Goal: Task Accomplishment & Management: Complete application form

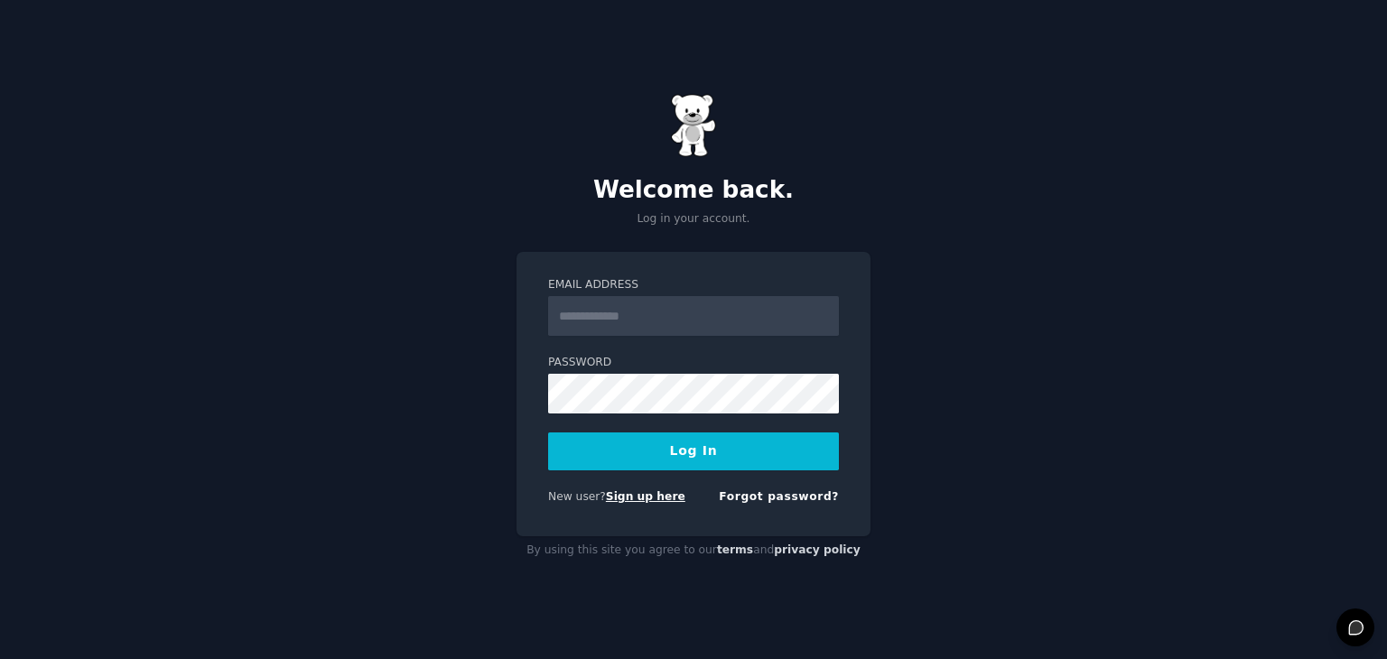
click at [648, 490] on link "Sign up here" at bounding box center [645, 496] width 79 height 13
click at [666, 320] on input "Email Address" at bounding box center [693, 316] width 291 height 40
type input "**********"
click at [713, 384] on div "**********" at bounding box center [694, 394] width 354 height 284
click at [548, 433] on button "Log In" at bounding box center [693, 452] width 291 height 38
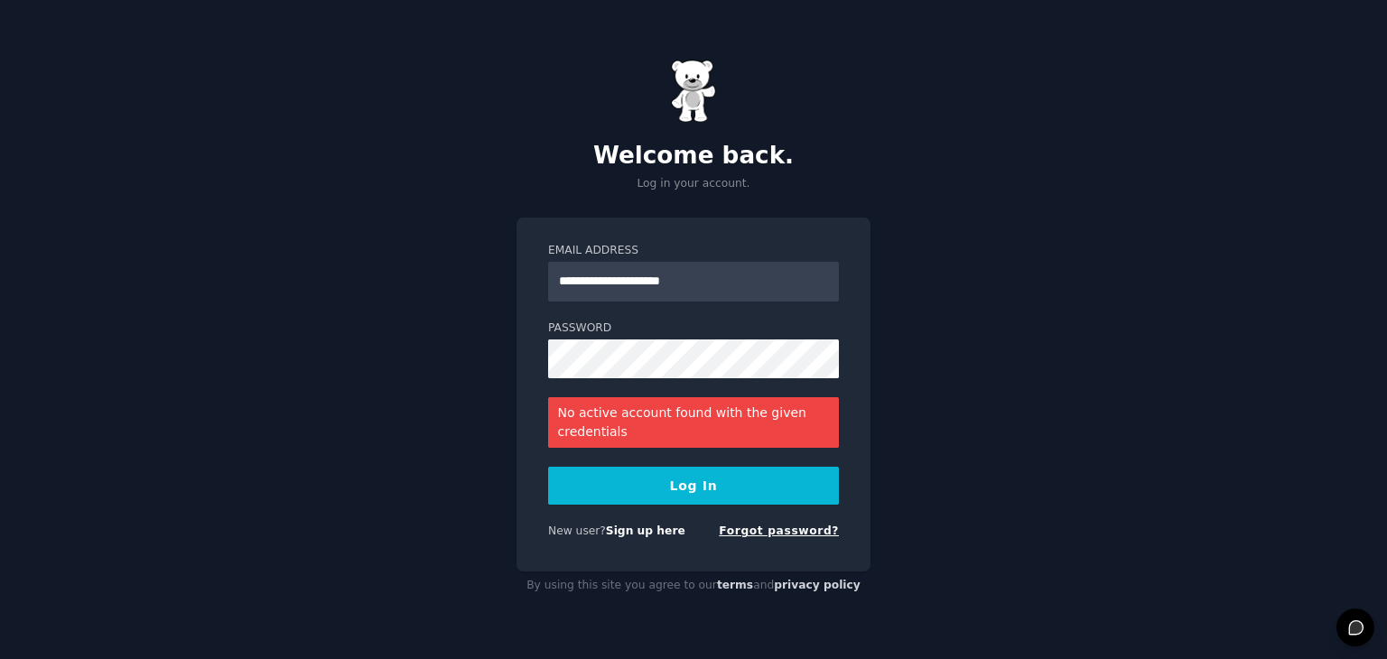
click at [772, 532] on link "Forgot password?" at bounding box center [779, 531] width 120 height 13
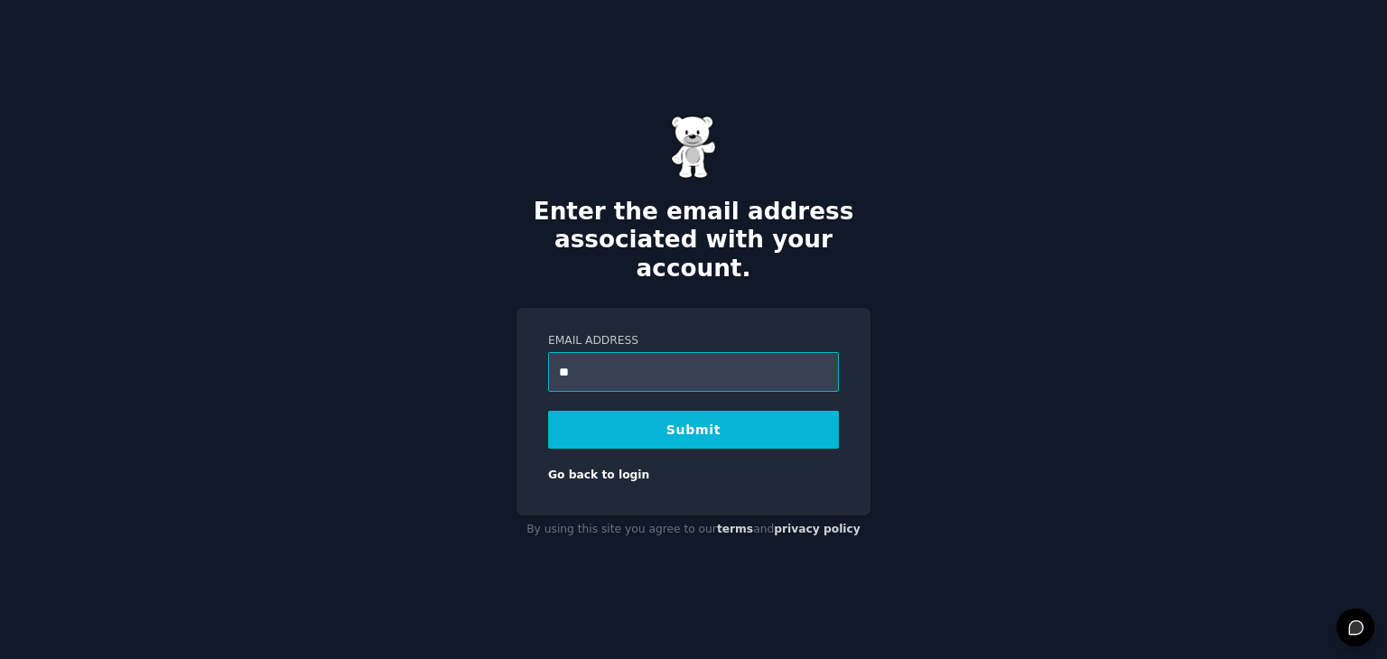
type input "**********"
click at [548, 411] on button "Submit" at bounding box center [693, 430] width 291 height 38
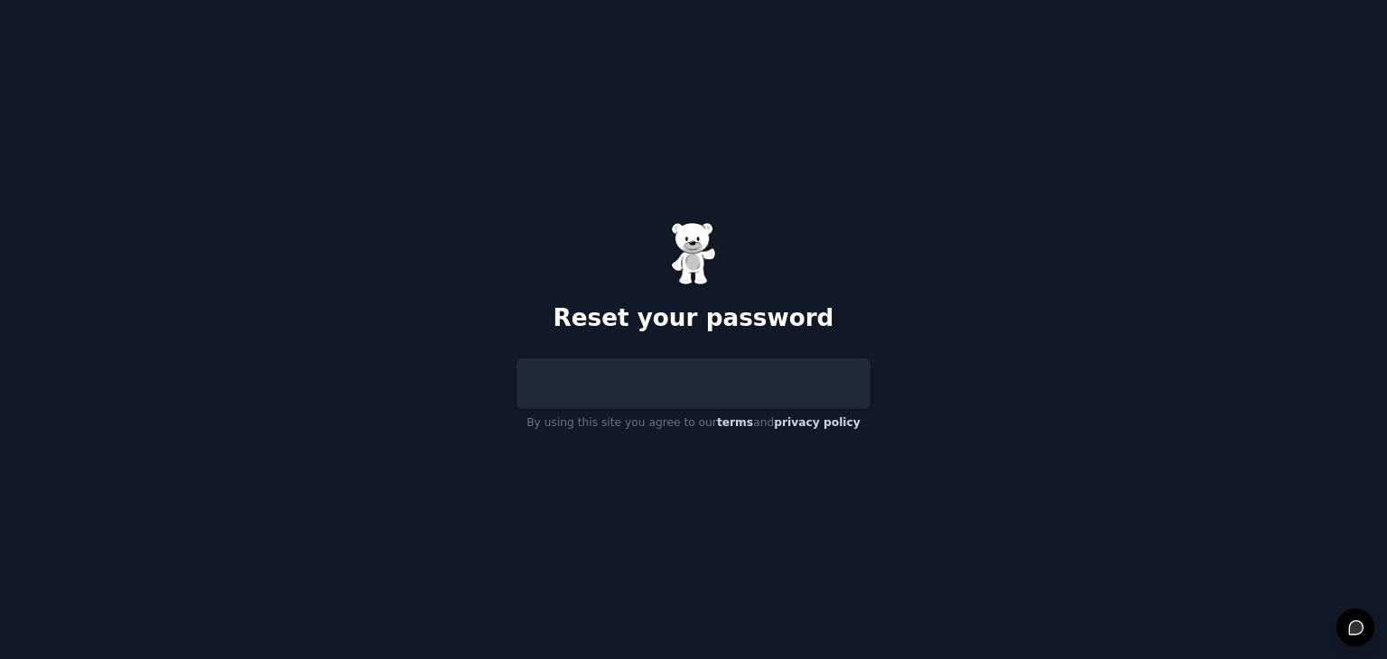
click at [638, 388] on div at bounding box center [694, 384] width 354 height 51
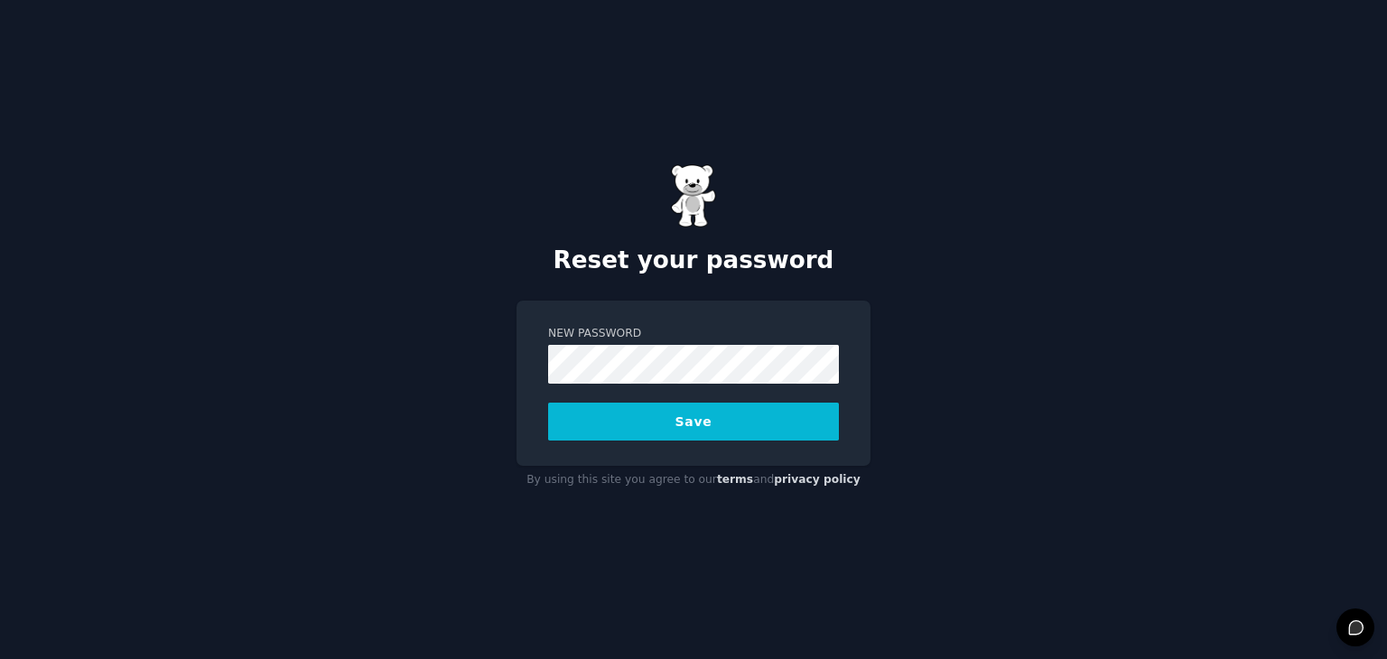
click at [548, 403] on button "Save" at bounding box center [693, 422] width 291 height 38
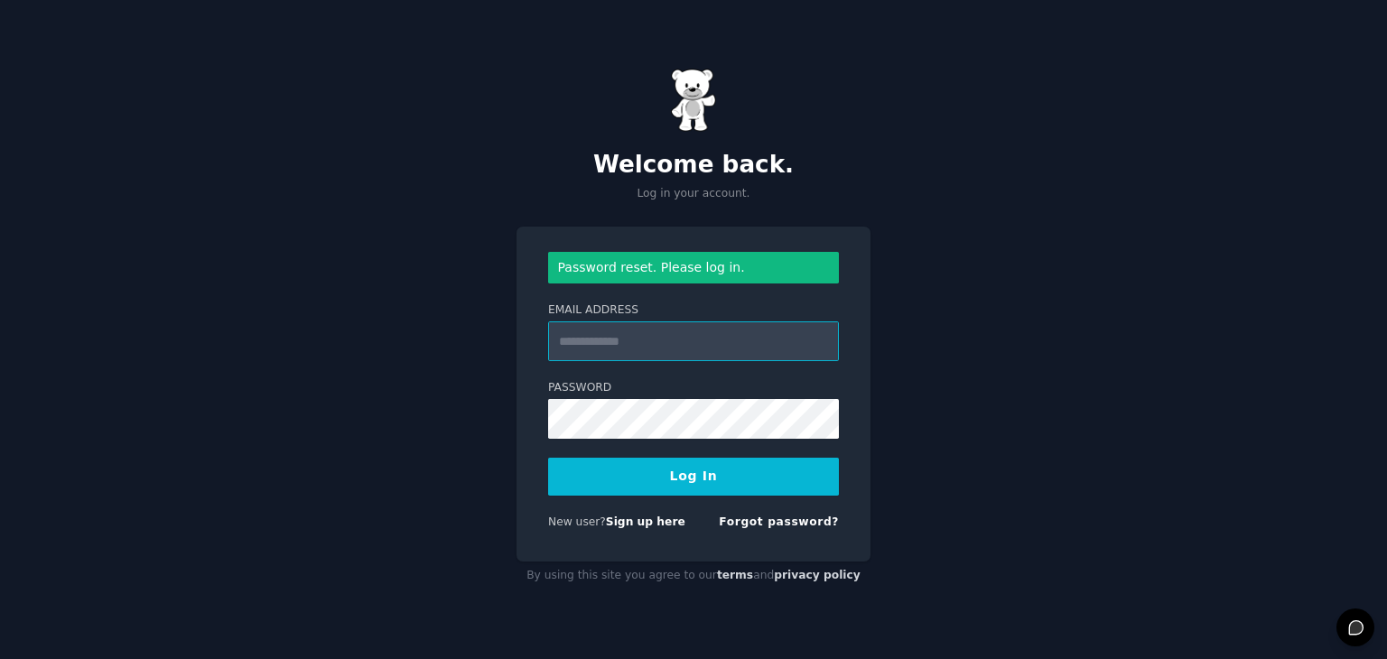
click at [637, 350] on input "Email Address" at bounding box center [693, 341] width 291 height 40
type input "**********"
click at [548, 458] on button "Log In" at bounding box center [693, 477] width 291 height 38
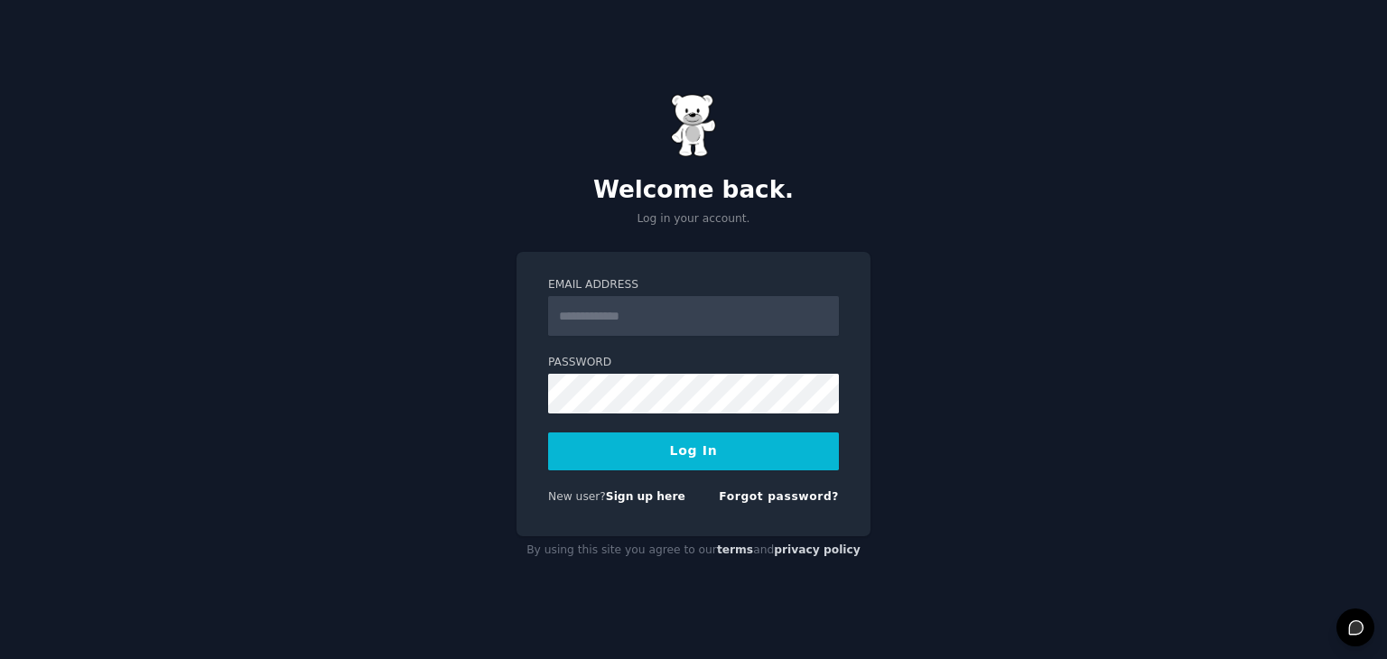
click at [654, 324] on input "Email Address" at bounding box center [693, 316] width 291 height 40
type input "**********"
click at [548, 433] on button "Log In" at bounding box center [693, 452] width 291 height 38
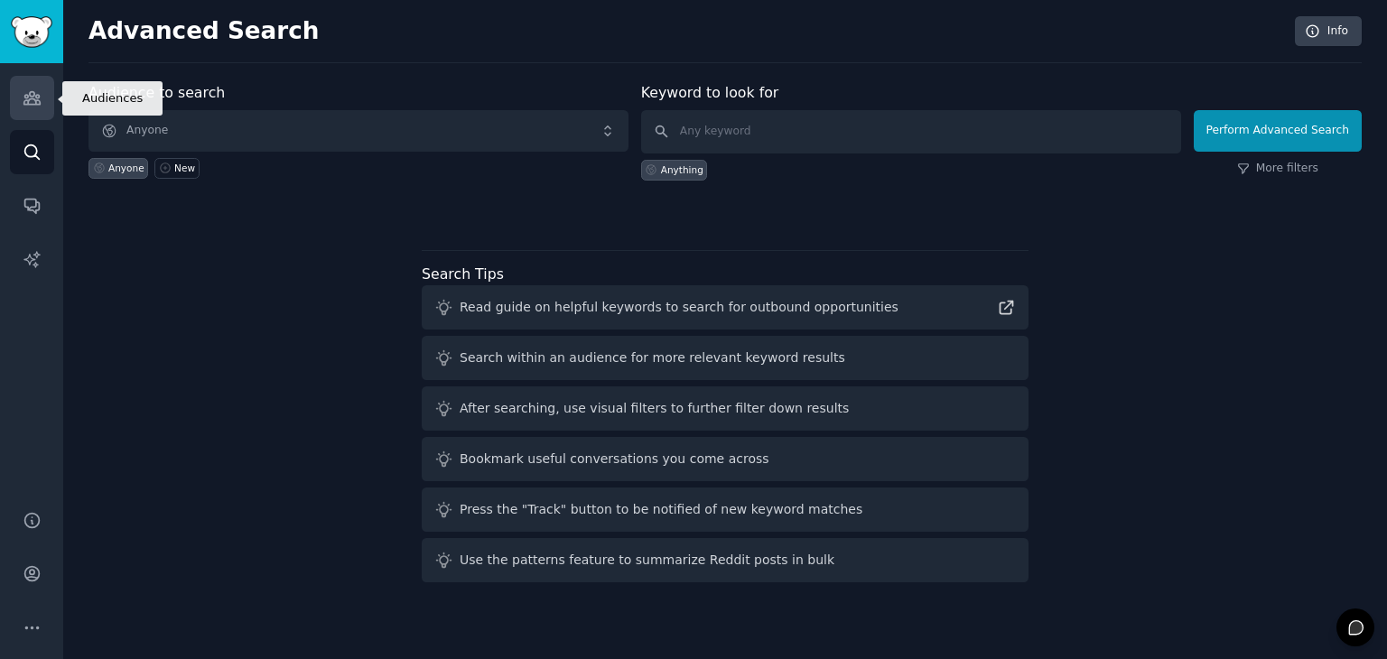
click at [47, 104] on link "Audiences" at bounding box center [32, 98] width 44 height 44
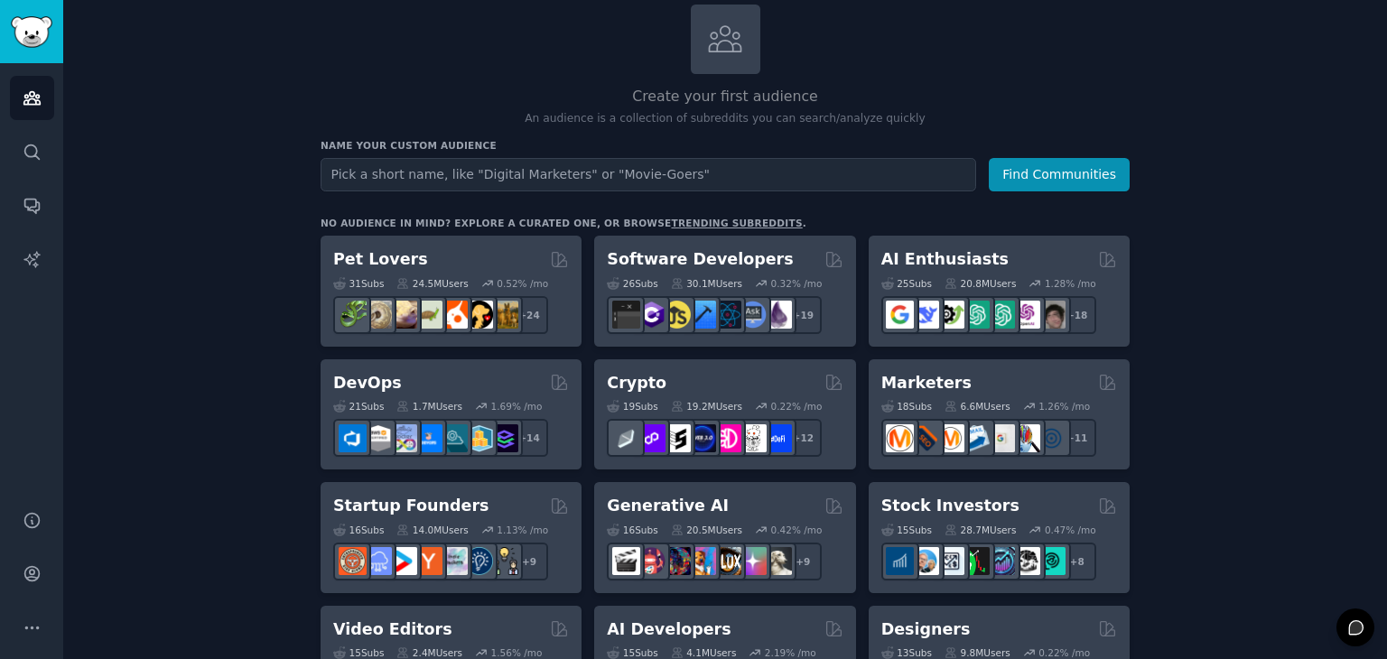
scroll to position [112, 0]
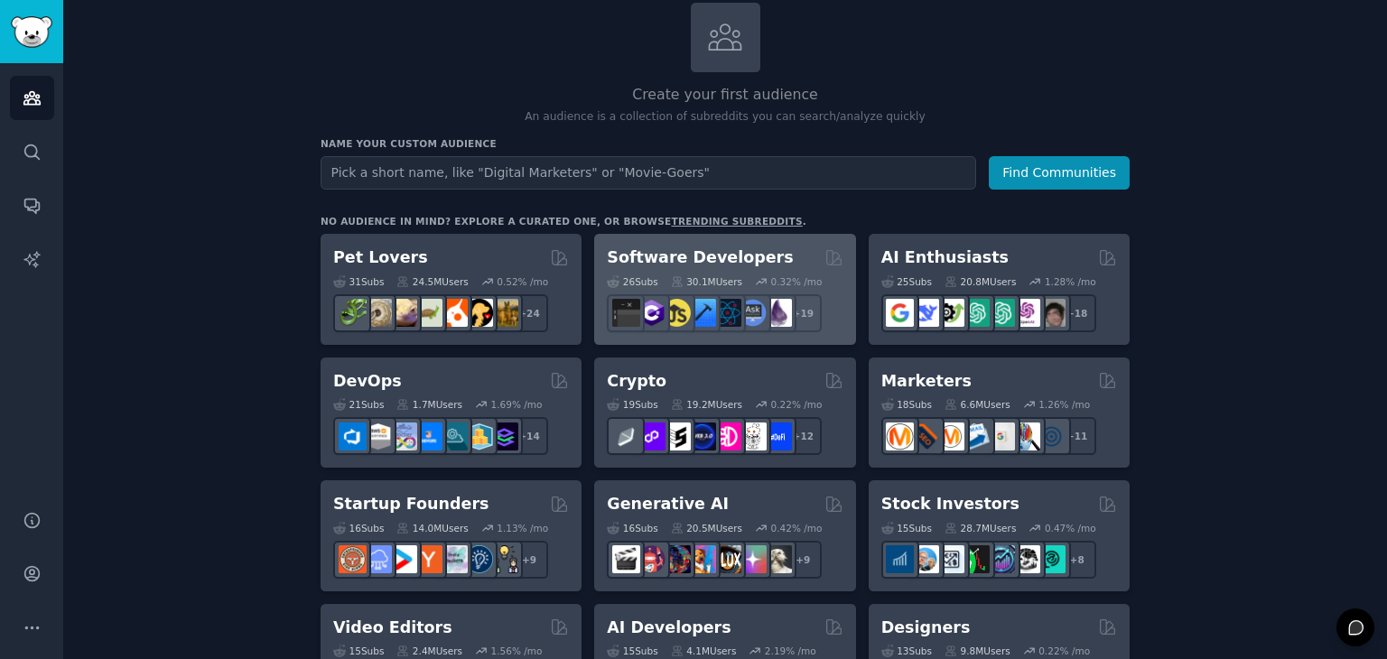
click at [804, 247] on div "Software Developers Curated by GummySearch" at bounding box center [725, 258] width 236 height 23
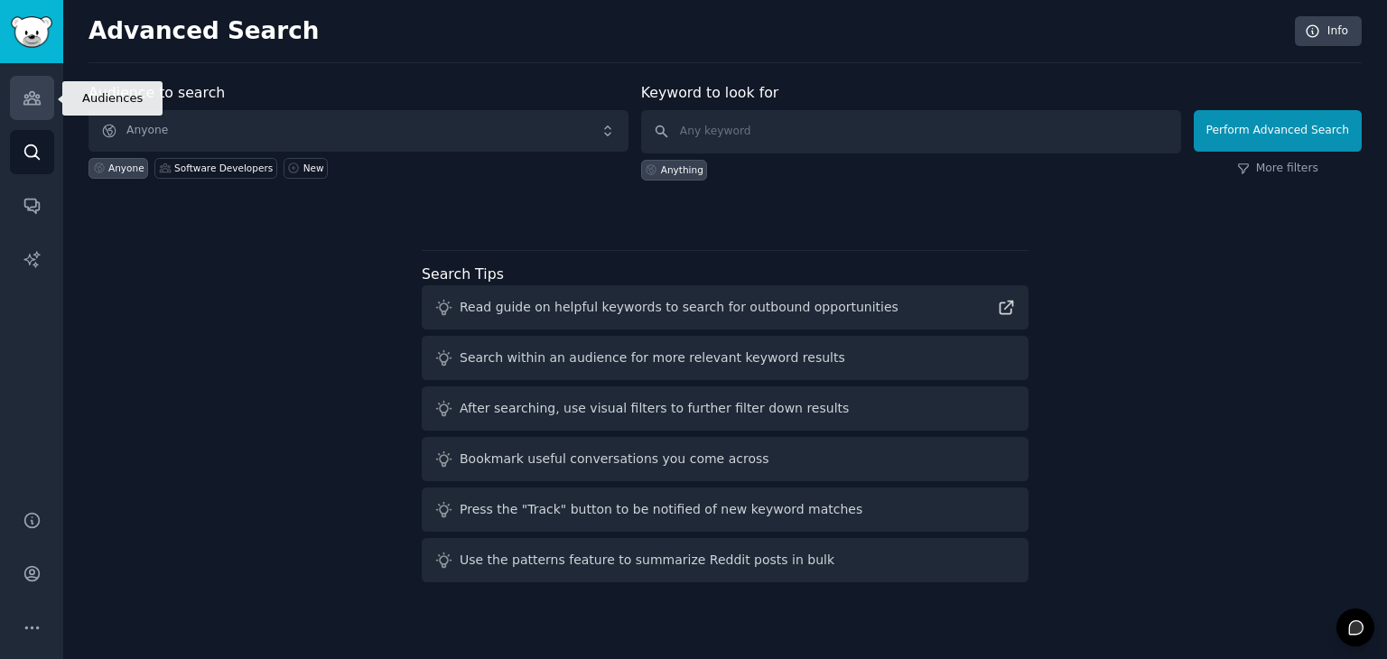
click at [25, 92] on icon "Sidebar" at bounding box center [32, 98] width 19 height 19
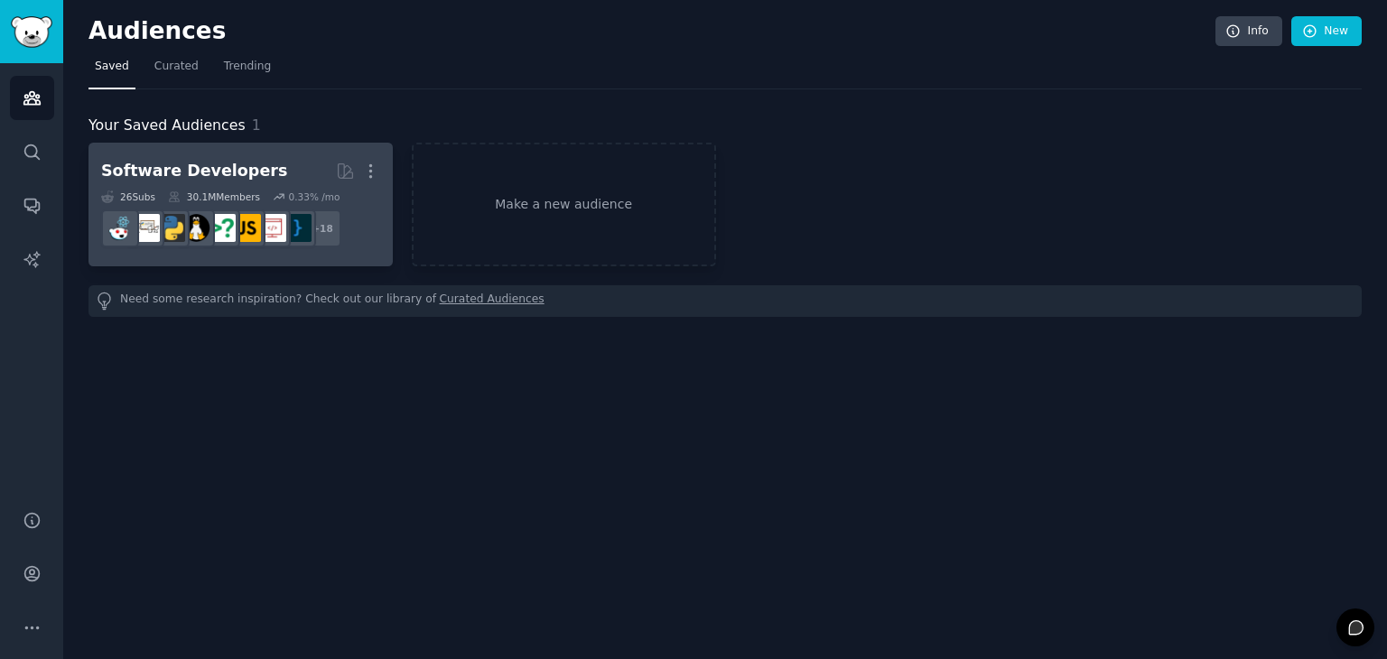
click at [312, 179] on h2 "Software Developers Curated by GummySearch More" at bounding box center [240, 171] width 279 height 32
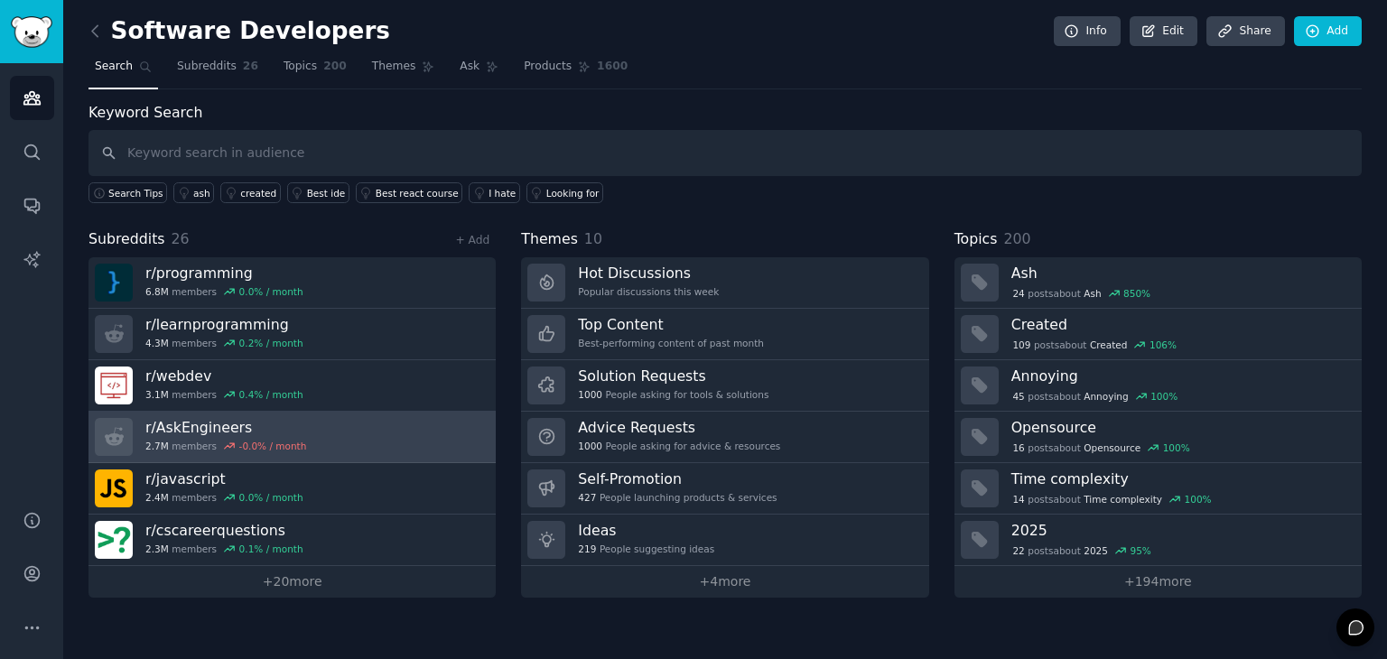
click at [312, 421] on link "r/ AskEngineers 2.7M members -0.0 % / month" at bounding box center [292, 437] width 407 height 51
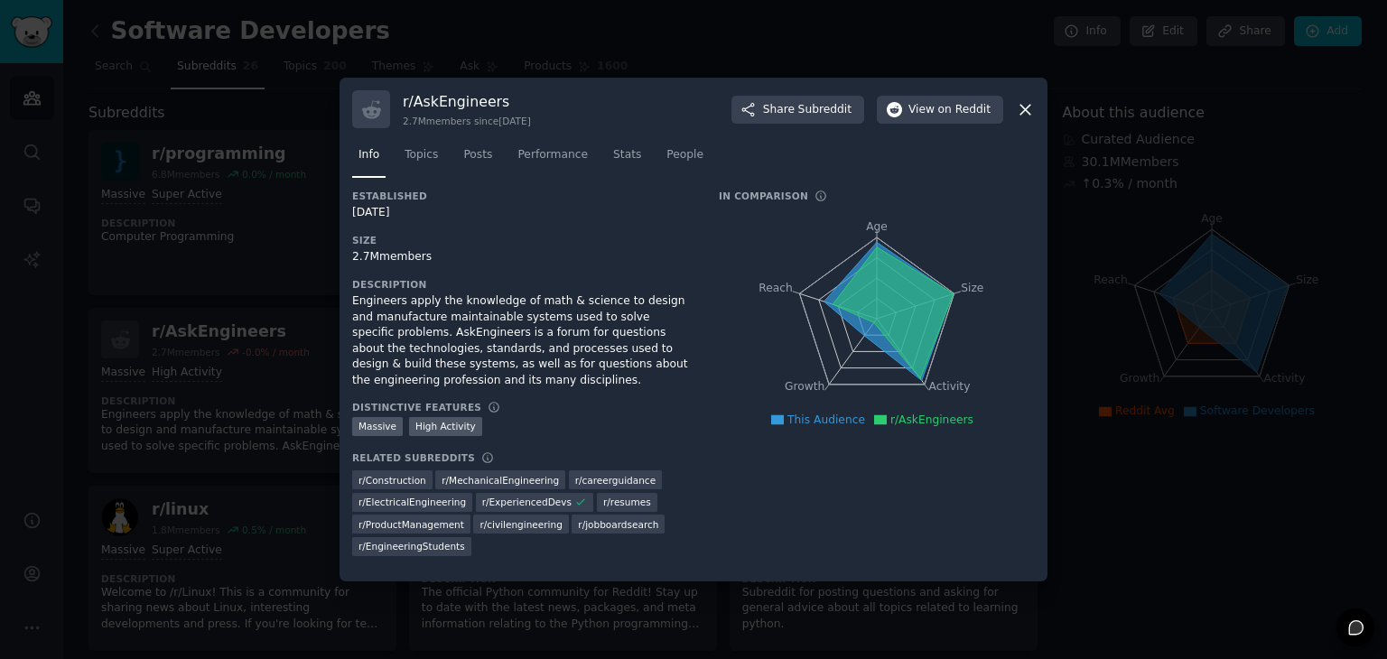
click at [1018, 112] on icon at bounding box center [1025, 109] width 19 height 19
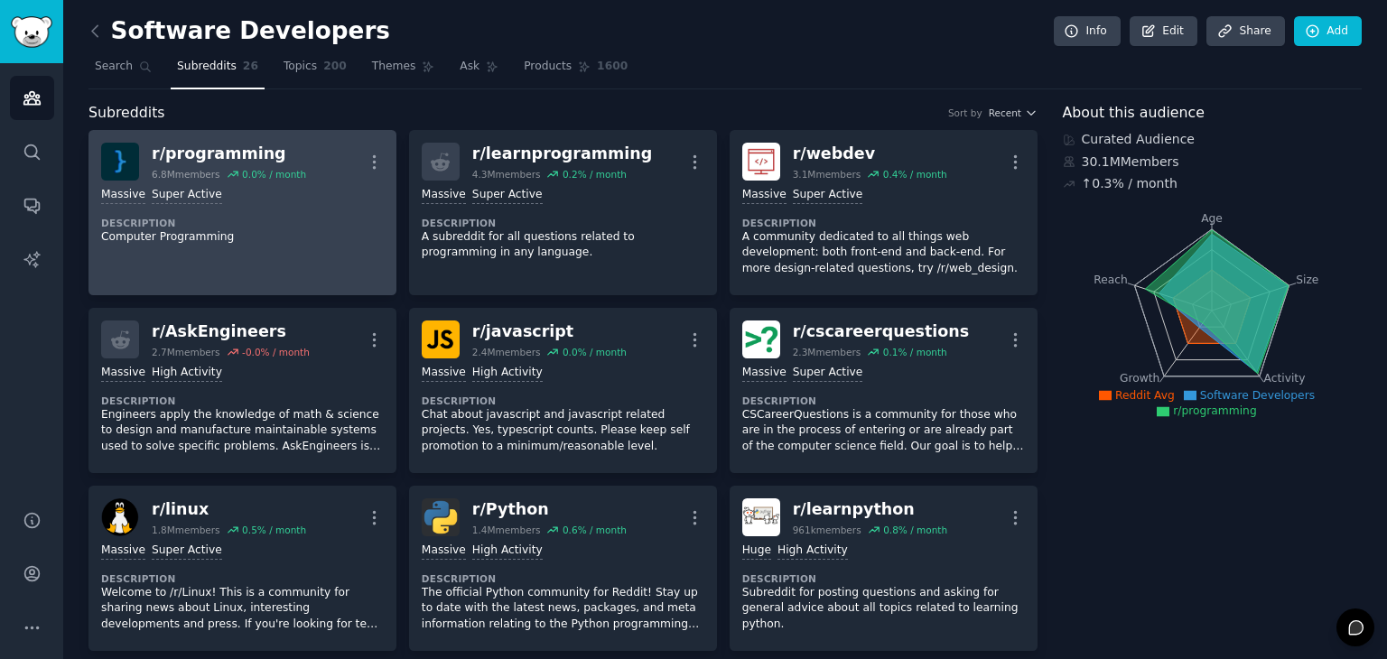
click at [253, 156] on div "r/ programming" at bounding box center [229, 154] width 154 height 23
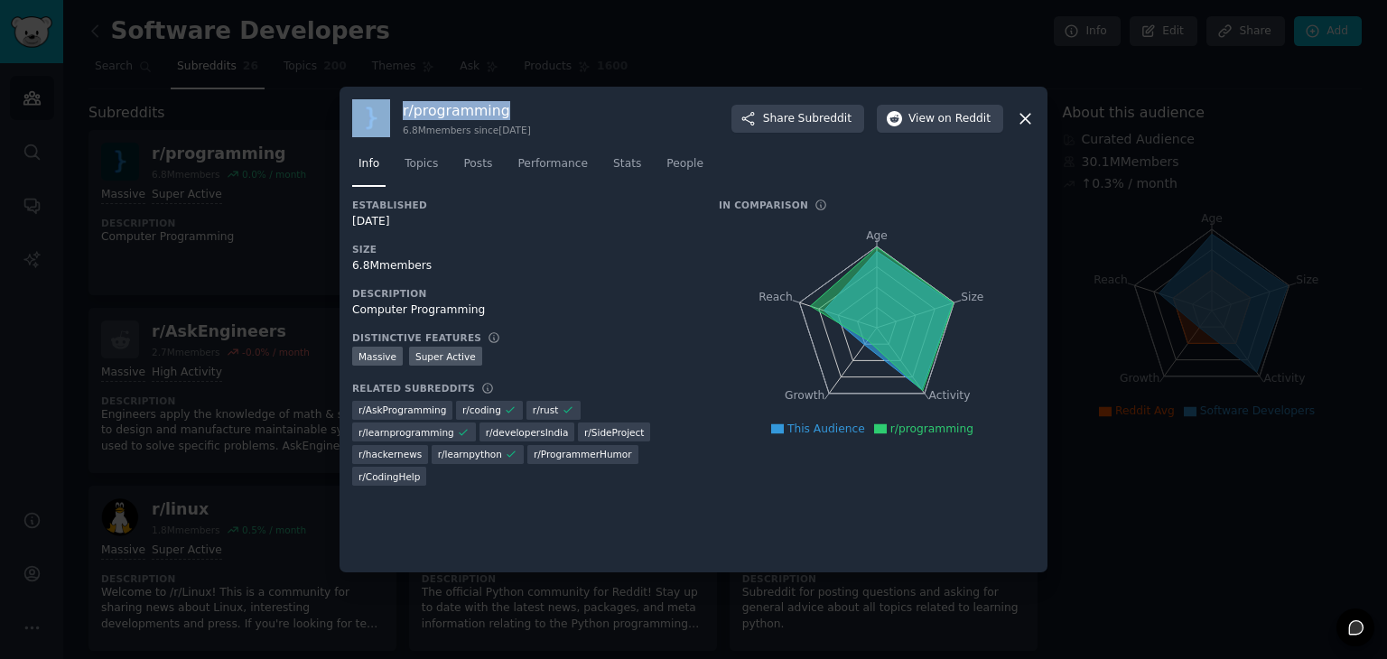
drag, startPoint x: 507, startPoint y: 111, endPoint x: 373, endPoint y: 109, distance: 133.7
click at [373, 109] on div "r/ programming 6.8M members since [DATE] Share Subreddit View on Reddit" at bounding box center [693, 118] width 683 height 38
copy div "r/ programming"
click at [1022, 130] on div "r/ programming 6.8M members since [DATE] Share Subreddit View on Reddit" at bounding box center [693, 118] width 683 height 38
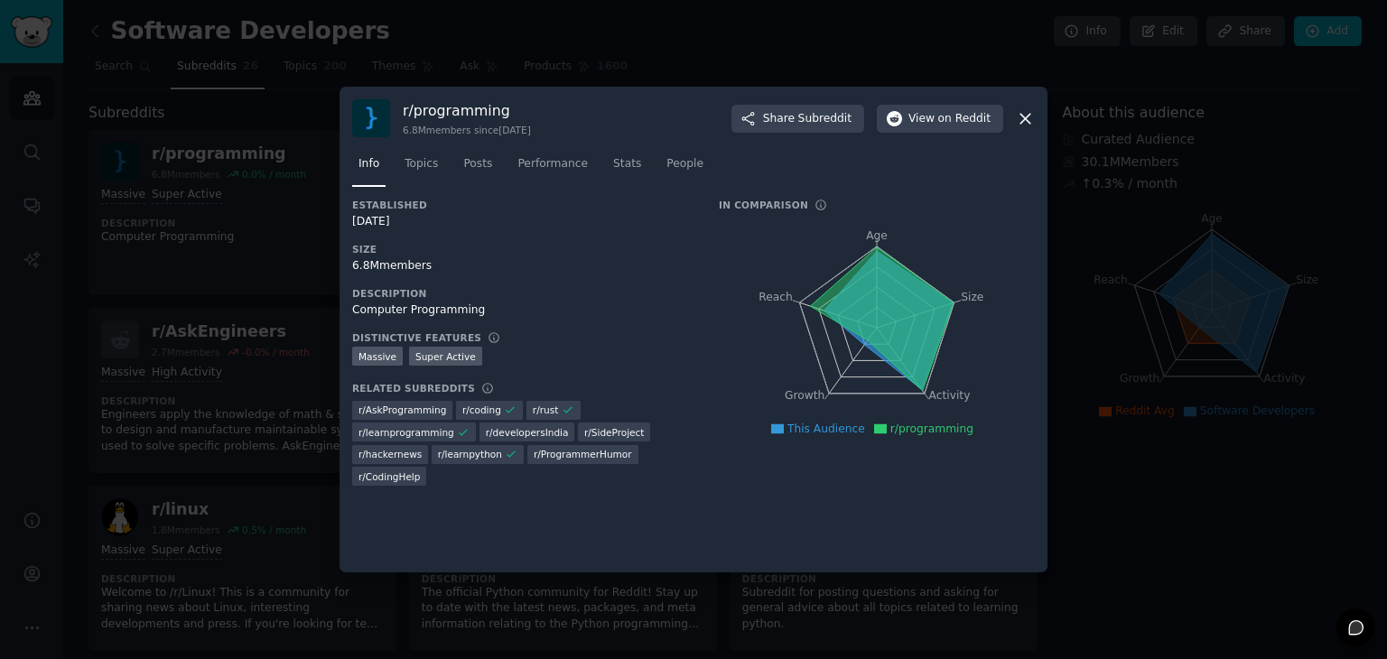
click at [1022, 124] on icon at bounding box center [1025, 118] width 19 height 19
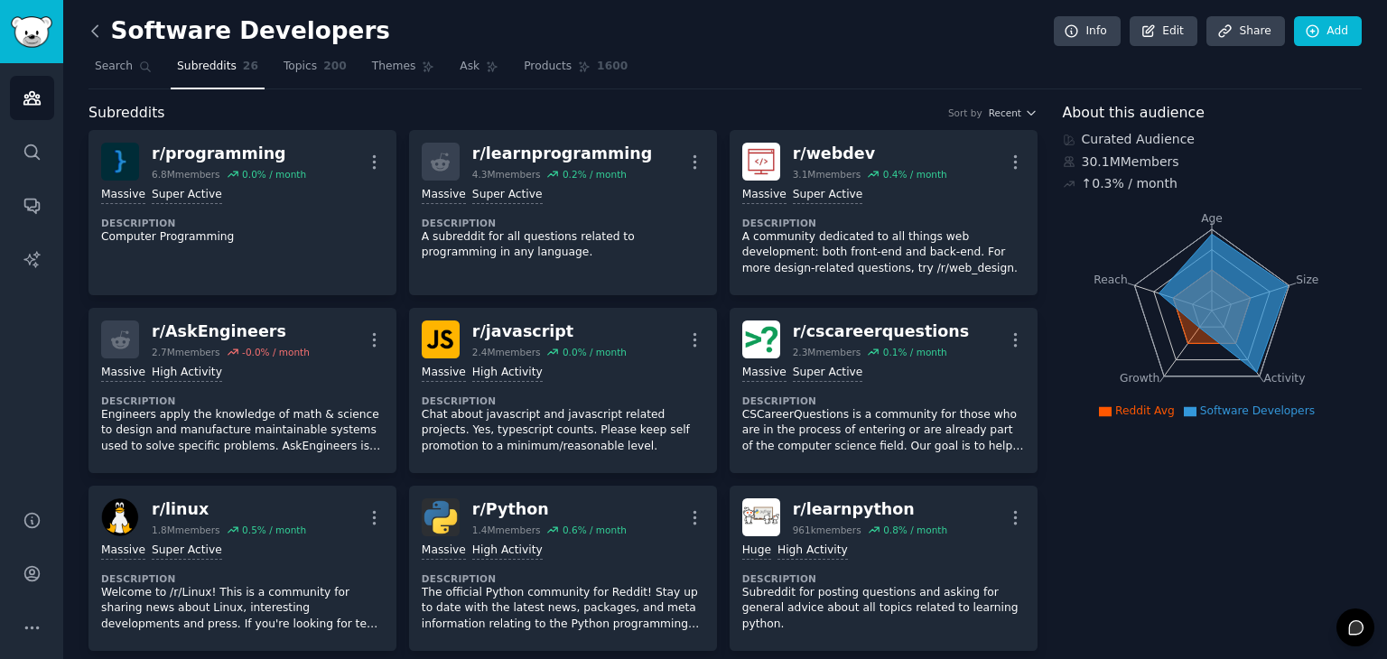
click at [104, 30] on icon at bounding box center [95, 31] width 19 height 19
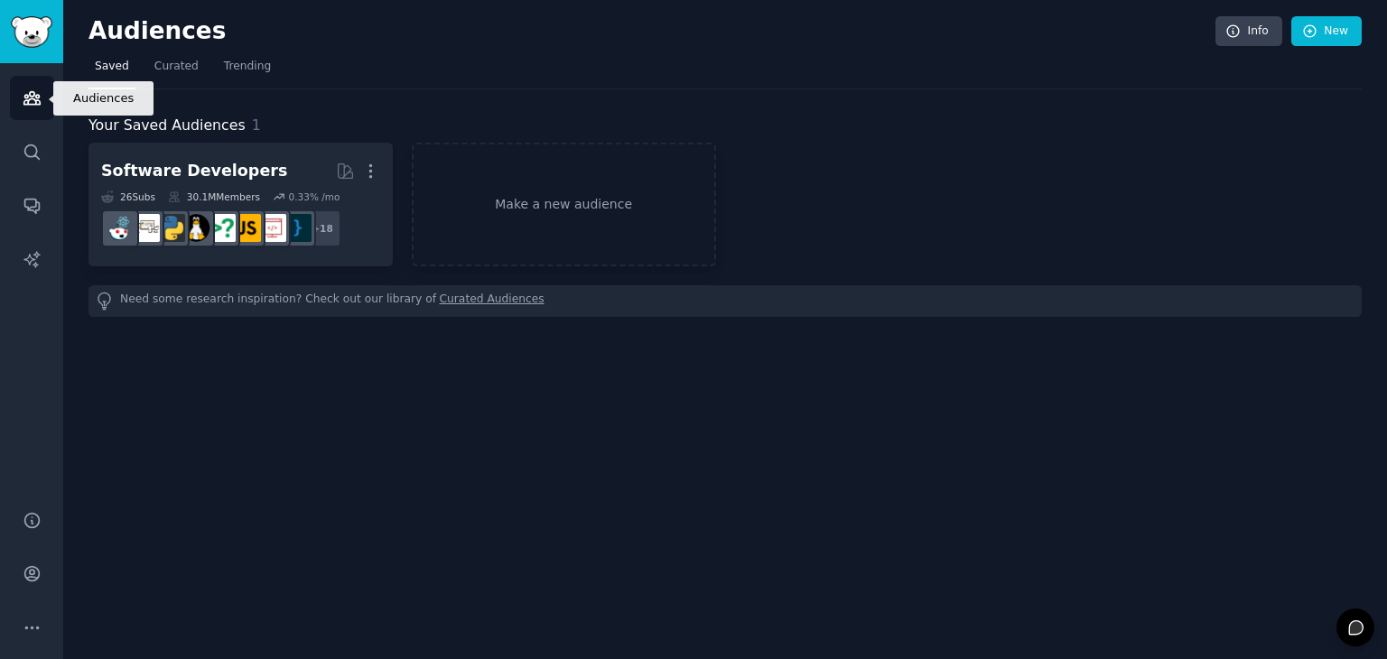
click at [36, 98] on icon "Sidebar" at bounding box center [31, 98] width 16 height 13
click at [33, 97] on icon "Sidebar" at bounding box center [32, 98] width 19 height 19
click at [509, 201] on link "Make a new audience" at bounding box center [564, 205] width 304 height 124
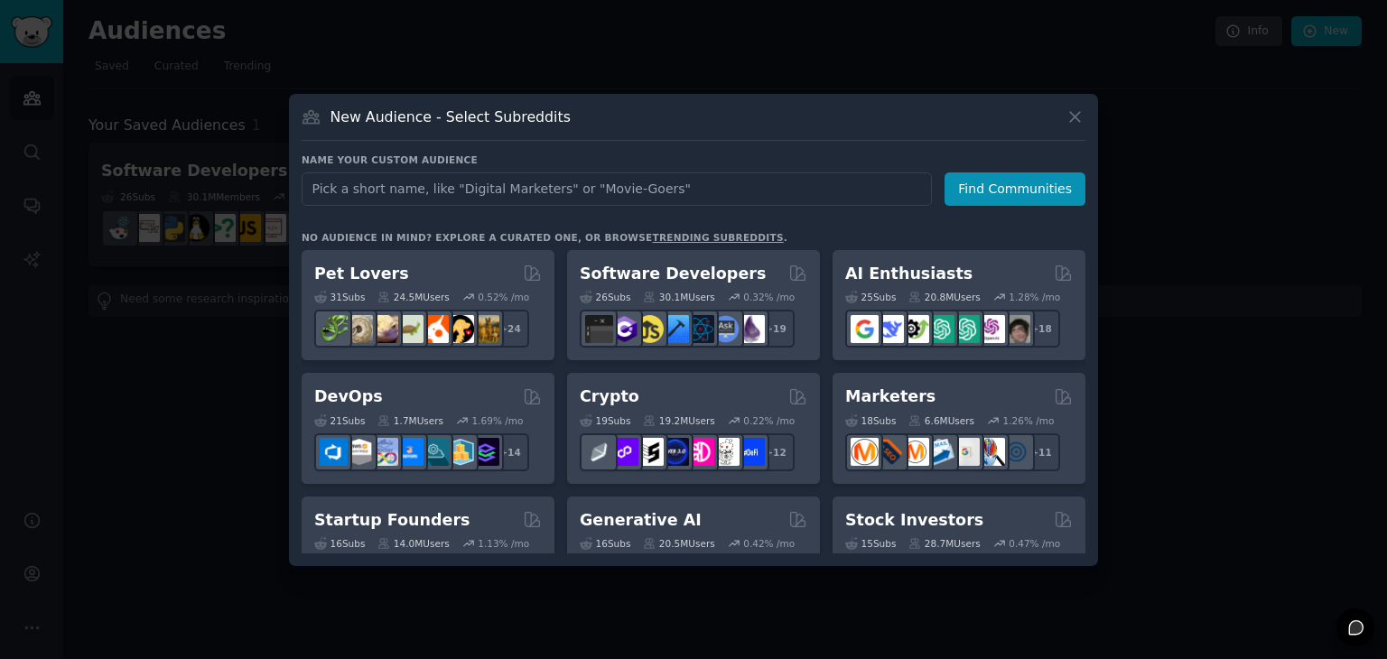
click at [549, 200] on input "text" at bounding box center [617, 188] width 630 height 33
type input "b2c"
click button "Find Communities" at bounding box center [1015, 188] width 141 height 33
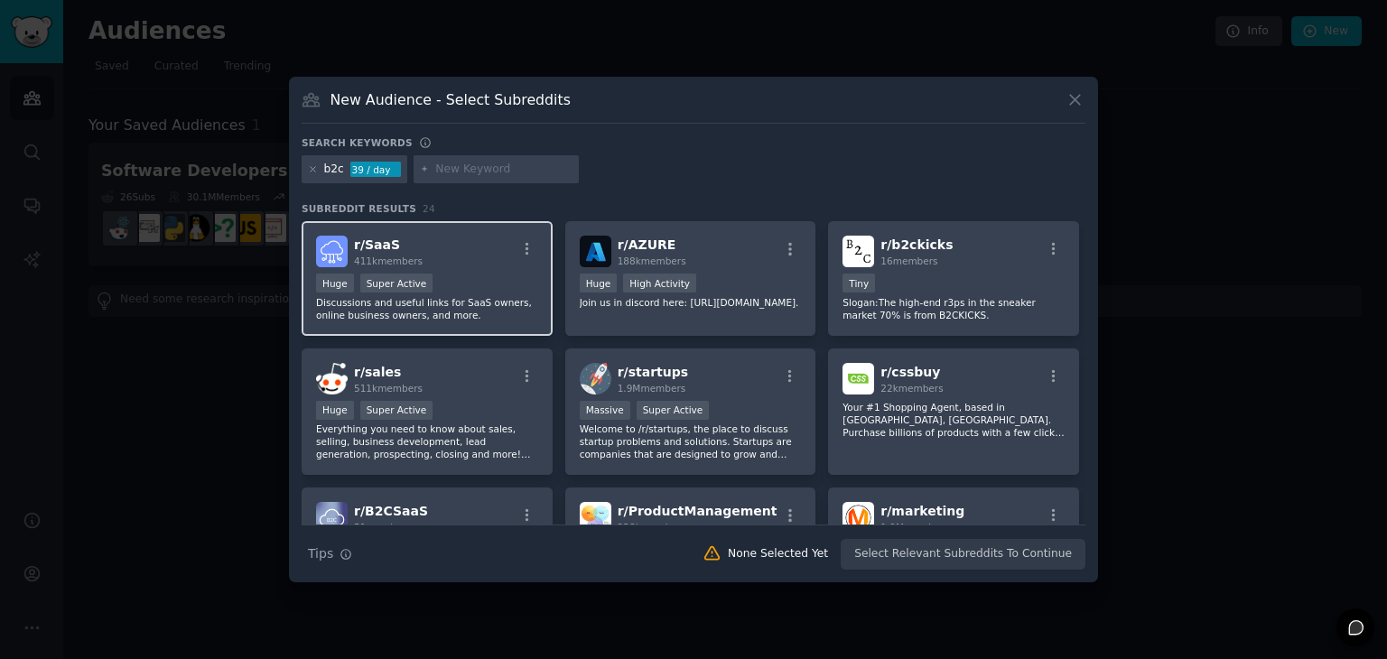
click at [491, 252] on div "r/ SaaS 411k members" at bounding box center [427, 252] width 222 height 32
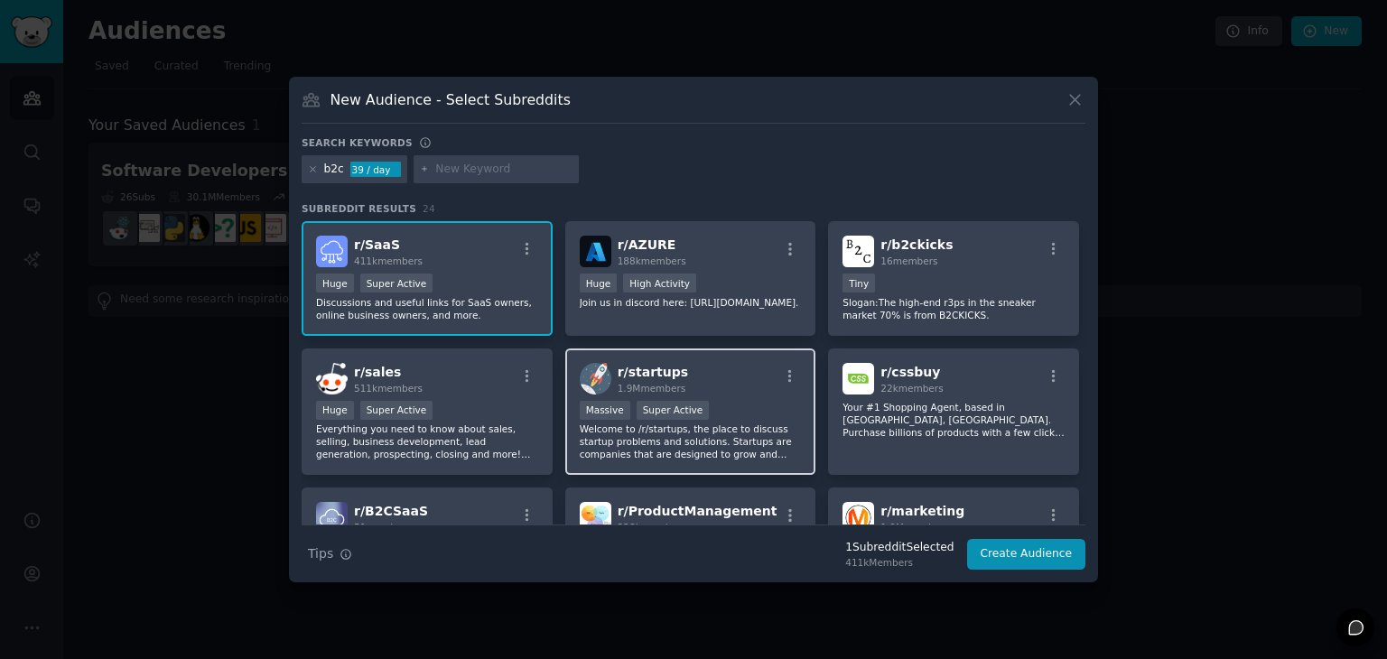
click at [759, 423] on p "Welcome to /r/startups, the place to discuss startup problems and solutions. St…" at bounding box center [691, 442] width 222 height 38
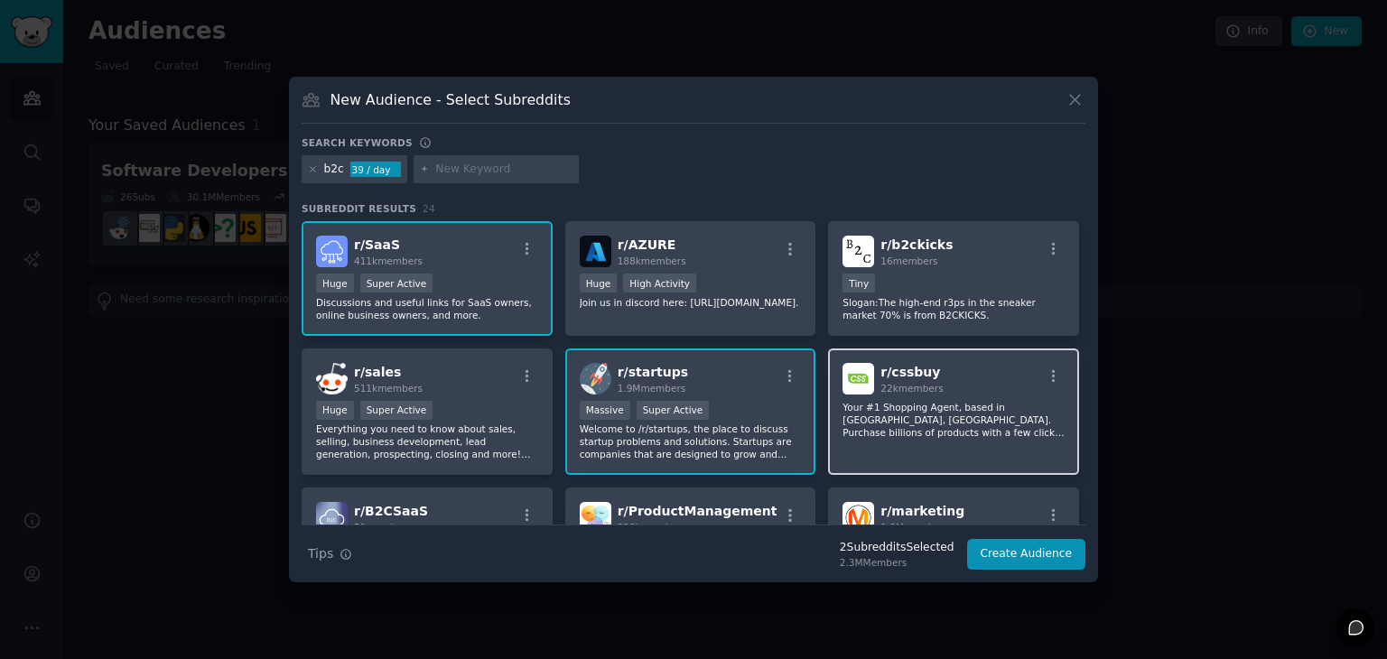
click at [881, 409] on p "Your #1 Shopping Agent, based in Hangzhou, China. Purchase billions of products…" at bounding box center [954, 420] width 222 height 38
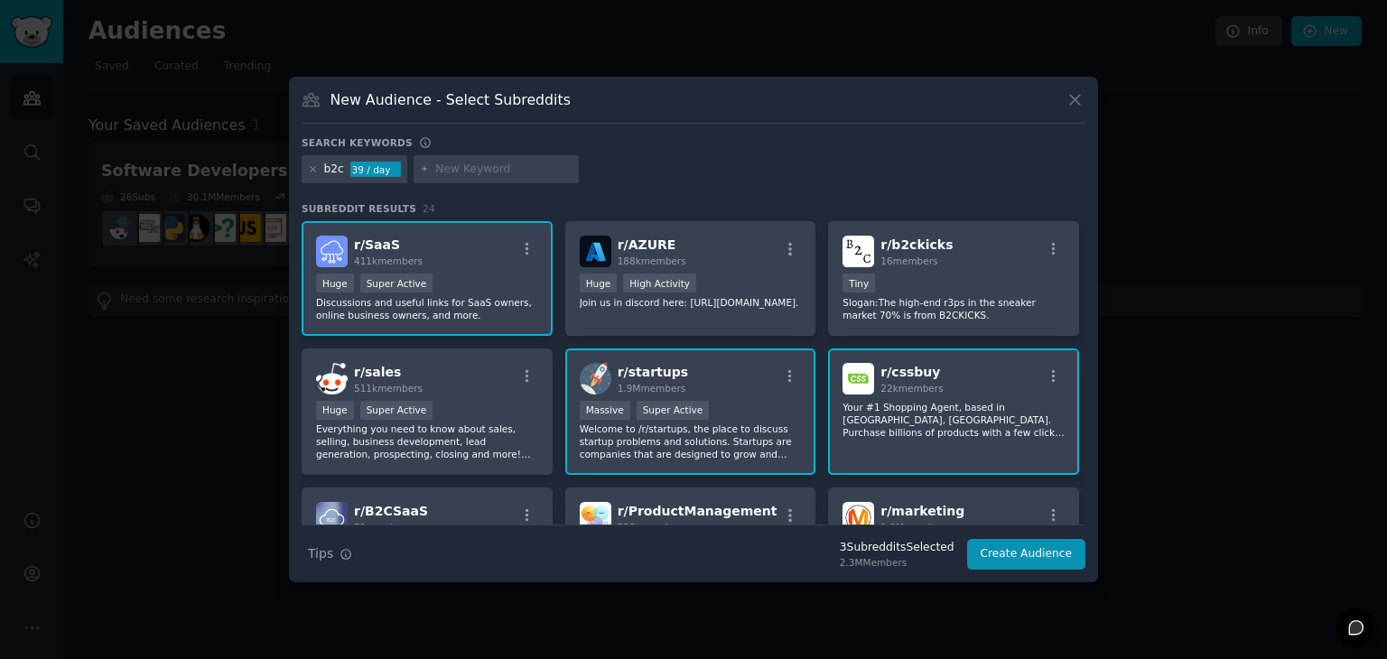
click at [954, 411] on p "Your #1 Shopping Agent, based in Hangzhou, China. Purchase billions of products…" at bounding box center [954, 420] width 222 height 38
click at [361, 257] on span "411k members" at bounding box center [388, 261] width 69 height 11
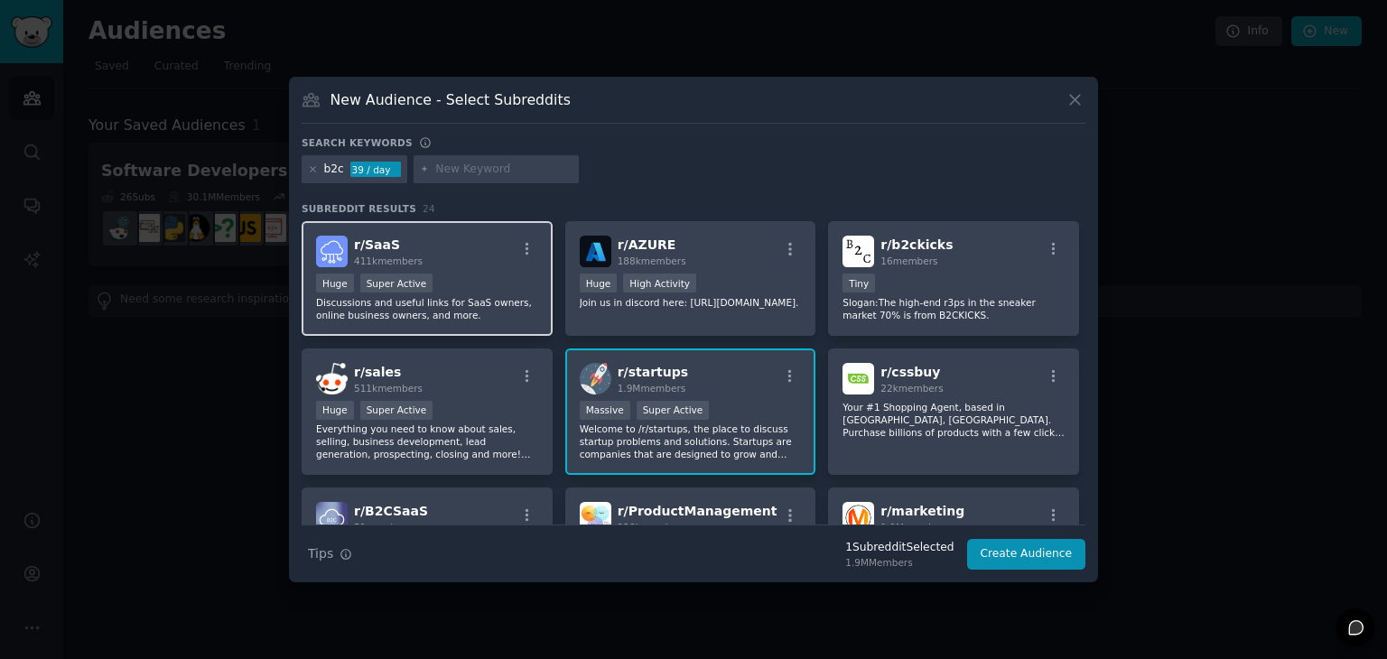
click at [388, 243] on span "r/ SaaS" at bounding box center [377, 245] width 46 height 14
click at [528, 244] on icon "button" at bounding box center [527, 249] width 16 height 16
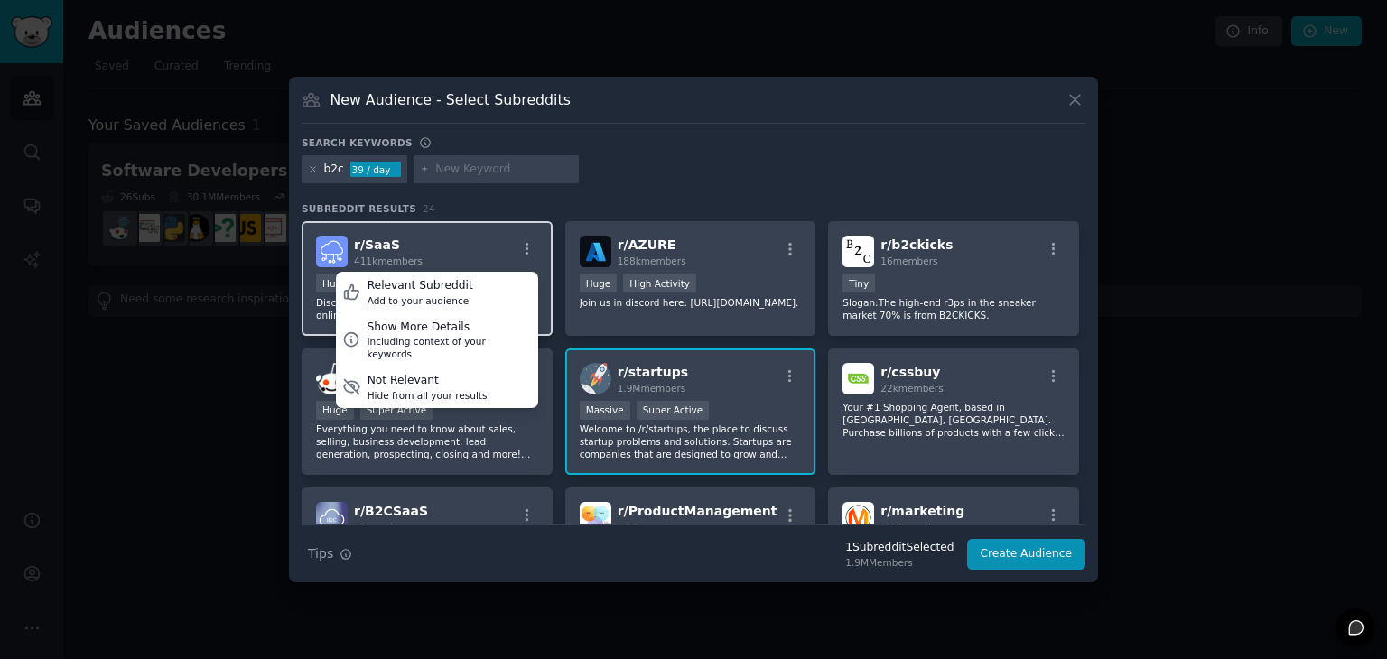
click at [471, 248] on div "r/ SaaS 411k members Relevant Subreddit Add to your audience Show More Details …" at bounding box center [427, 252] width 222 height 32
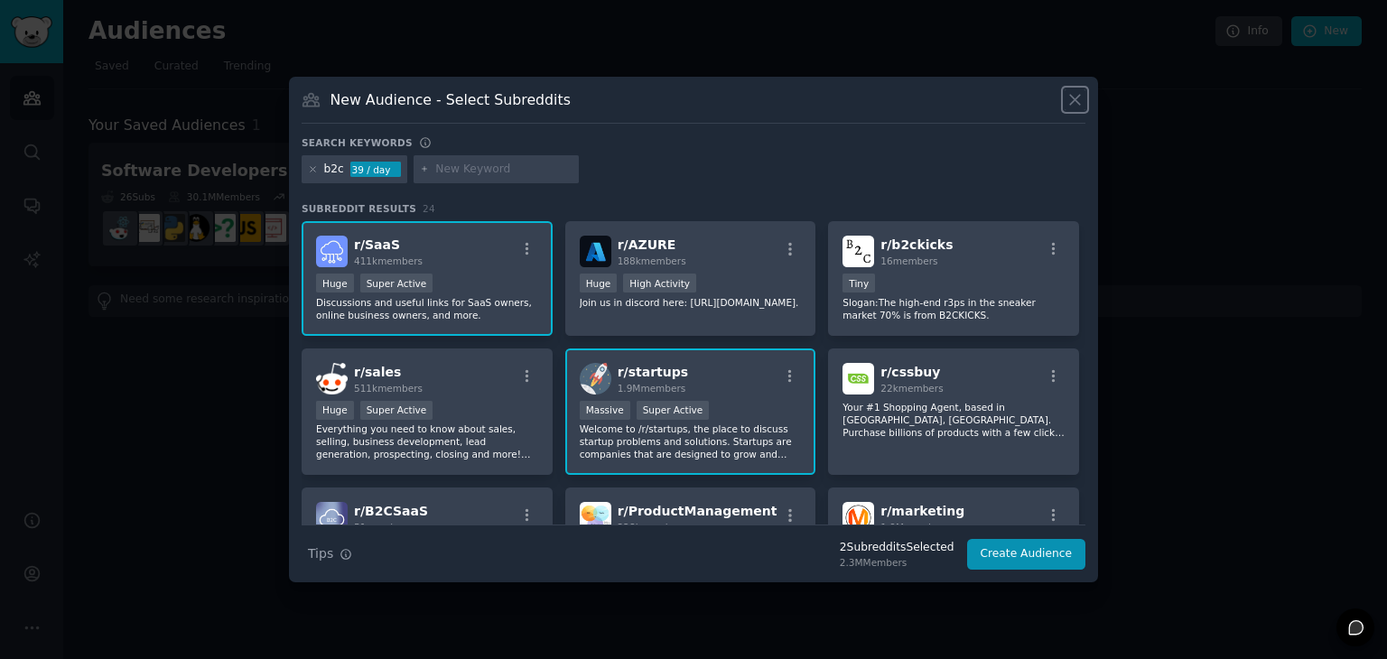
click at [1076, 108] on icon at bounding box center [1075, 99] width 19 height 19
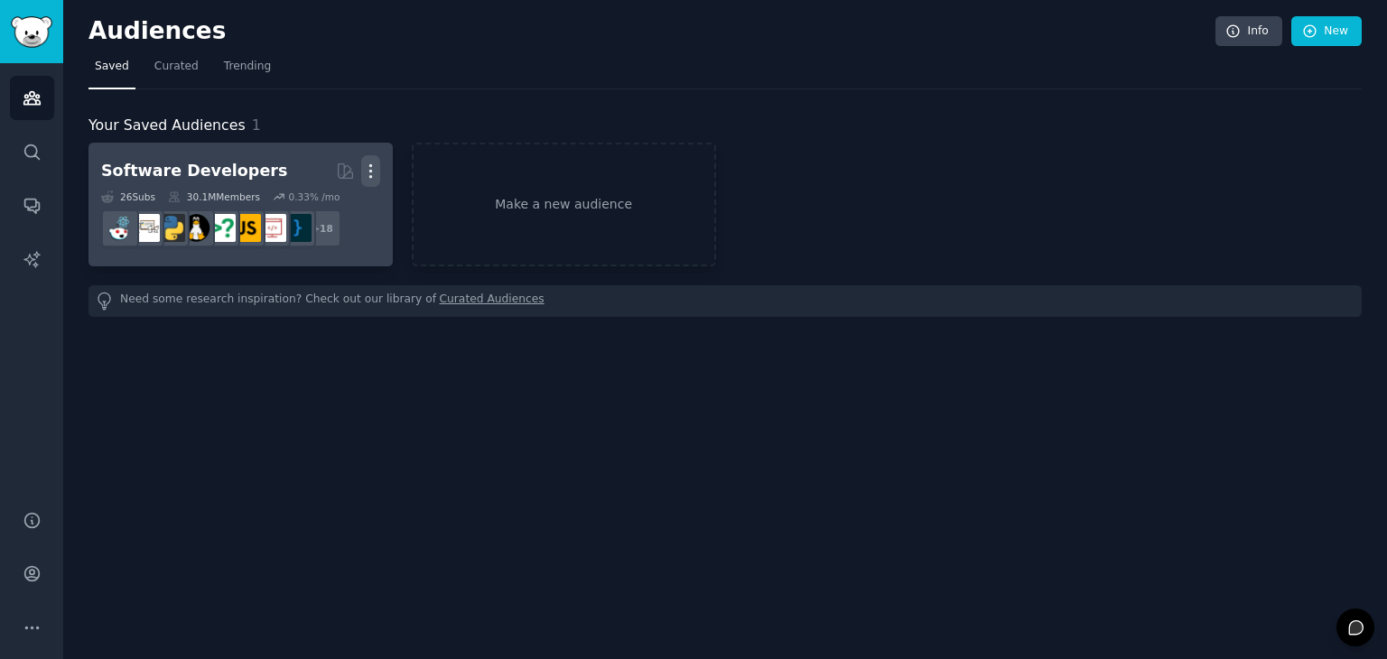
click at [378, 167] on icon "button" at bounding box center [370, 171] width 19 height 19
click at [326, 224] on div "Delete" at bounding box center [309, 210] width 86 height 38
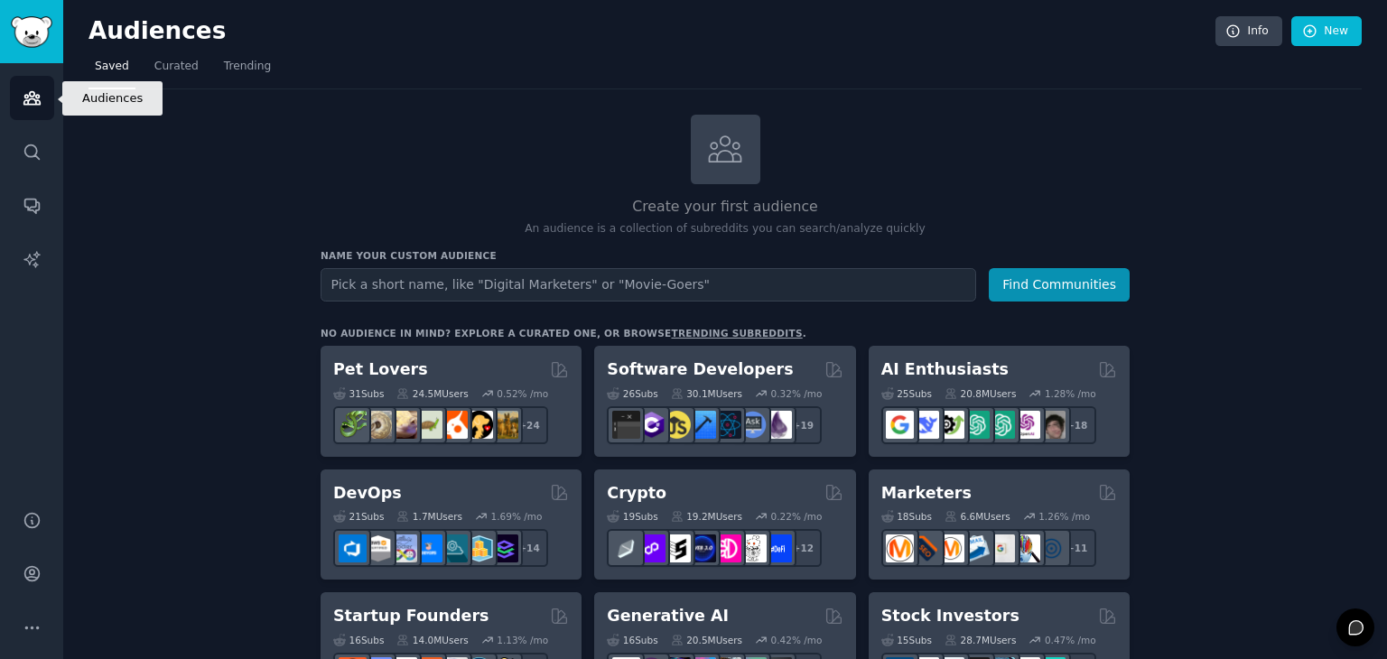
click at [29, 98] on icon "Sidebar" at bounding box center [31, 98] width 16 height 13
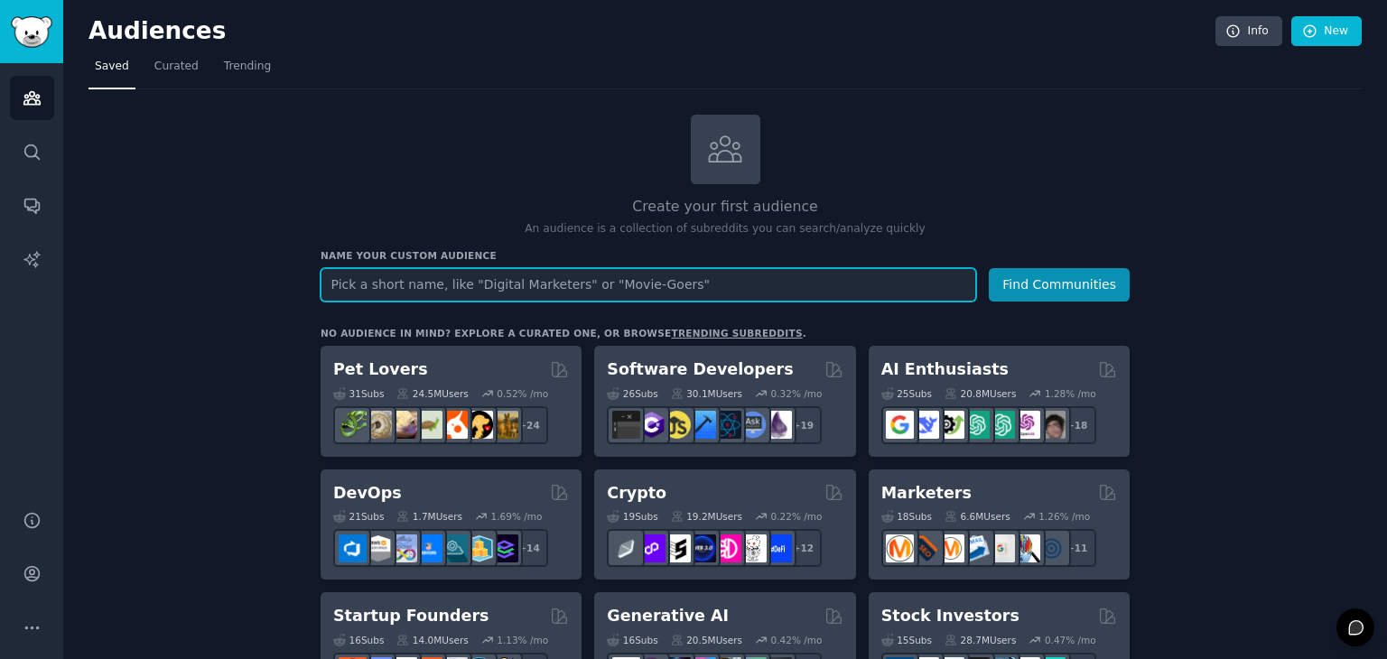
click at [696, 284] on input "text" at bounding box center [649, 284] width 656 height 33
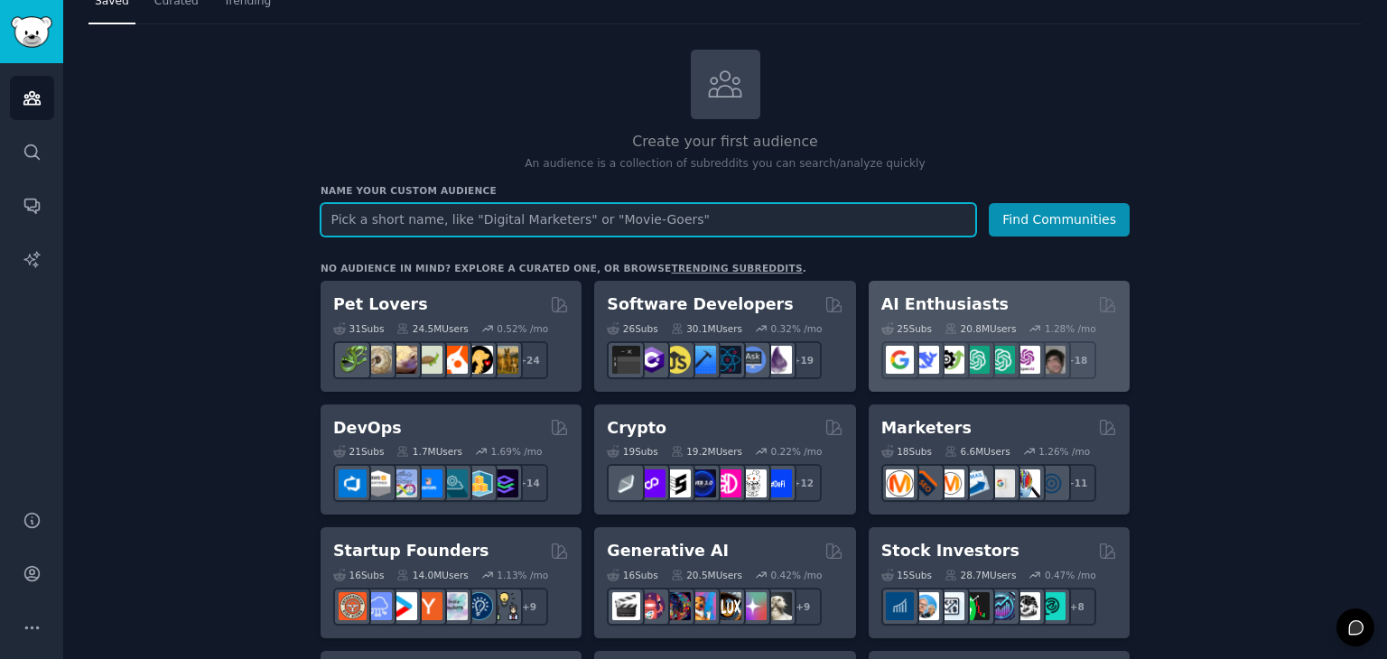
scroll to position [69, 0]
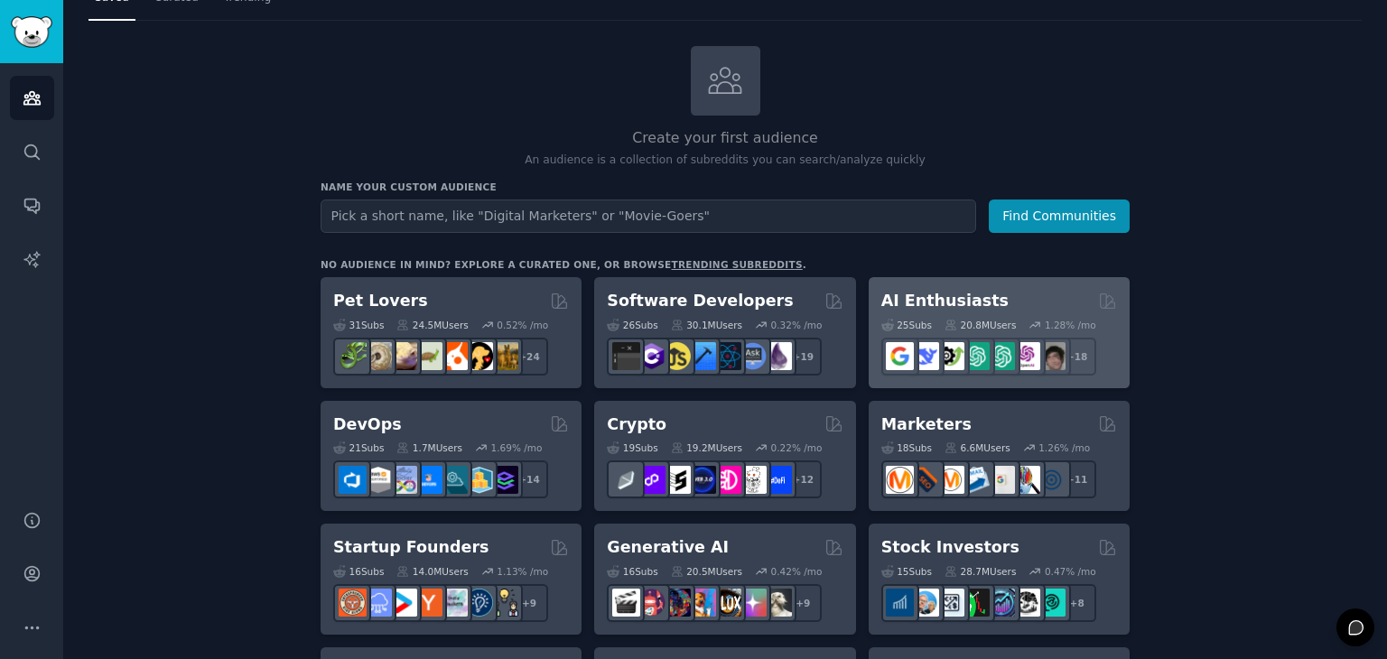
click at [1066, 301] on div "AI Enthusiasts Curated by GummySearch" at bounding box center [999, 301] width 236 height 23
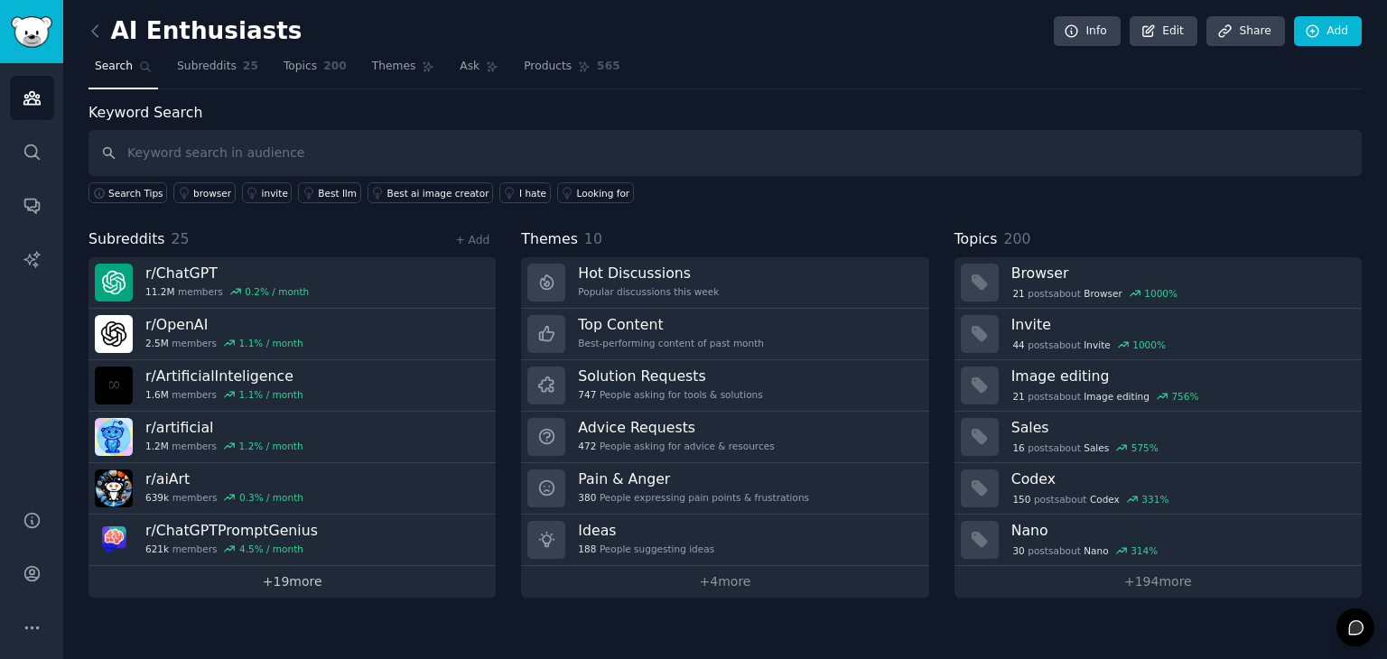
click at [321, 577] on link "+ 19 more" at bounding box center [292, 582] width 407 height 32
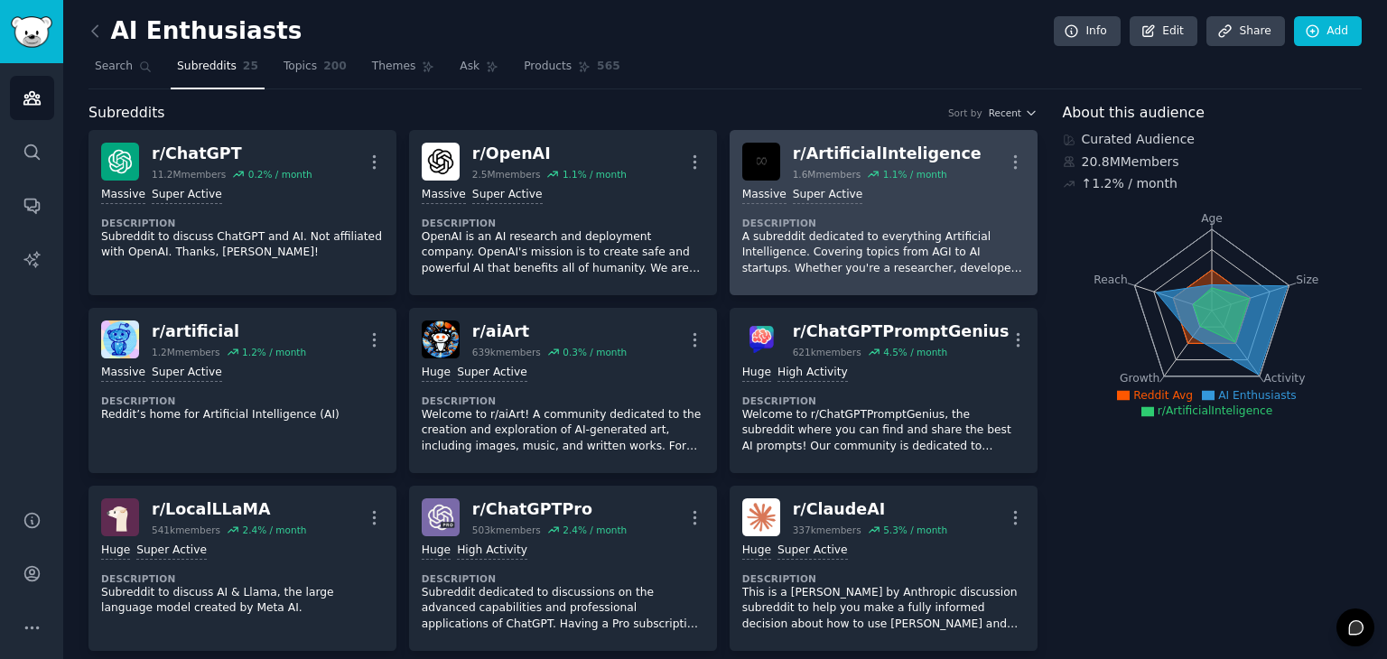
click at [948, 174] on div "r/ ArtificialInteligence 1.6M members 1.1 % / month More" at bounding box center [883, 162] width 283 height 38
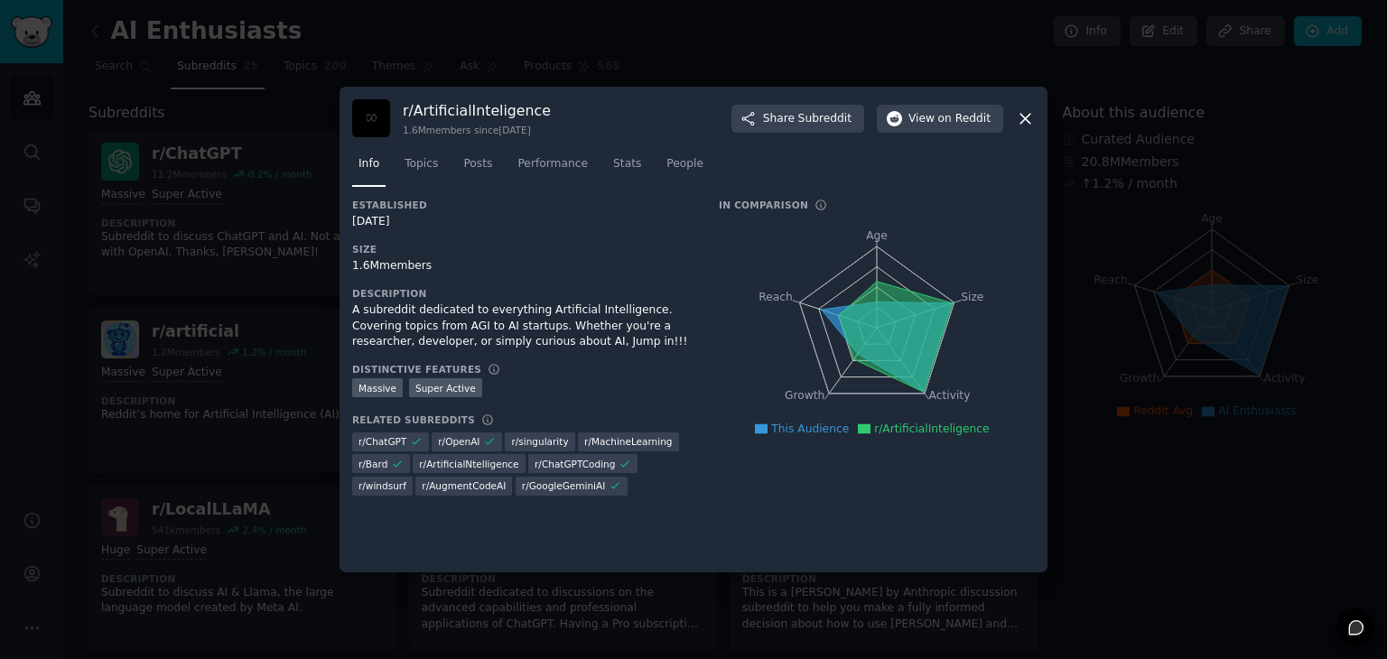
click at [1020, 120] on icon at bounding box center [1025, 118] width 19 height 19
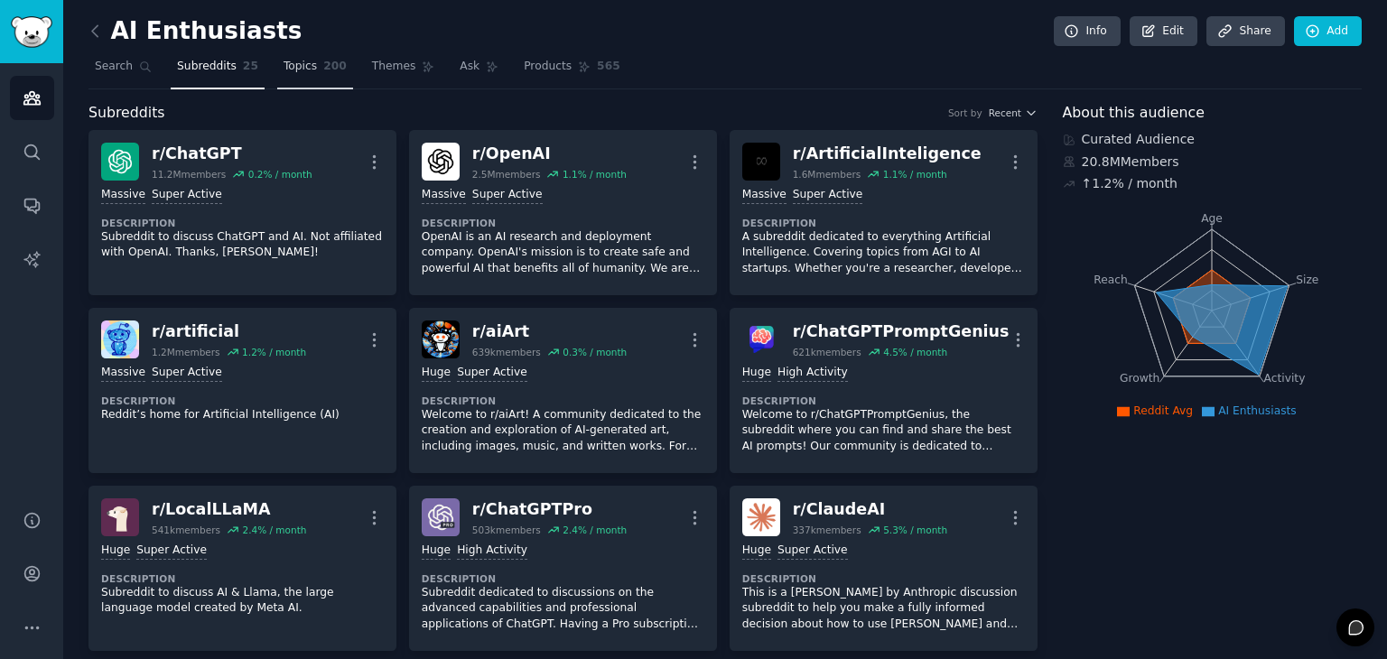
click at [284, 60] on span "Topics" at bounding box center [300, 67] width 33 height 16
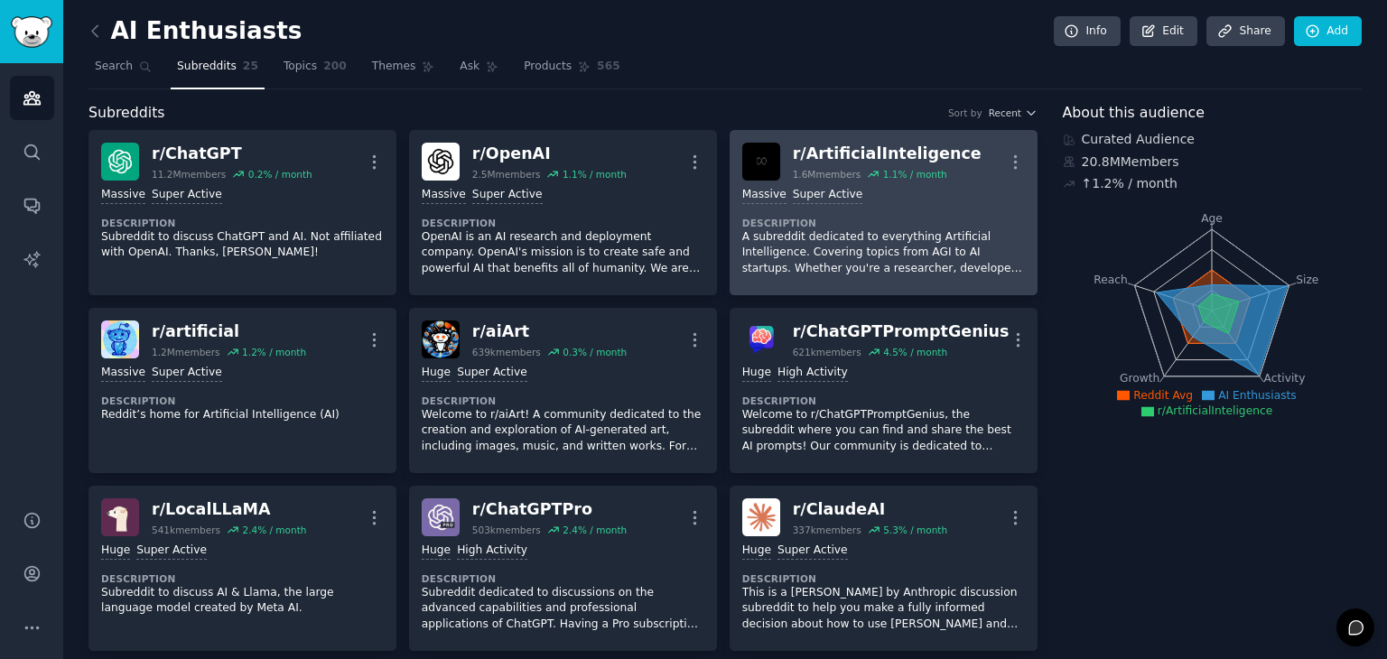
click at [1021, 160] on link "r/ ArtificialInteligence 1.6M members 1.1 % / month More Massive Super Active D…" at bounding box center [884, 212] width 308 height 165
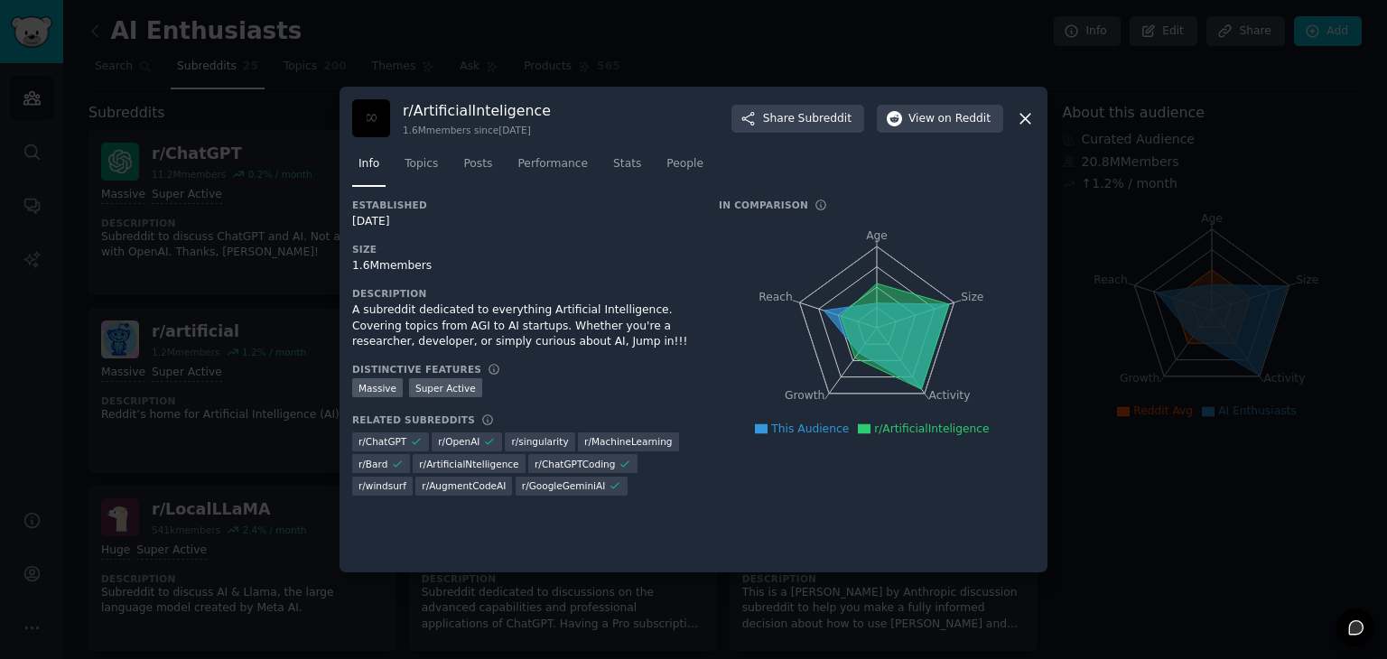
click at [1023, 112] on icon at bounding box center [1025, 118] width 19 height 19
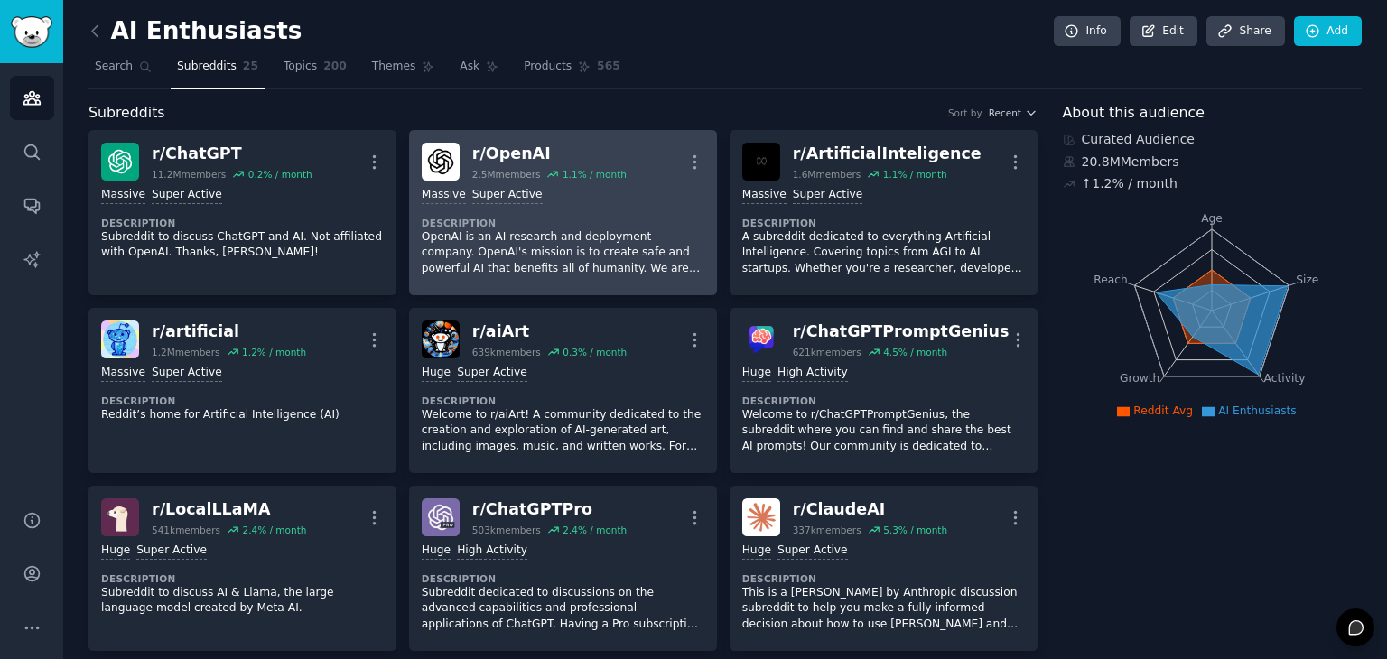
scroll to position [83, 0]
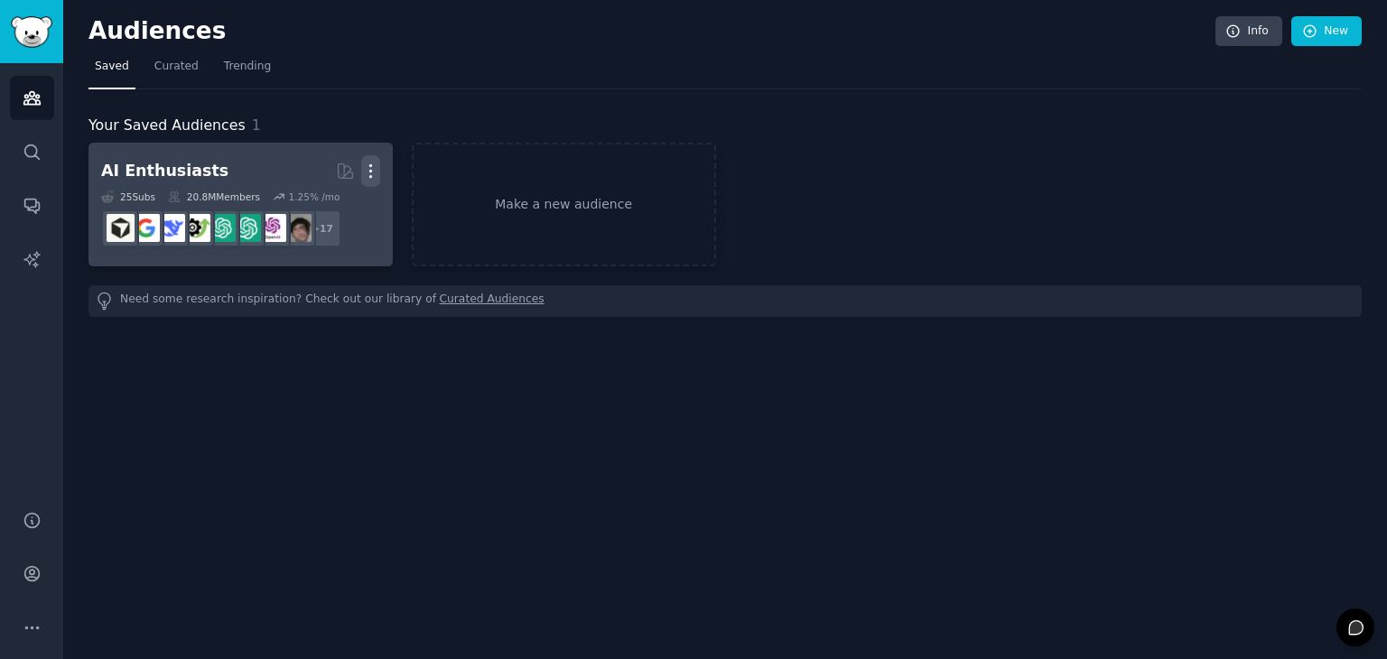
click at [367, 178] on icon "button" at bounding box center [370, 171] width 19 height 19
click at [329, 183] on p "View" at bounding box center [316, 177] width 30 height 19
click at [376, 178] on icon "button" at bounding box center [370, 171] width 19 height 19
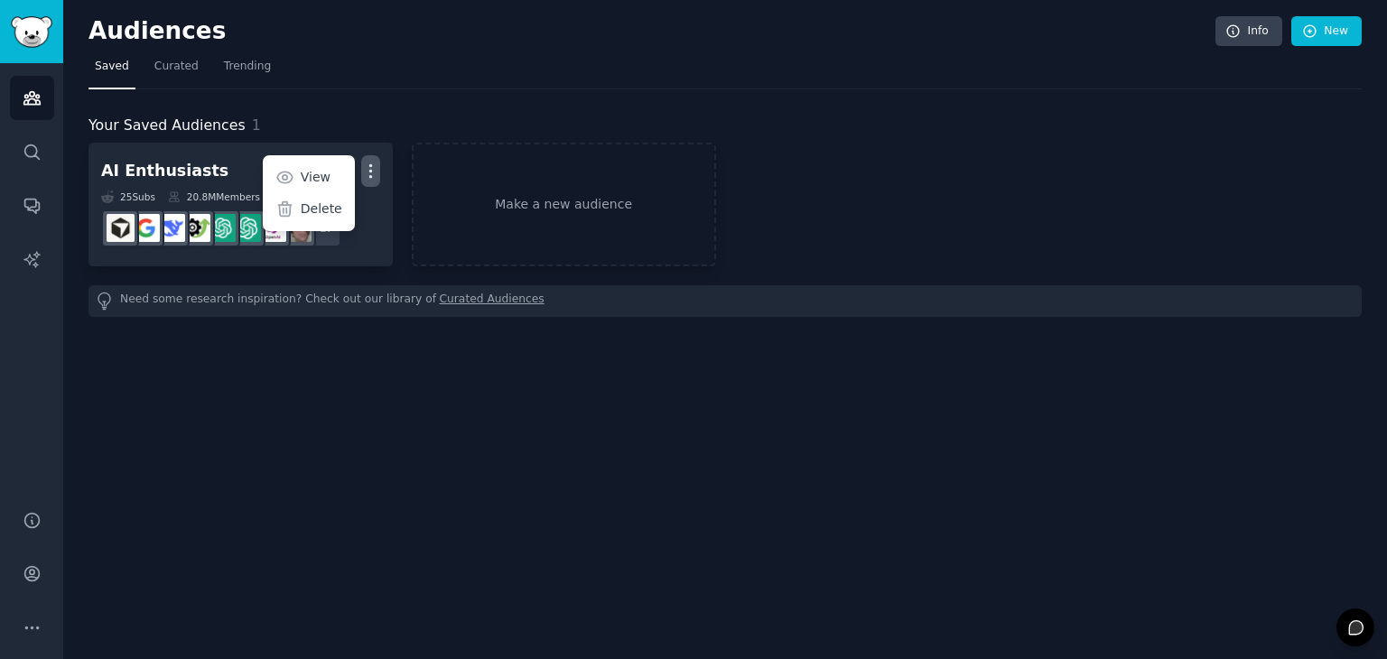
click at [517, 467] on div "Audiences Info New Saved Curated Trending Your Saved Audiences 1 AI Enthusiasts…" at bounding box center [725, 329] width 1324 height 659
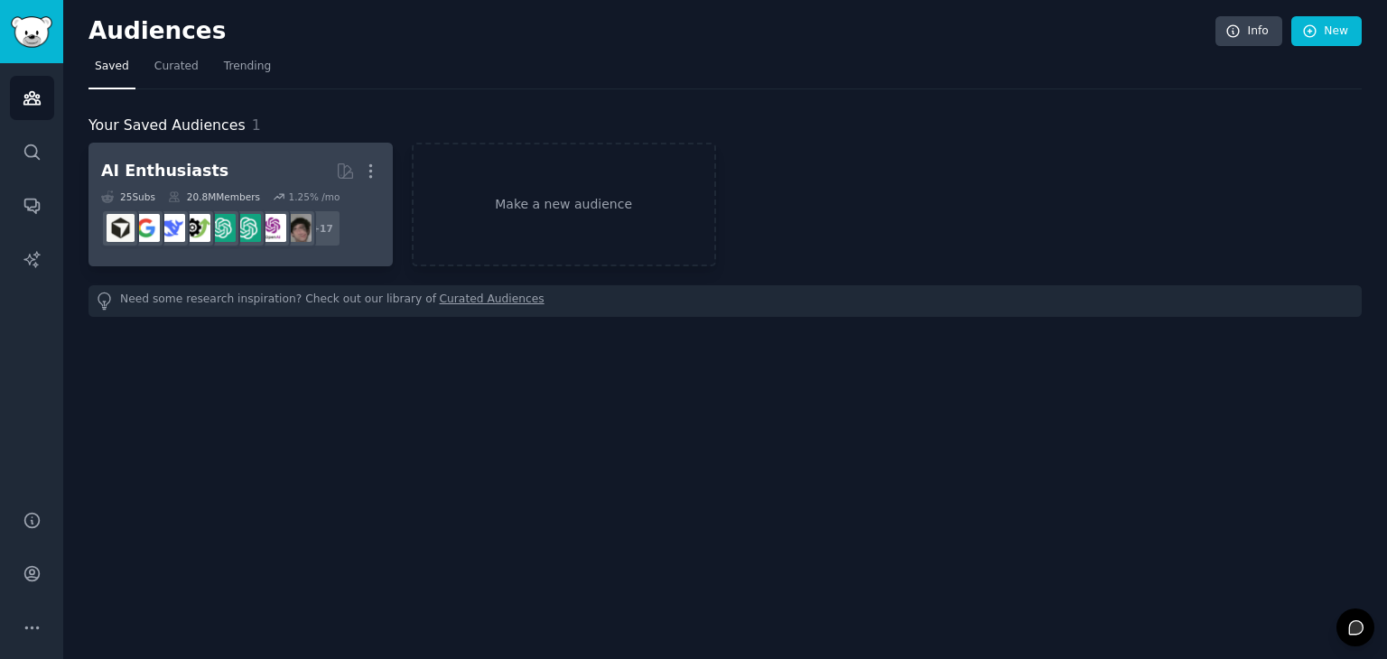
click at [333, 191] on div "25 Sub s 20.8M Members 1.25 % /mo" at bounding box center [240, 197] width 279 height 13
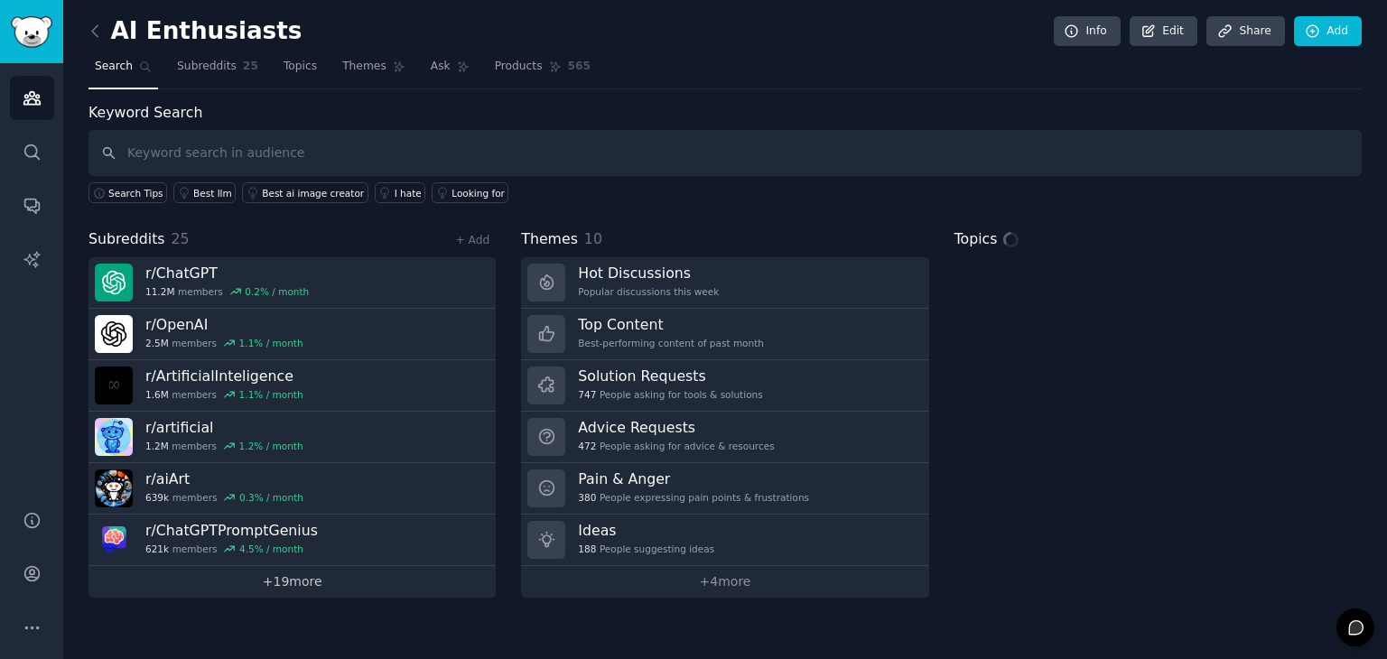
click at [315, 580] on link "+ 19 more" at bounding box center [292, 582] width 407 height 32
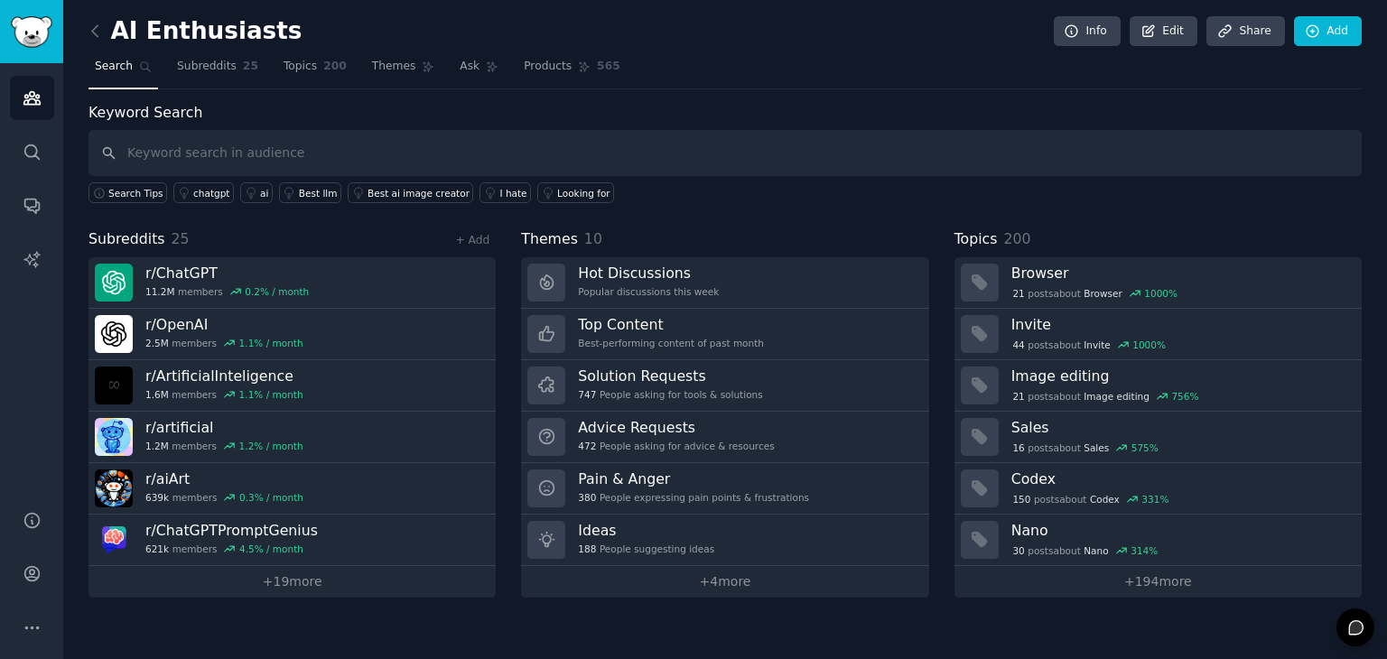
click at [367, 162] on input "text" at bounding box center [725, 153] width 1273 height 46
type input "prompt"
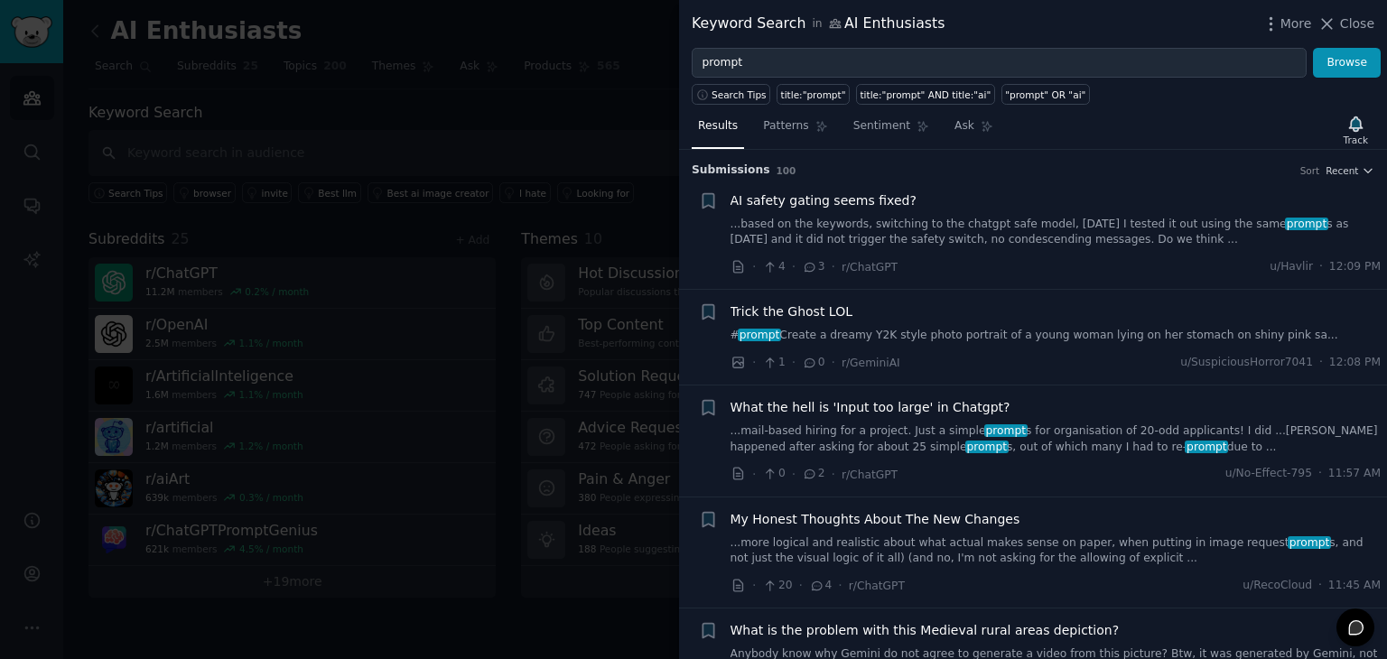
click at [585, 188] on div at bounding box center [693, 329] width 1387 height 659
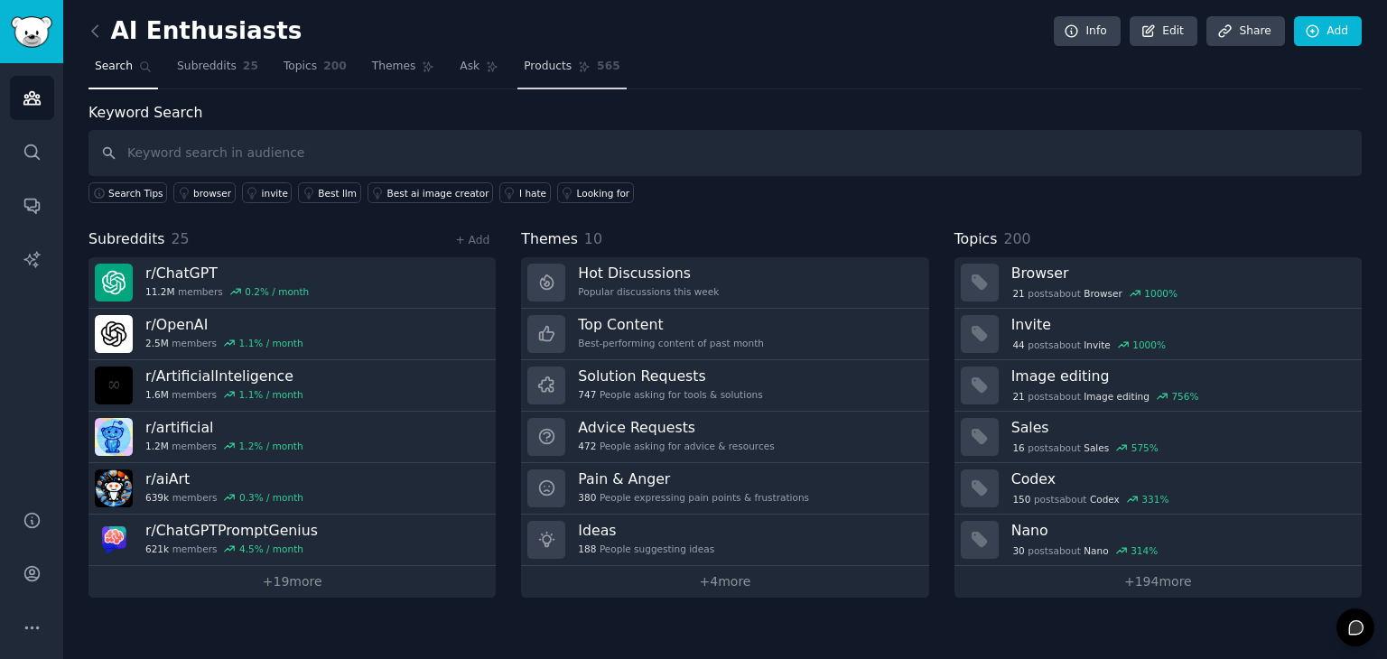
click at [580, 66] on icon at bounding box center [585, 67] width 10 height 10
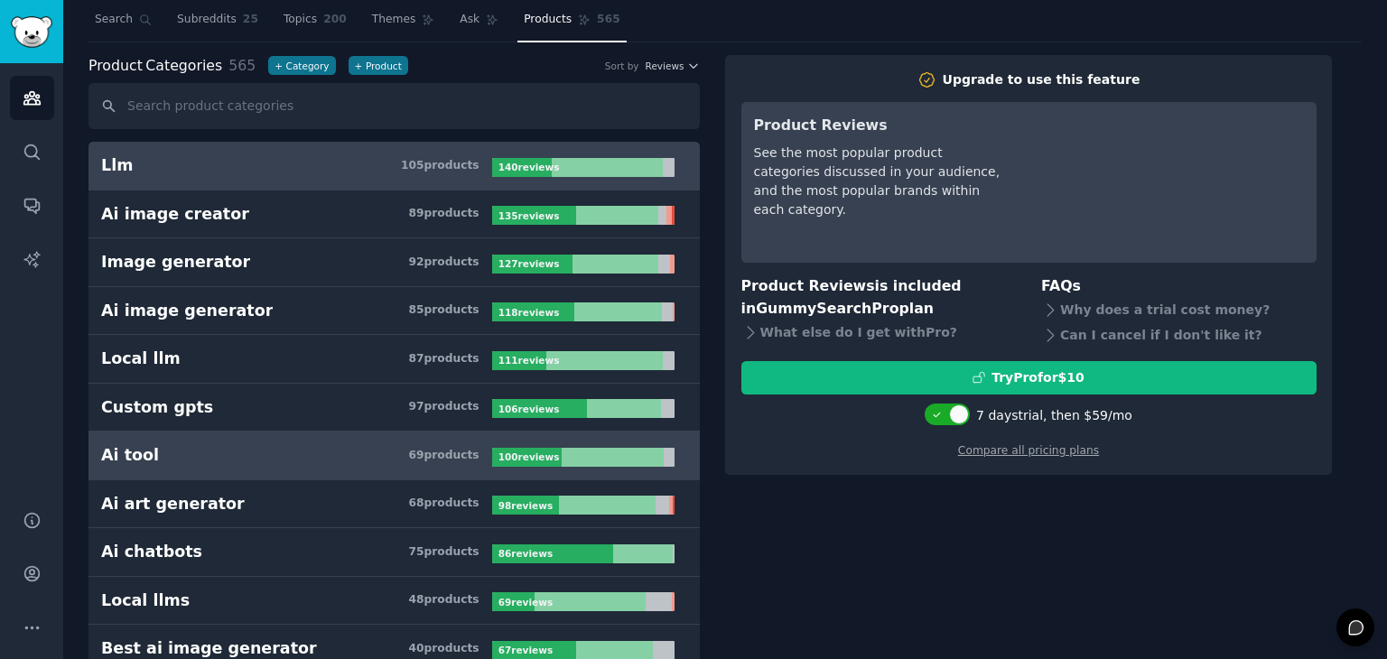
scroll to position [132, 0]
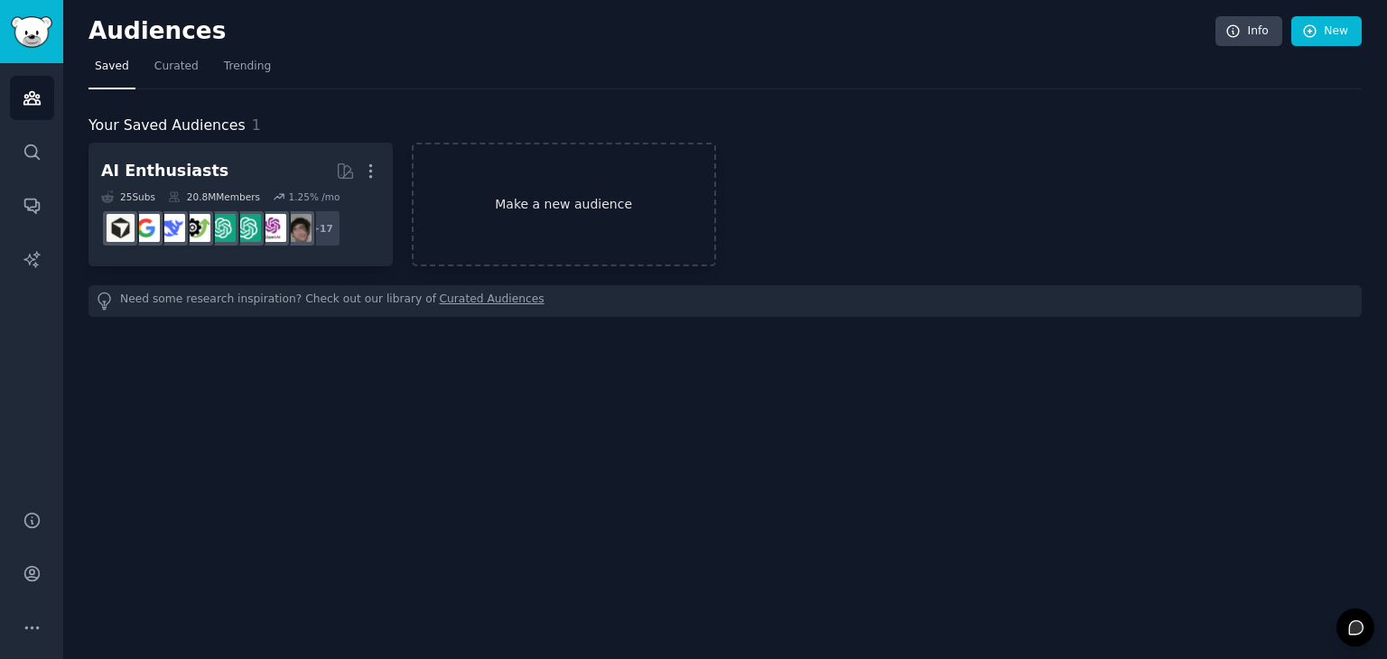
click at [589, 225] on link "Make a new audience" at bounding box center [564, 205] width 304 height 124
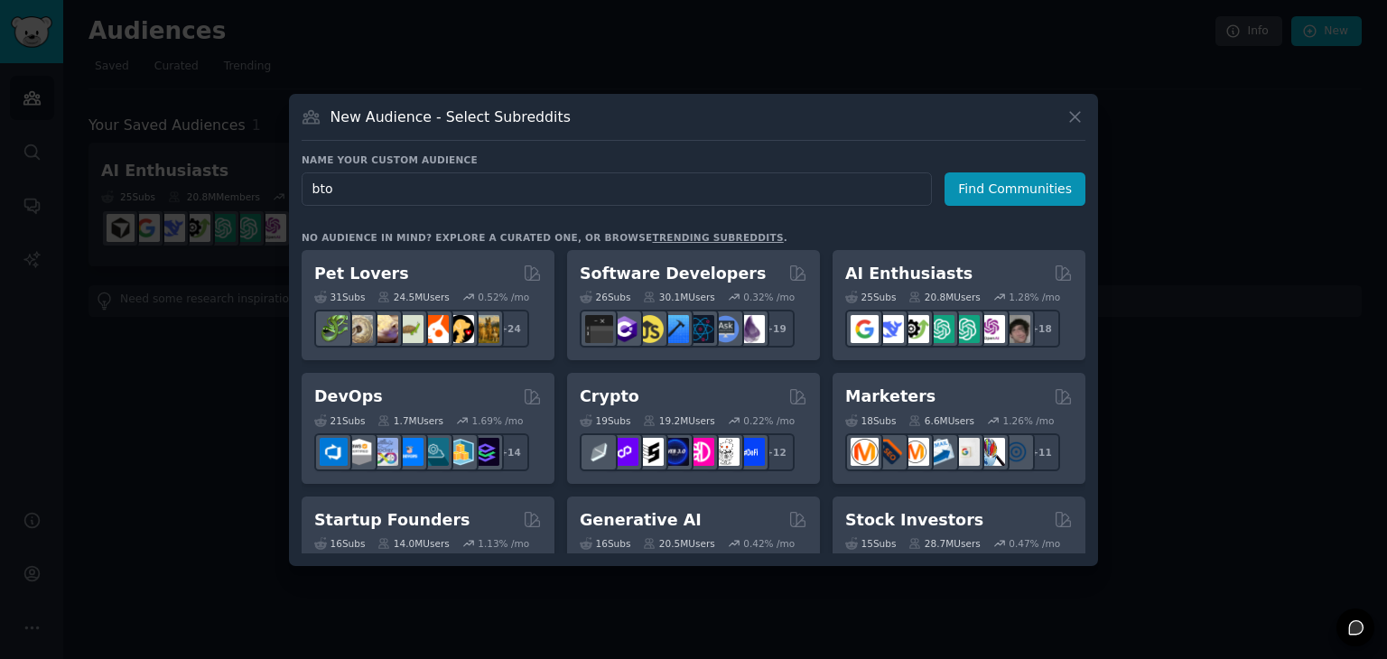
type input "btoc"
type input "b2cusers"
click button "Find Communities" at bounding box center [1015, 188] width 141 height 33
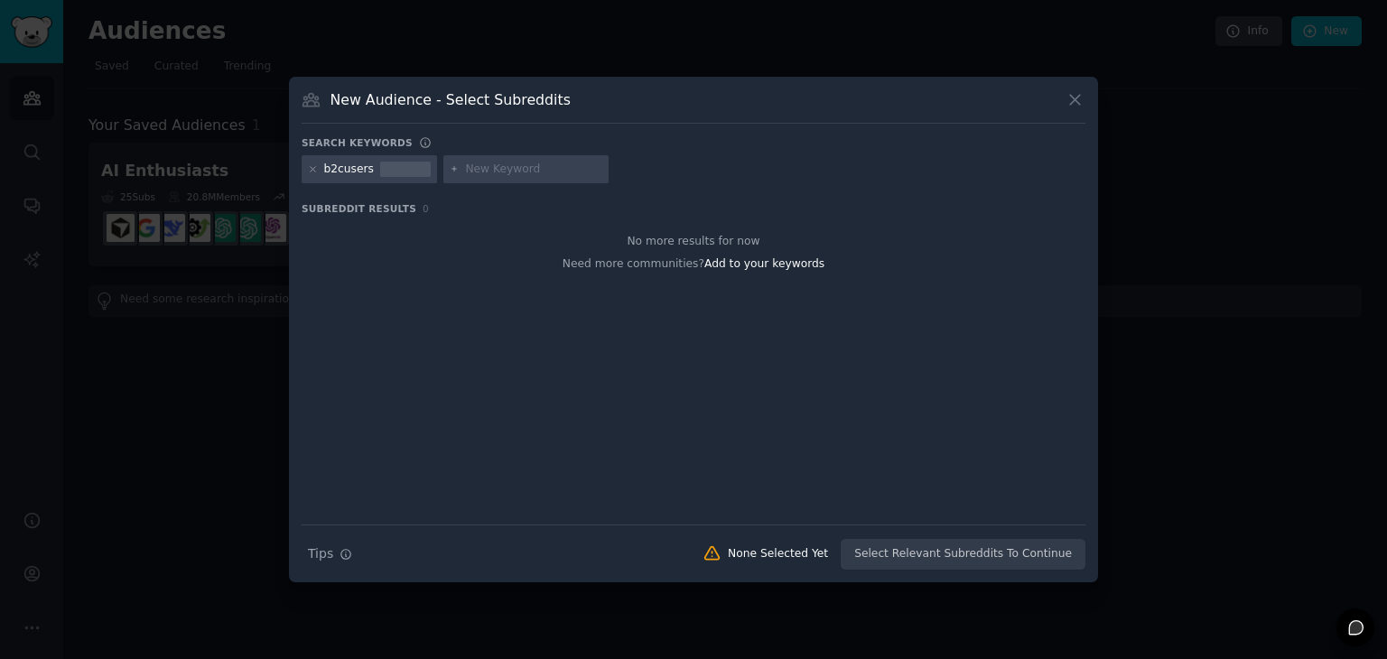
click at [609, 192] on div "Search keywords b2cusers Subreddit Results 0 No more results for now Need more …" at bounding box center [694, 353] width 784 height 434
click at [380, 171] on div at bounding box center [405, 170] width 51 height 16
click at [312, 166] on icon at bounding box center [313, 169] width 10 height 10
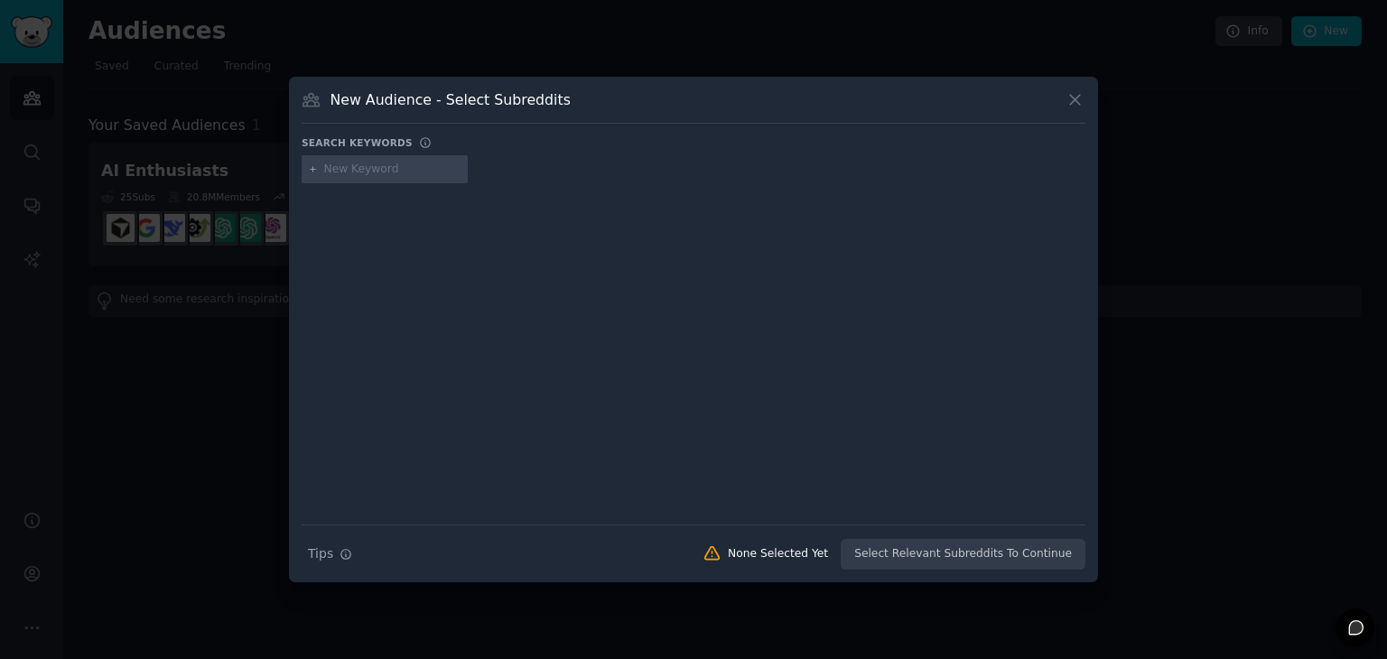
click at [343, 163] on input "text" at bounding box center [392, 170] width 137 height 16
type input "b2c"
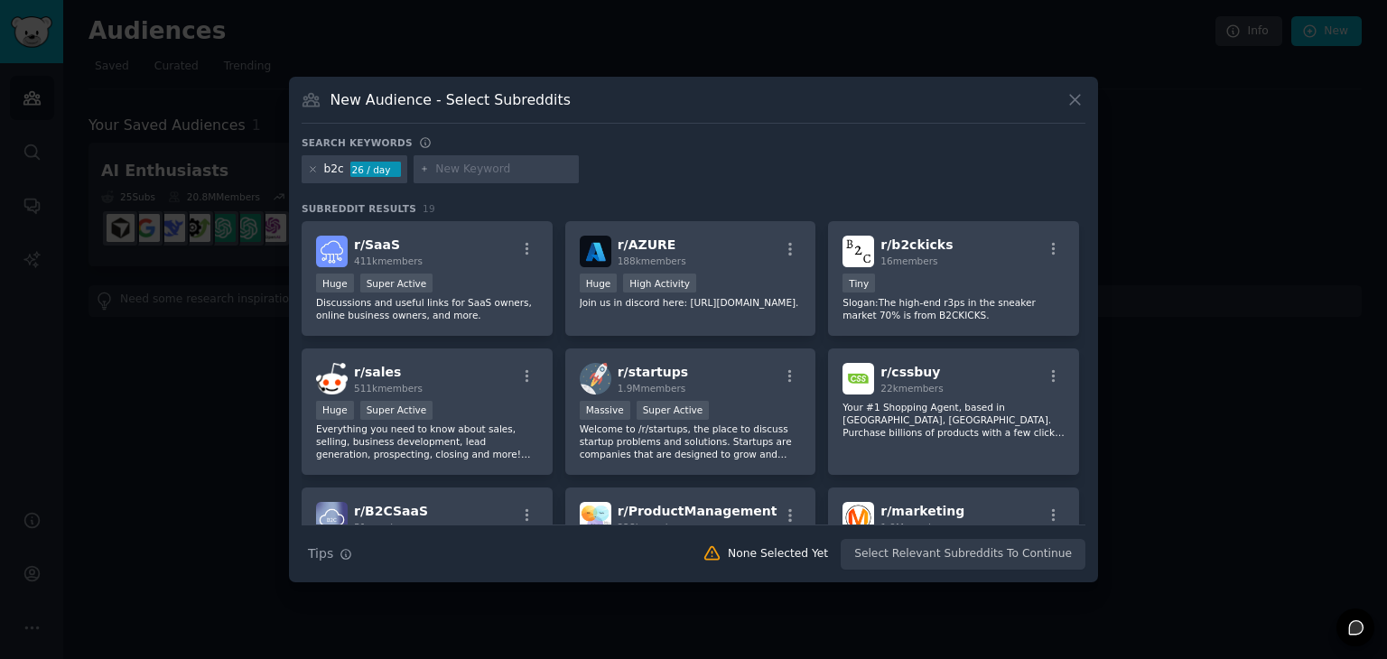
click at [498, 163] on input "text" at bounding box center [503, 170] width 137 height 16
type input "ai"
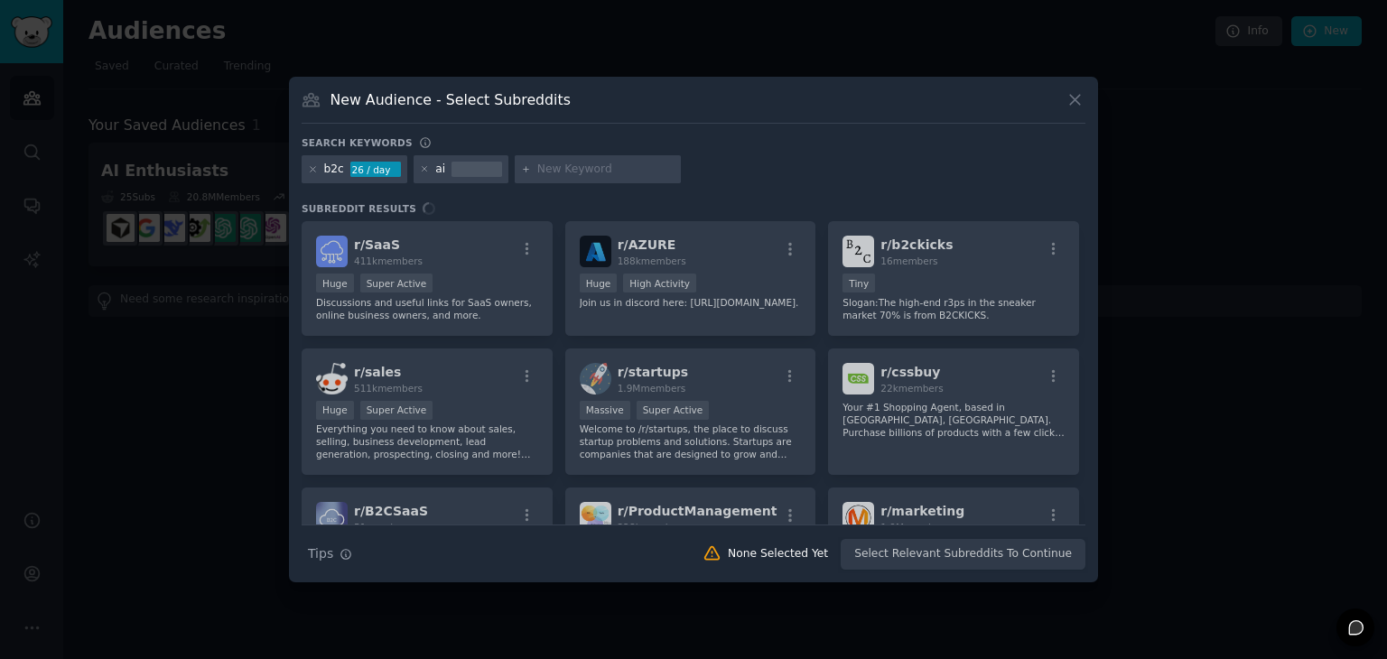
click at [546, 163] on input "text" at bounding box center [605, 170] width 137 height 16
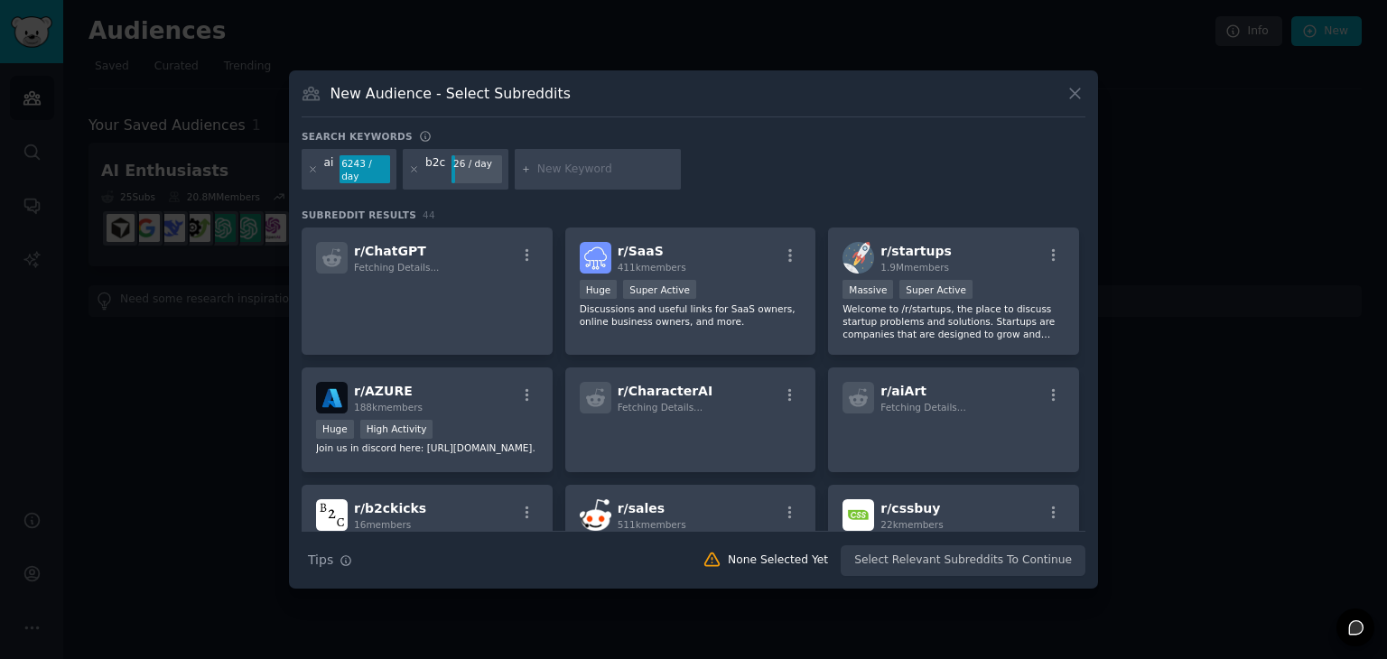
click at [312, 167] on icon at bounding box center [313, 169] width 10 height 10
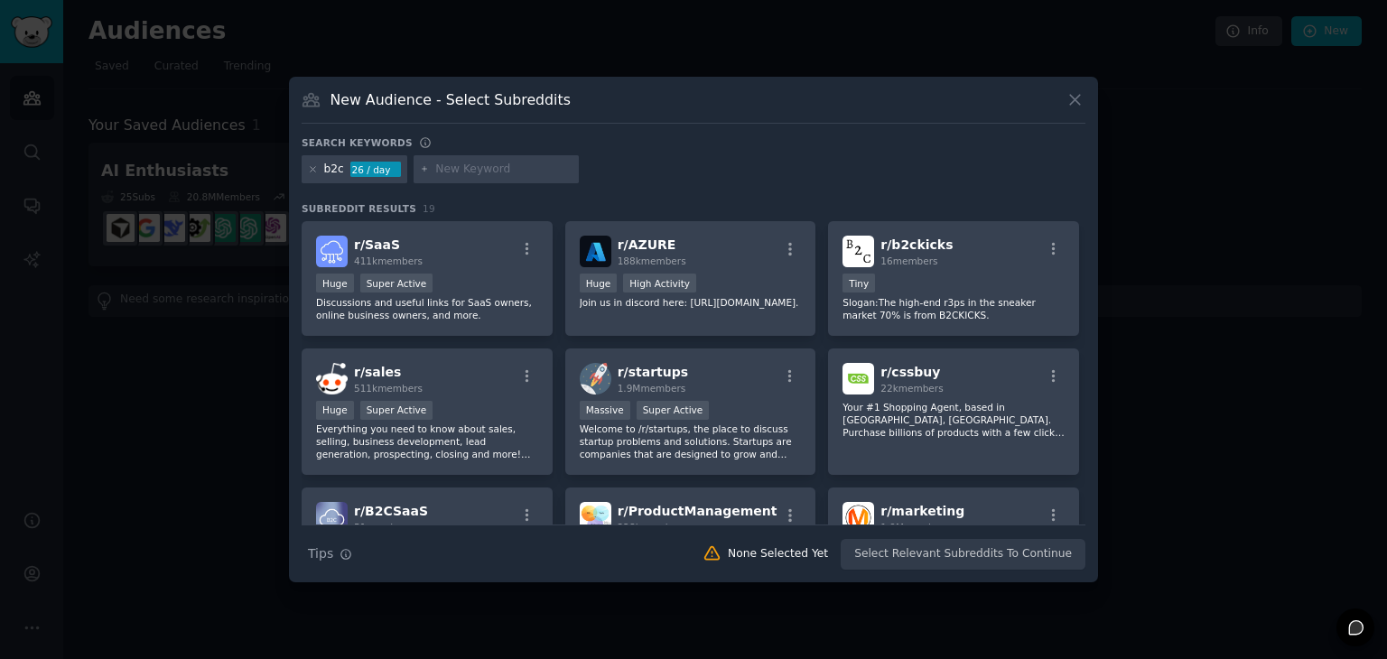
click at [327, 178] on div "b2c 26 / day" at bounding box center [355, 169] width 106 height 29
click at [311, 165] on icon at bounding box center [313, 169] width 10 height 10
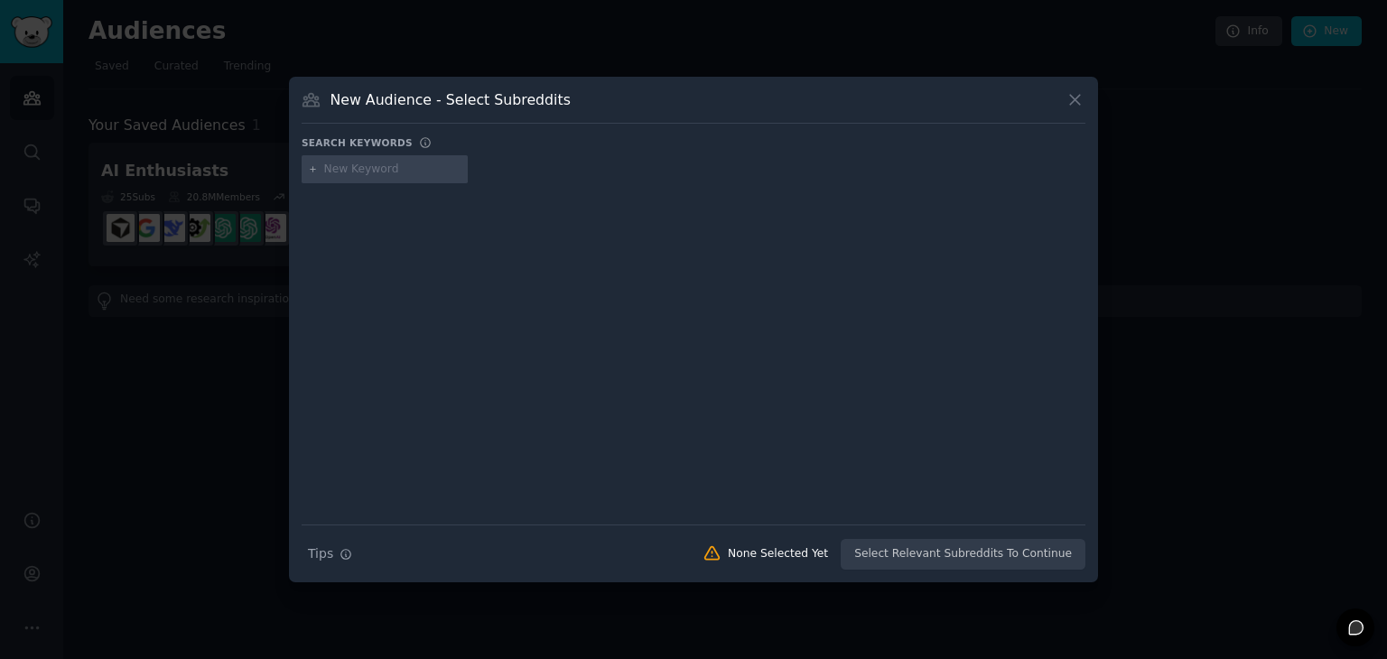
click at [343, 171] on input "text" at bounding box center [392, 170] width 137 height 16
type input "b2c"
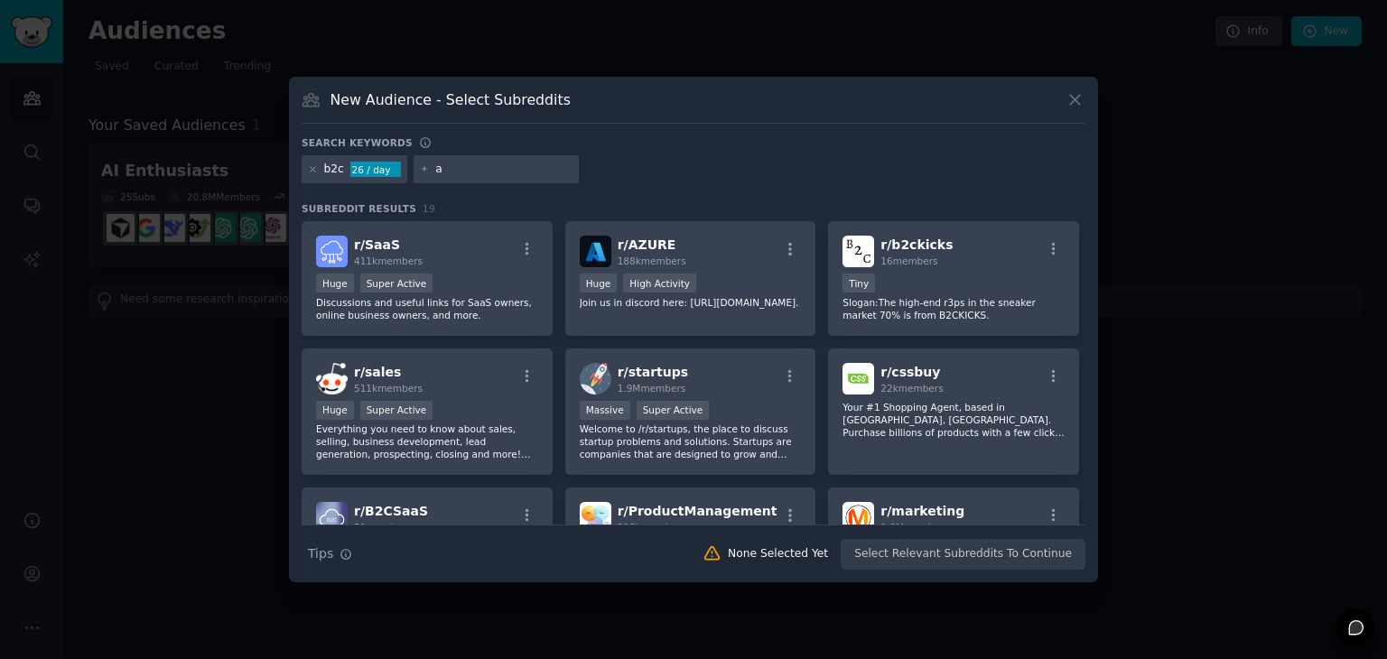
type input "ai"
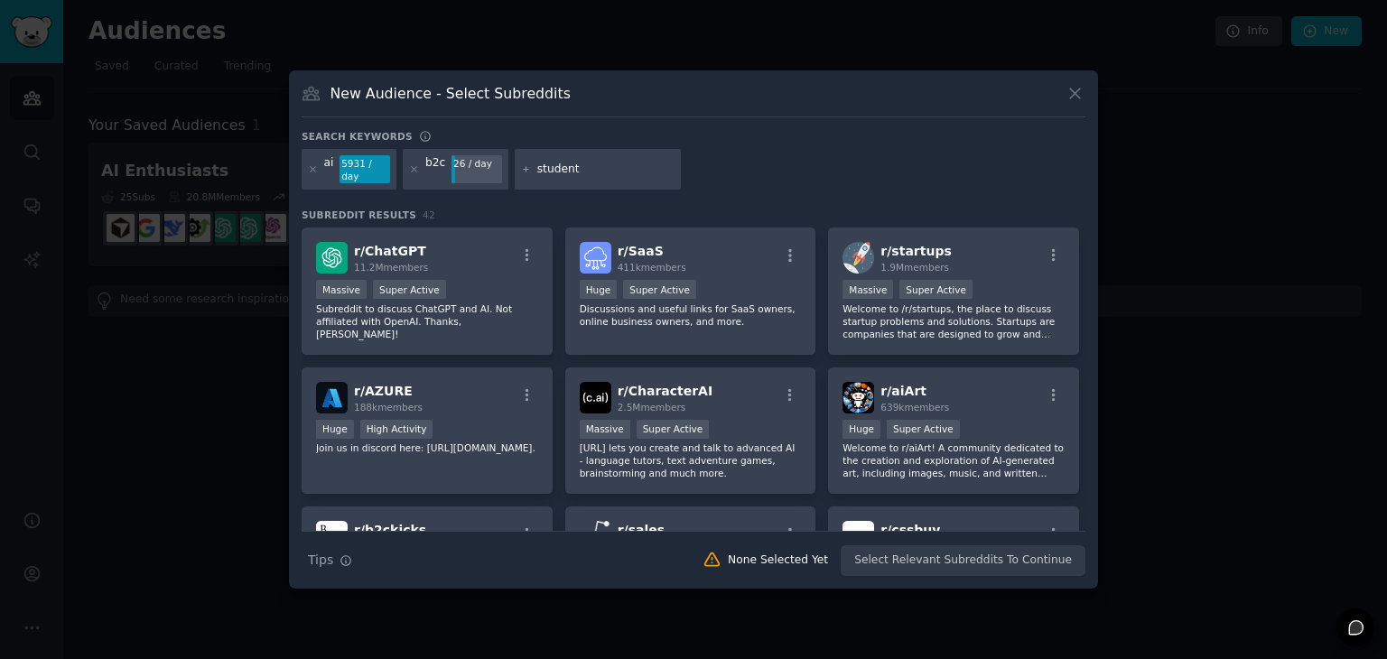
type input "students"
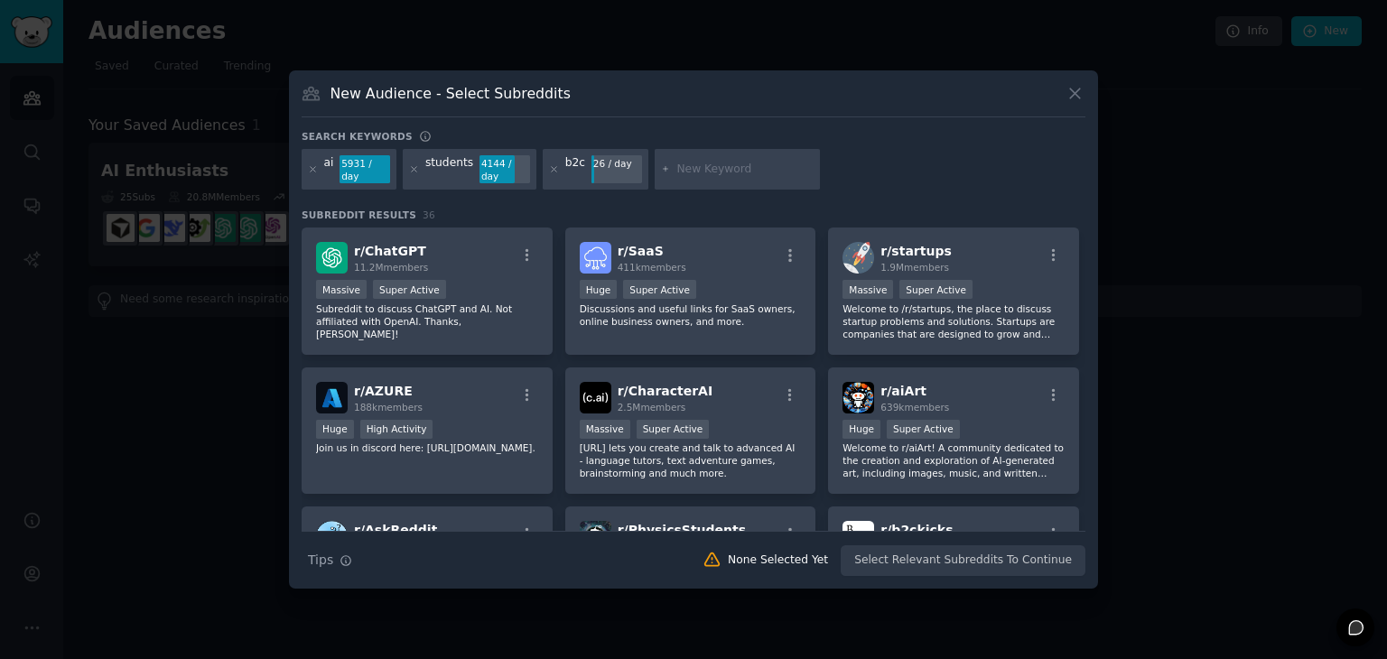
click at [735, 172] on input "text" at bounding box center [744, 170] width 137 height 16
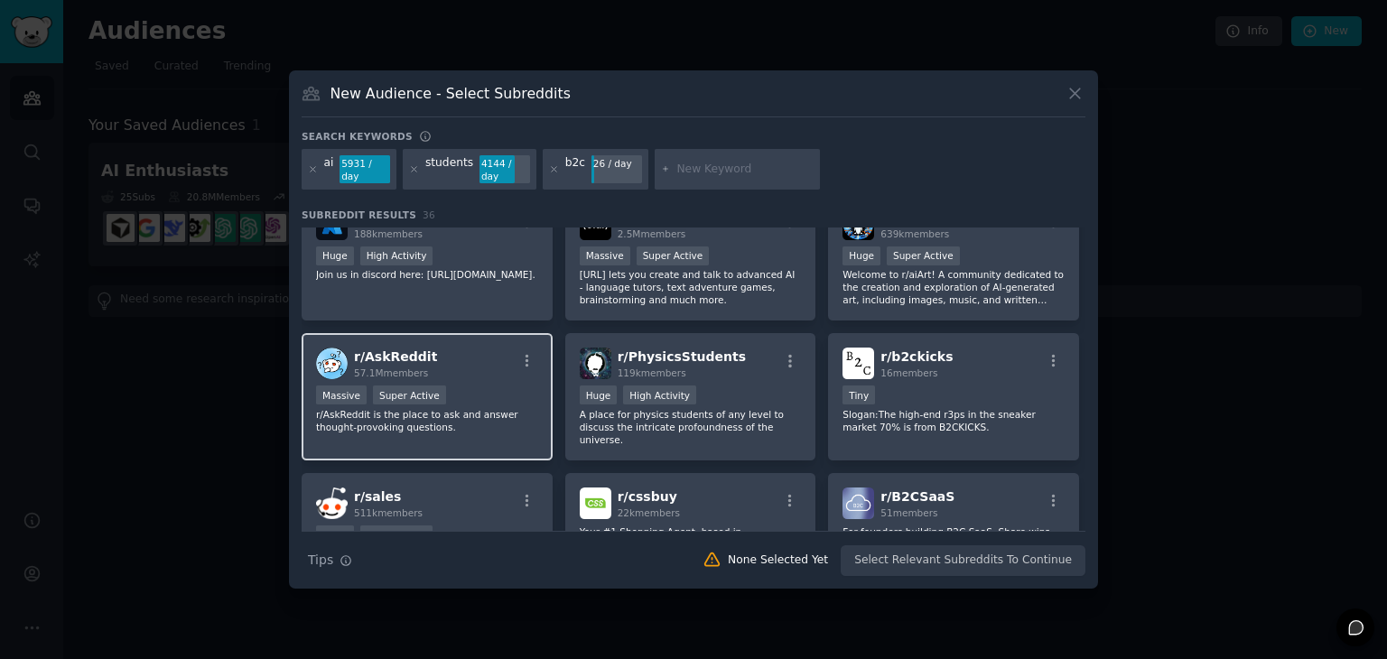
scroll to position [176, 0]
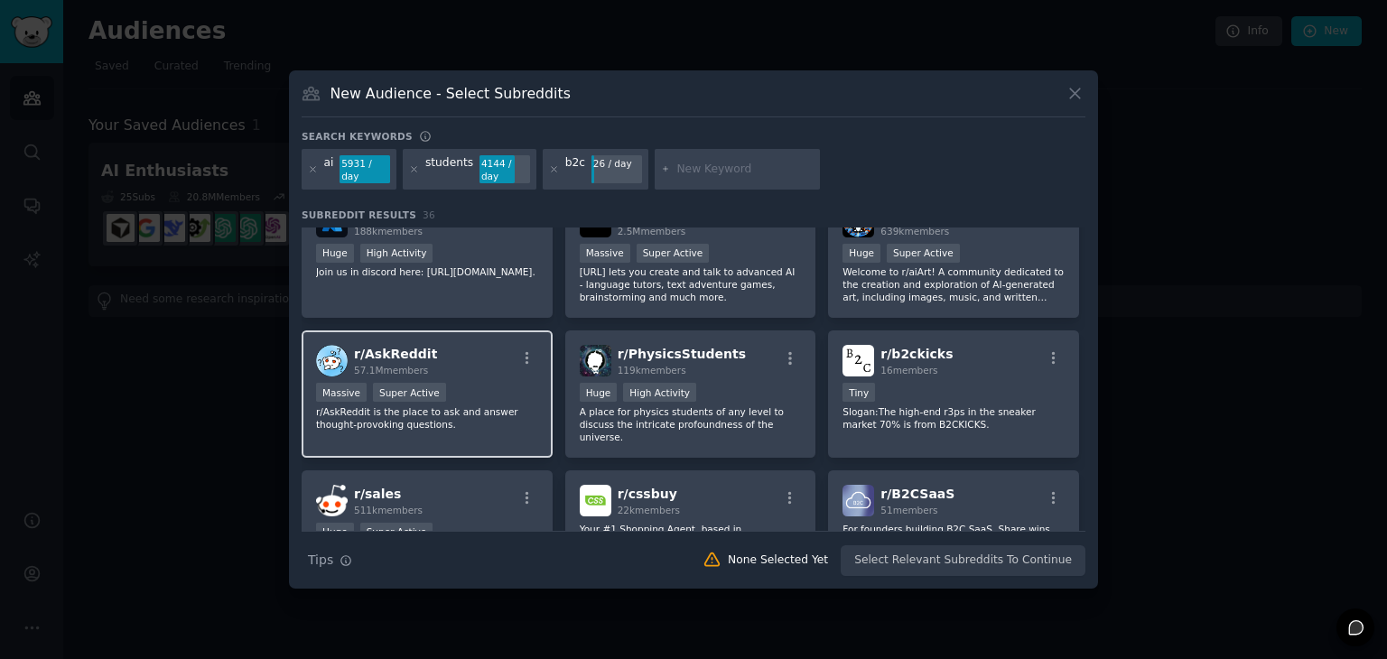
click at [436, 331] on div "r/ AskReddit 57.1M members Massive Super Active r/AskReddit is the place to ask…" at bounding box center [427, 394] width 251 height 127
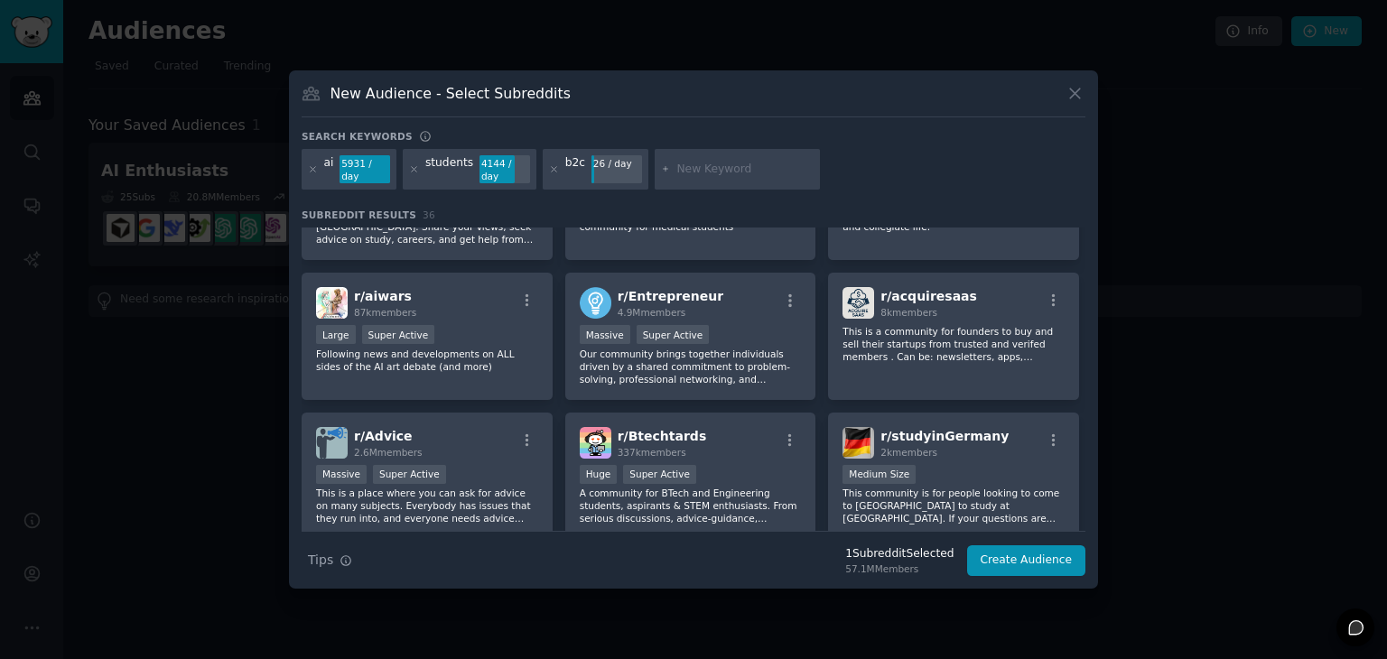
scroll to position [1400, 0]
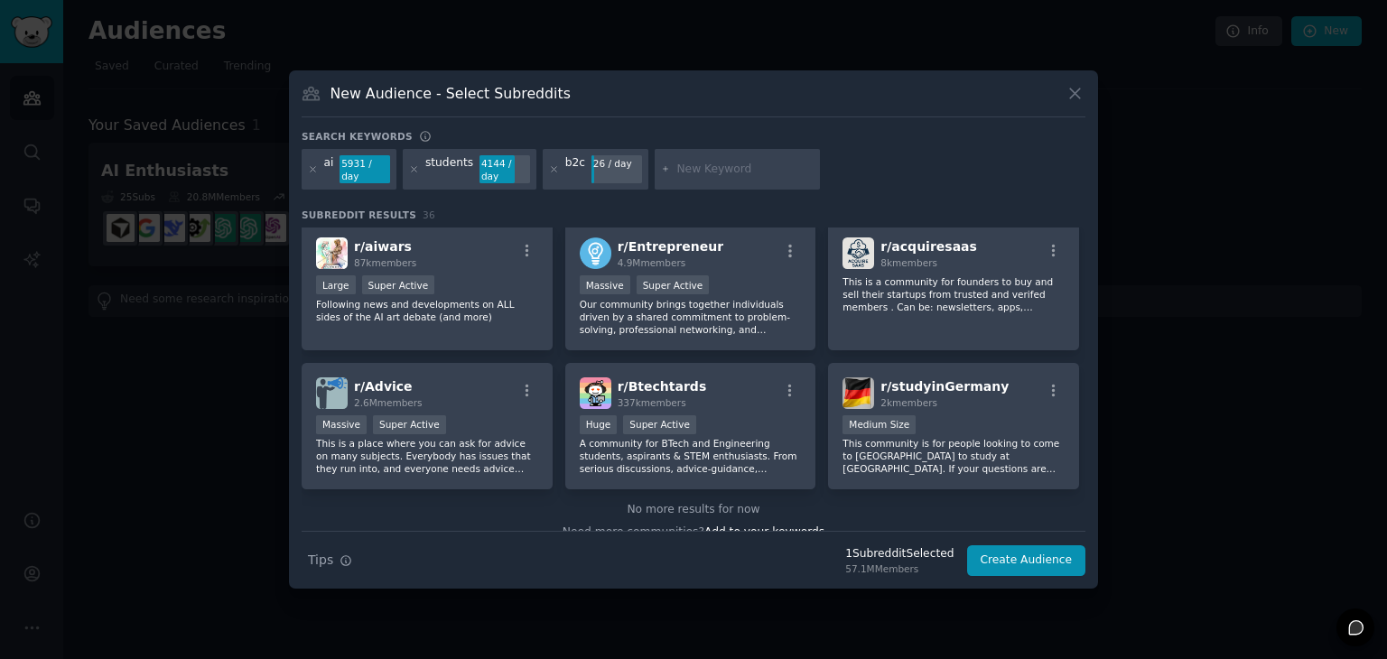
click at [686, 166] on input "text" at bounding box center [744, 170] width 137 height 16
type input "developers"
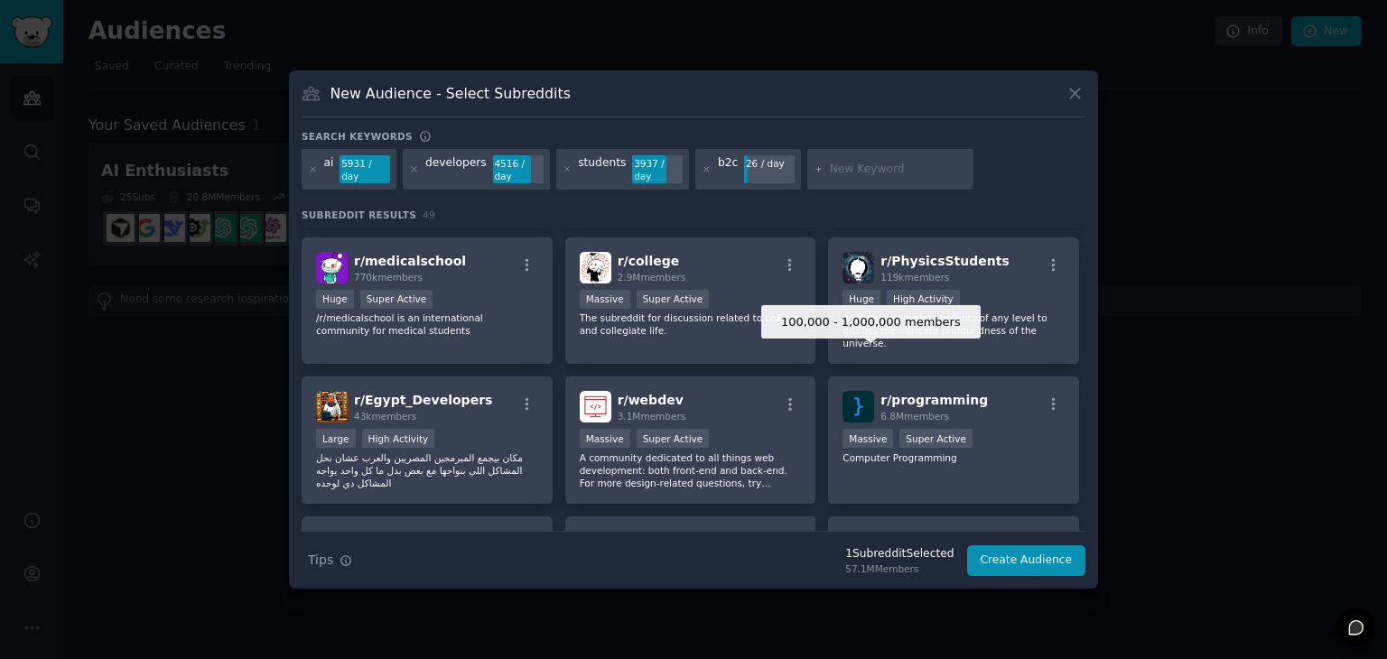
scroll to position [1365, 0]
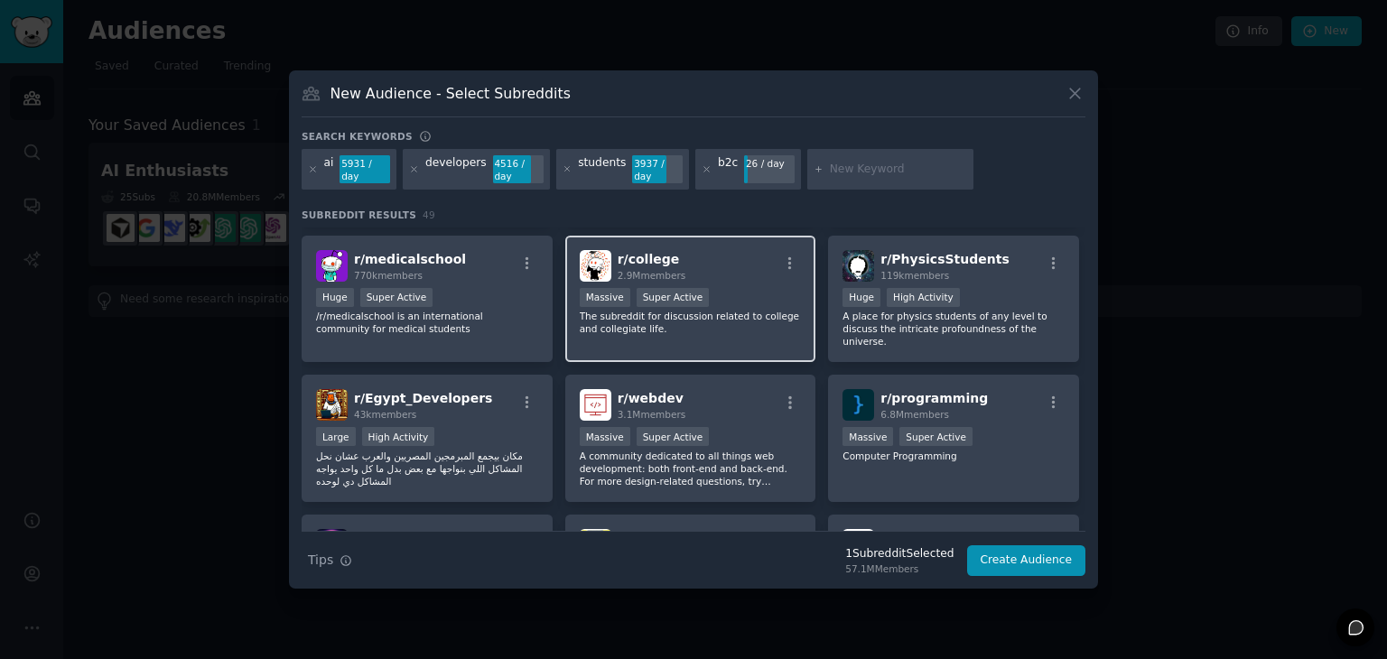
click at [708, 288] on div "Massive Super Active" at bounding box center [691, 299] width 222 height 23
click at [831, 170] on input "text" at bounding box center [898, 170] width 137 height 16
type input "college"
click at [748, 310] on p "The subreddit for discussion related to college and collegiate life." at bounding box center [691, 322] width 222 height 25
click at [889, 167] on input "college" at bounding box center [898, 170] width 137 height 16
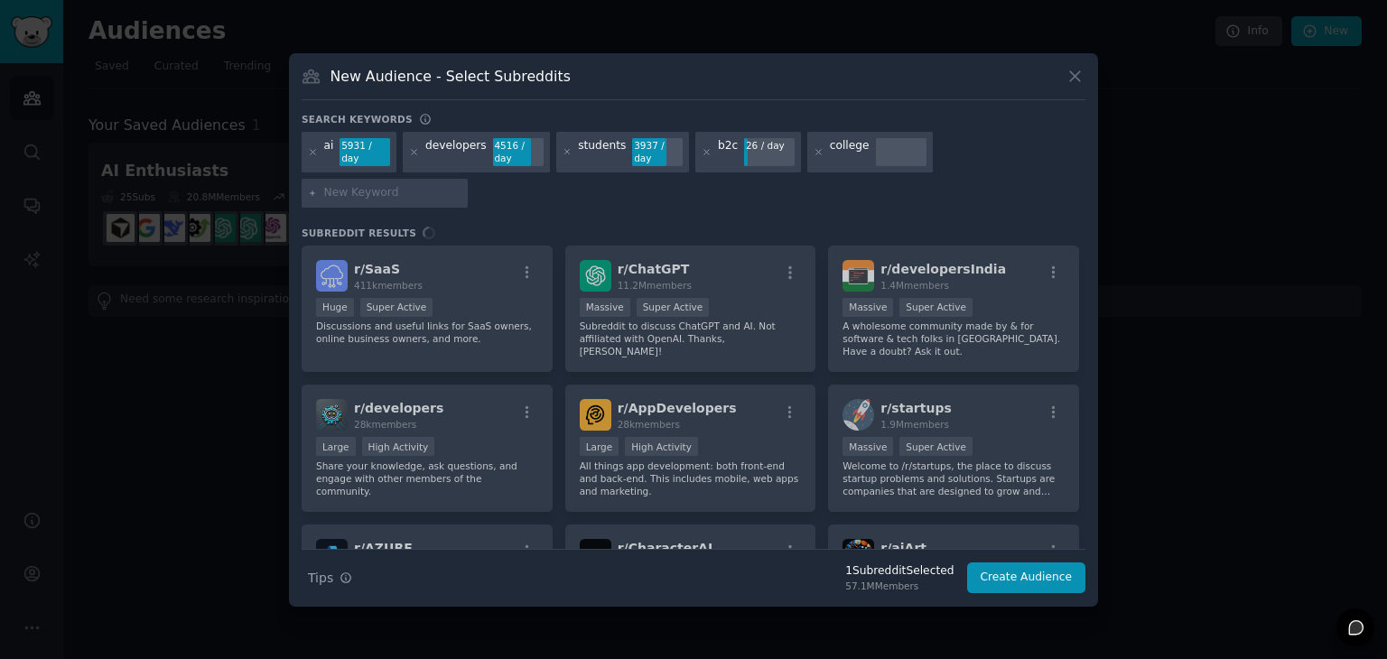
click at [985, 257] on div "r/ SaaS 411k members >= 95th percentile for submissions / day Huge Super Active…" at bounding box center [694, 397] width 784 height 303
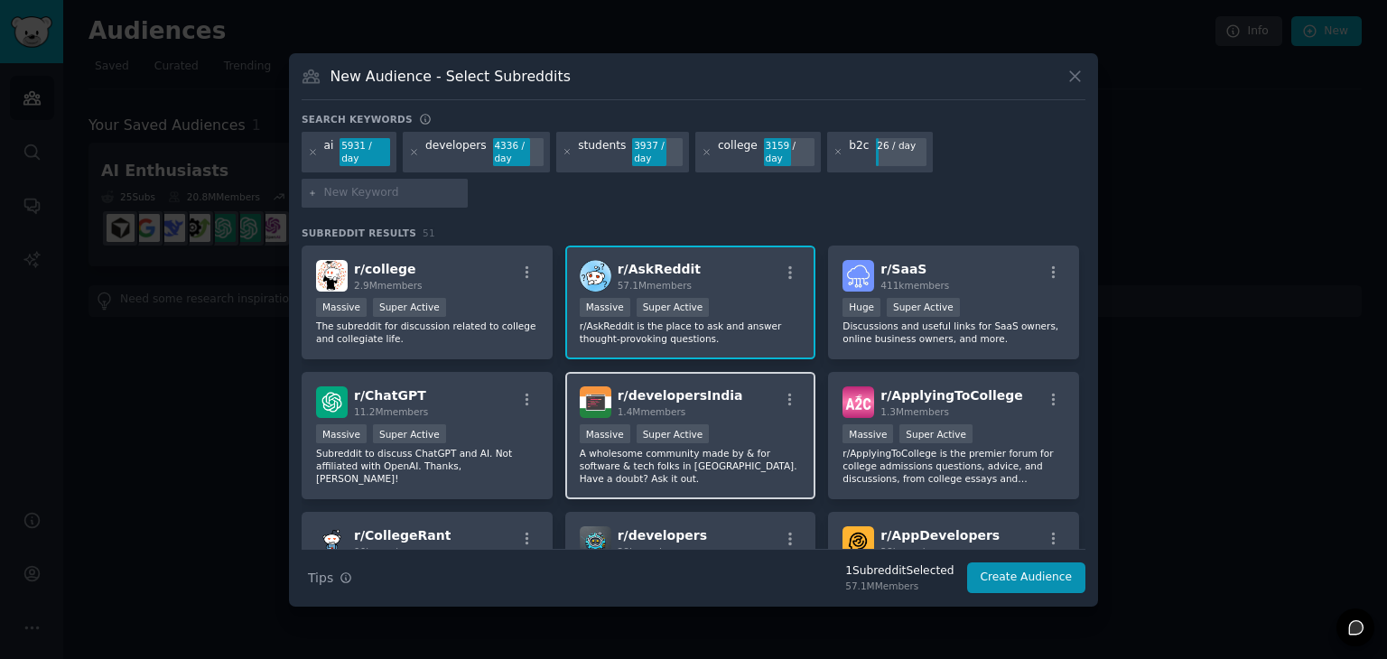
click at [690, 424] on div "Massive Super Active" at bounding box center [691, 435] width 222 height 23
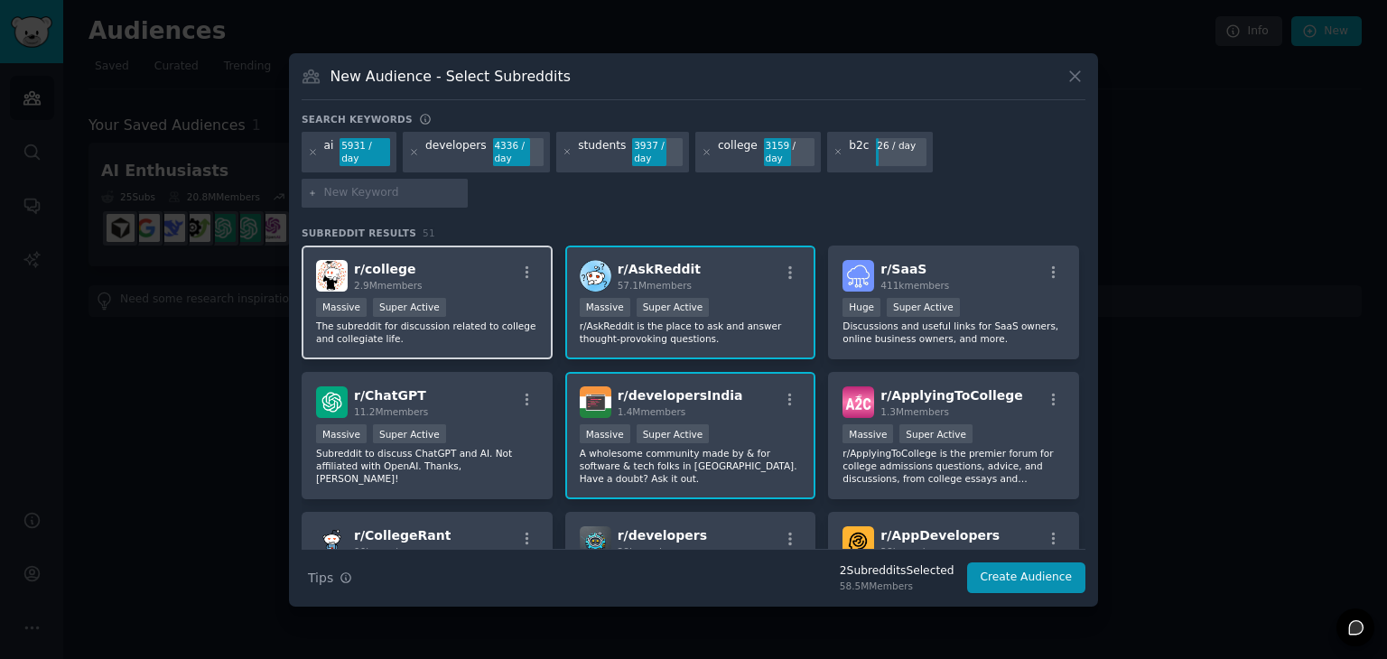
click at [475, 260] on div "r/ college 2.9M members" at bounding box center [427, 276] width 222 height 32
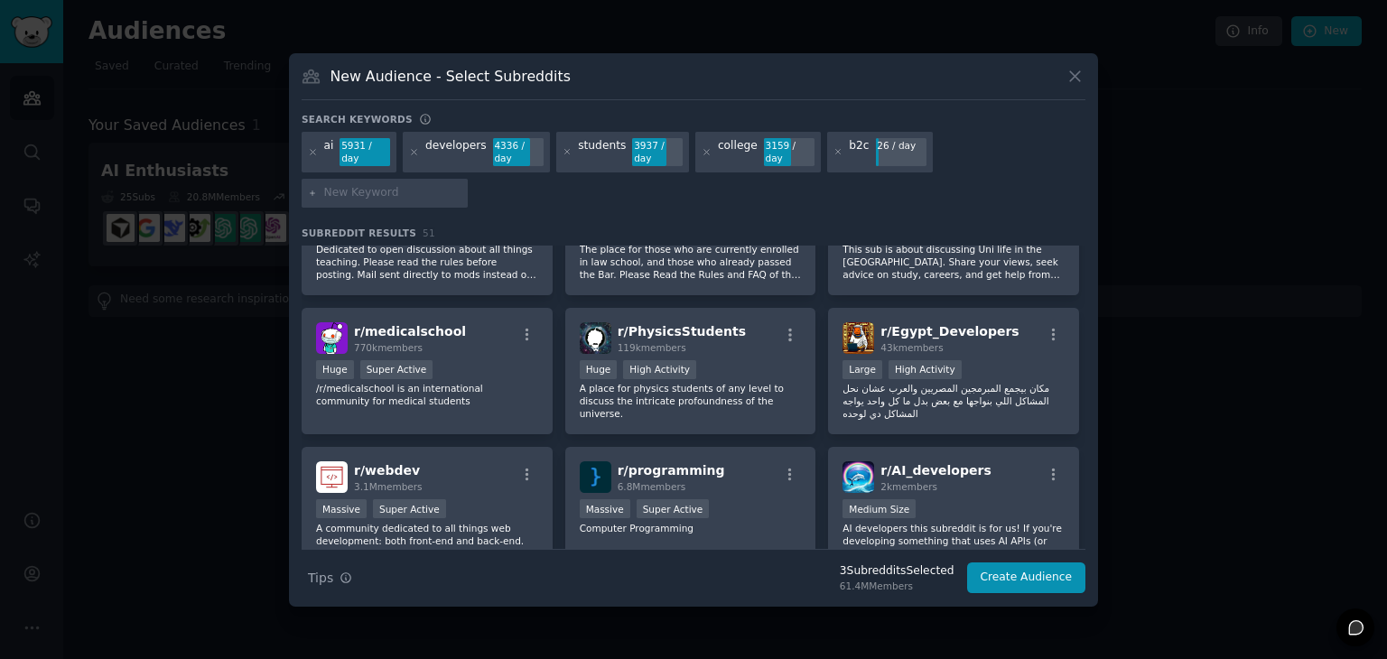
scroll to position [1432, 0]
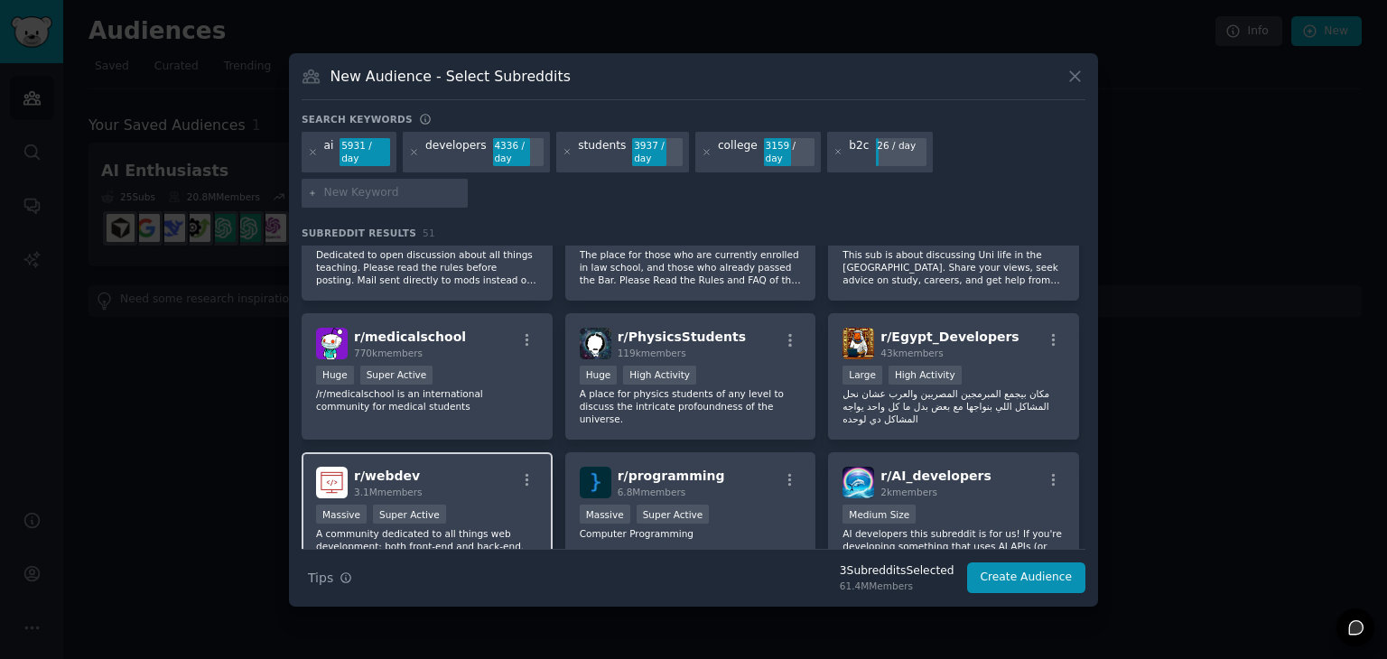
click at [471, 467] on div "r/ webdev 3.1M members" at bounding box center [427, 483] width 222 height 32
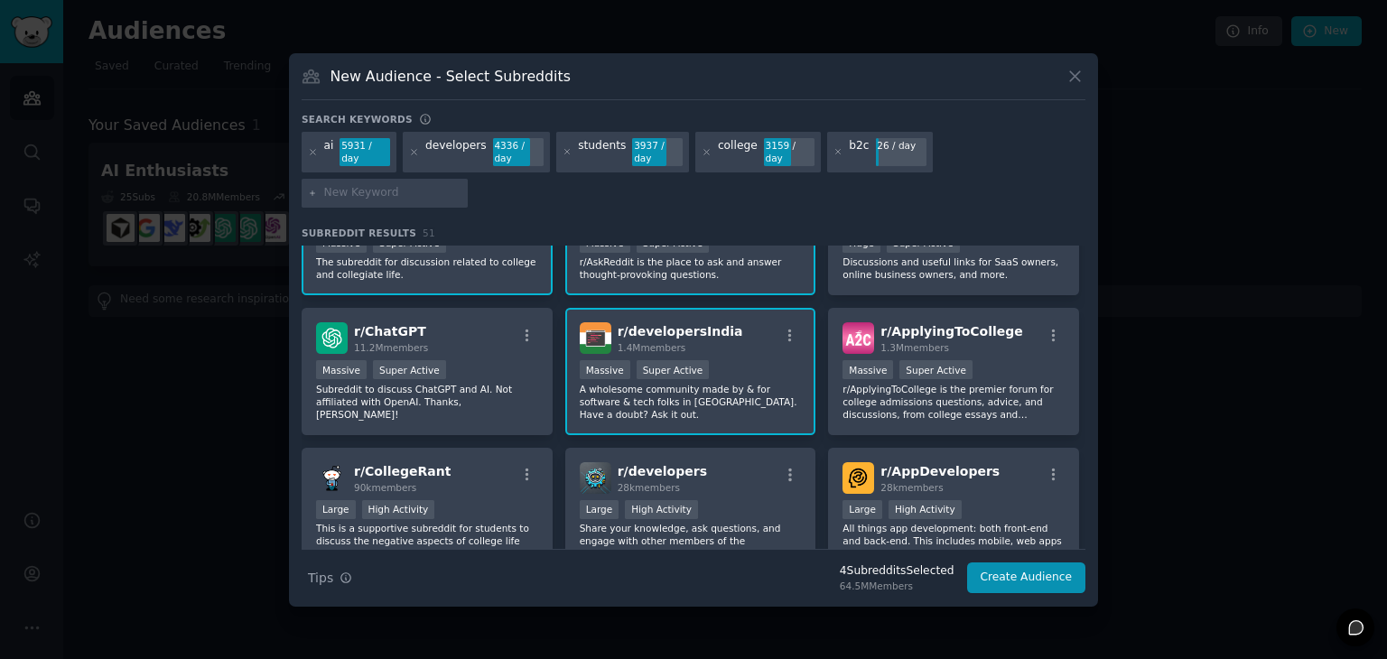
scroll to position [0, 0]
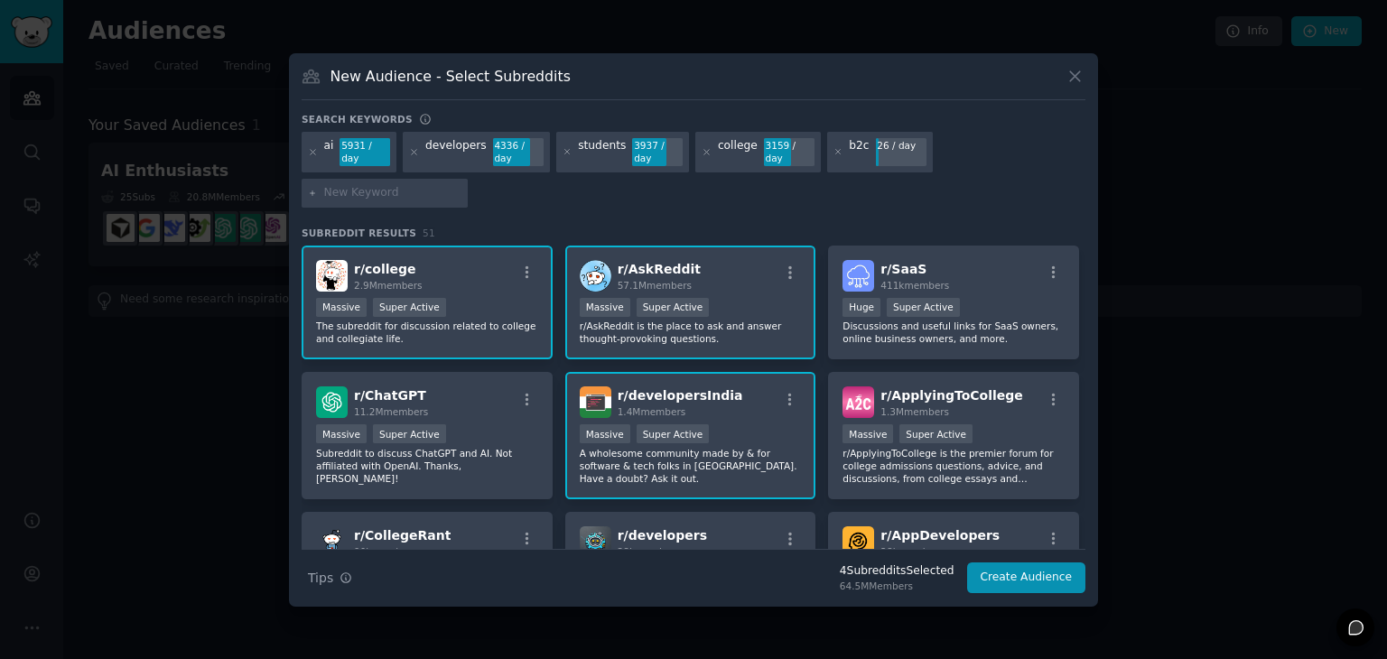
click at [461, 185] on input "text" at bounding box center [392, 193] width 137 height 16
type input "job"
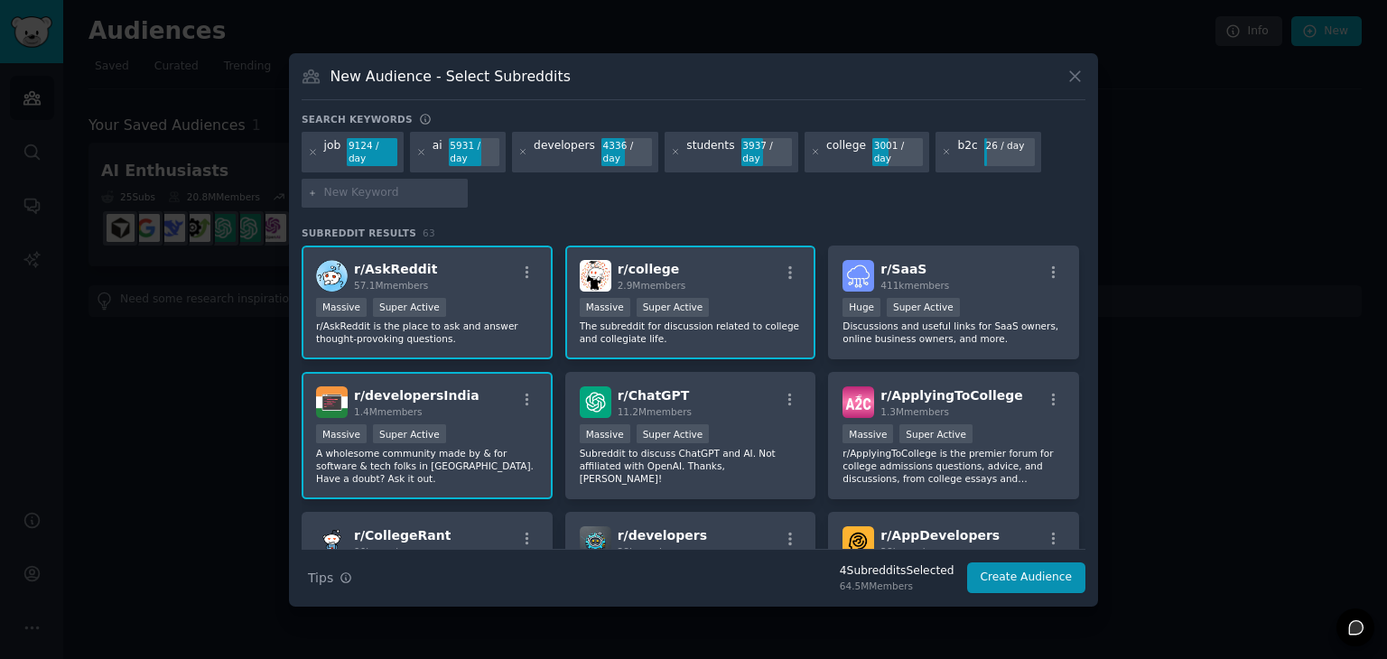
click at [379, 185] on input "text" at bounding box center [392, 193] width 137 height 16
type input "fresher"
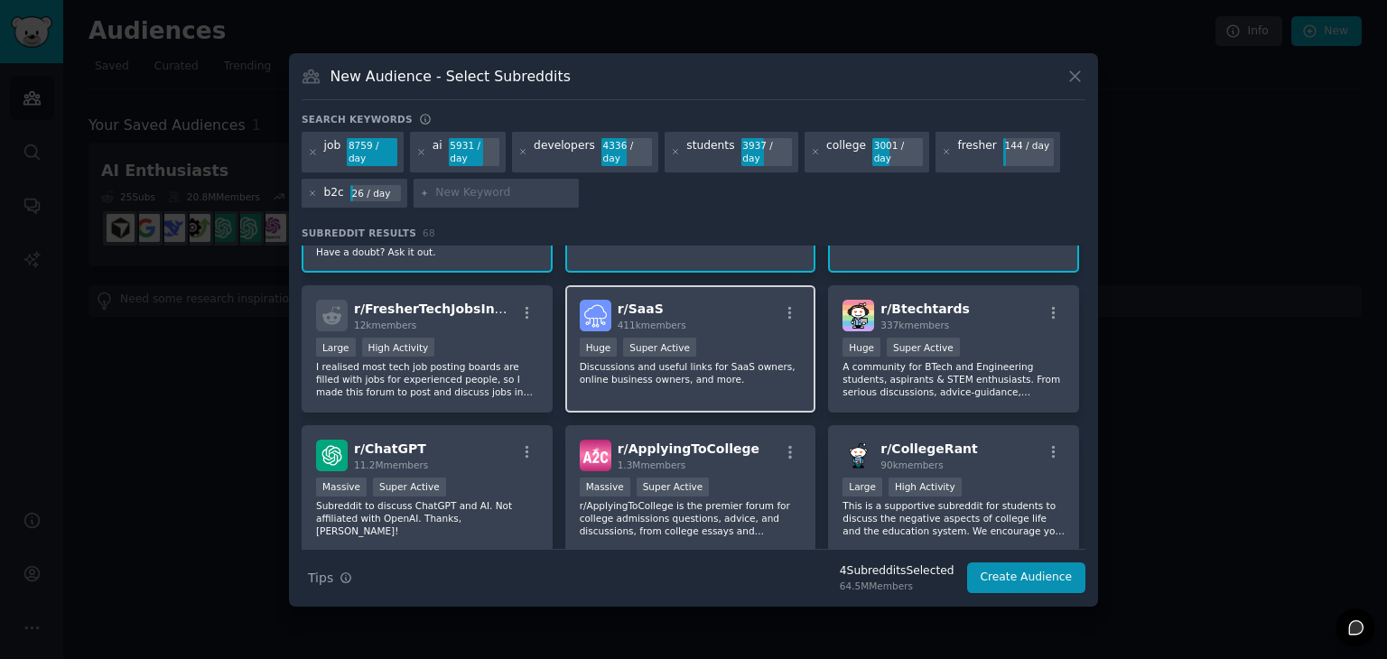
scroll to position [100, 0]
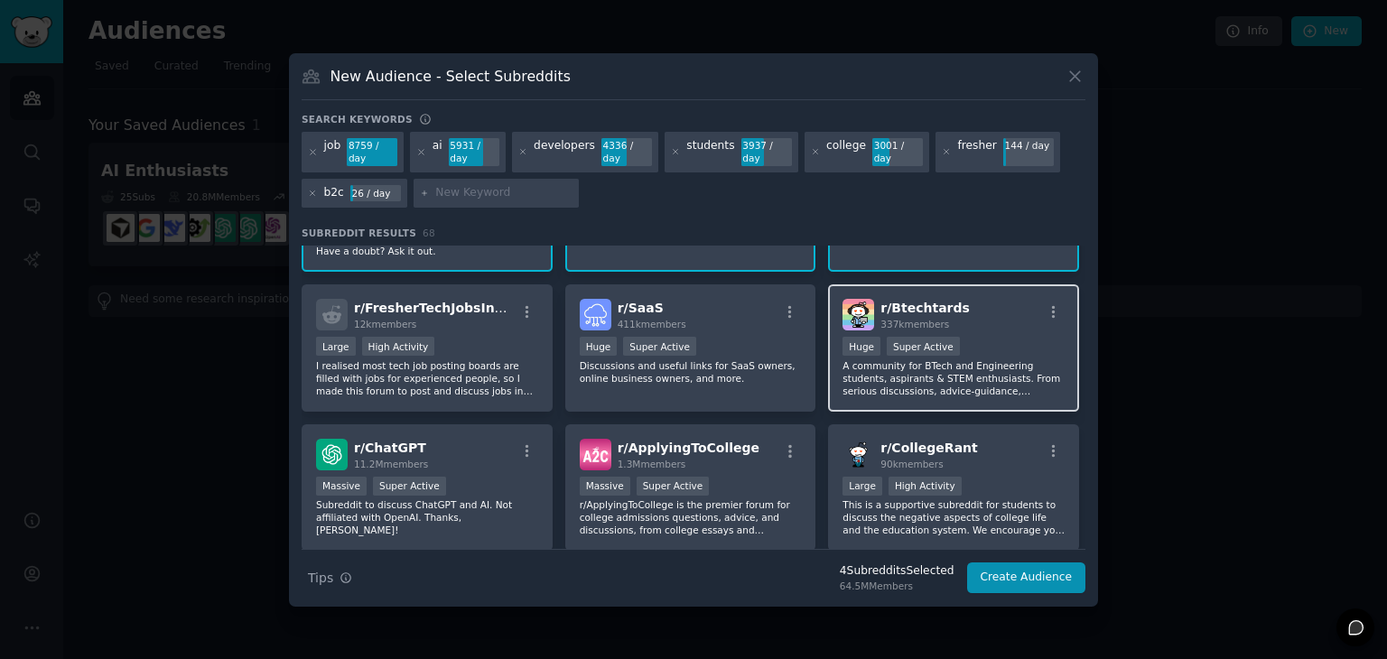
click at [1002, 315] on div "r/ Btechtards 337k members >= 95th percentile for submissions / day Huge Super …" at bounding box center [953, 347] width 251 height 127
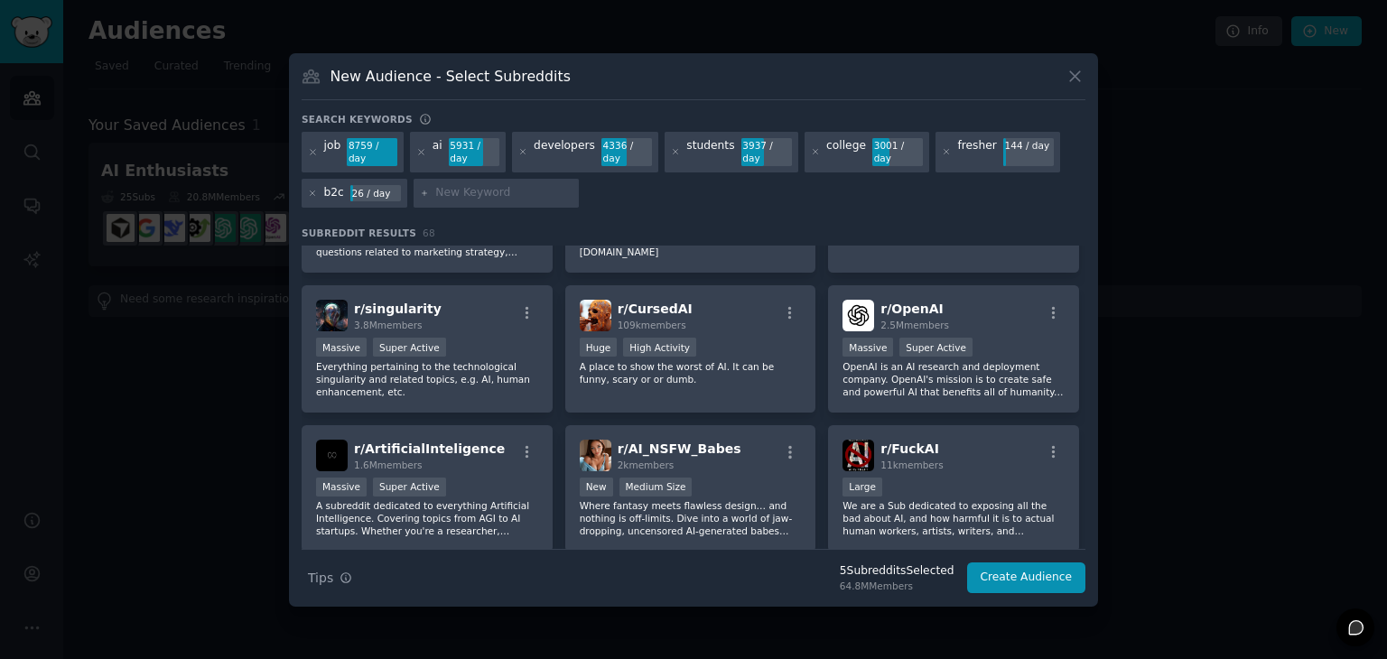
scroll to position [1337, 0]
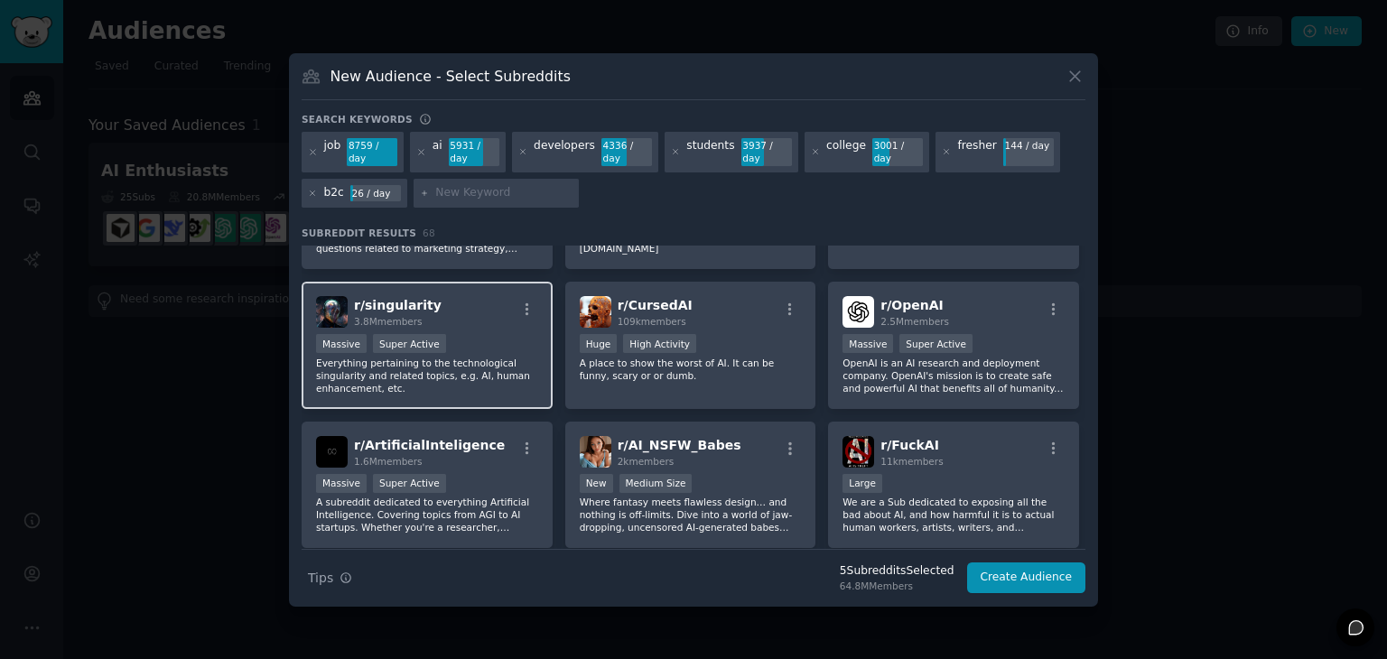
click at [531, 357] on p "Everything pertaining to the technological singularity and related topics, e.g.…" at bounding box center [427, 376] width 222 height 38
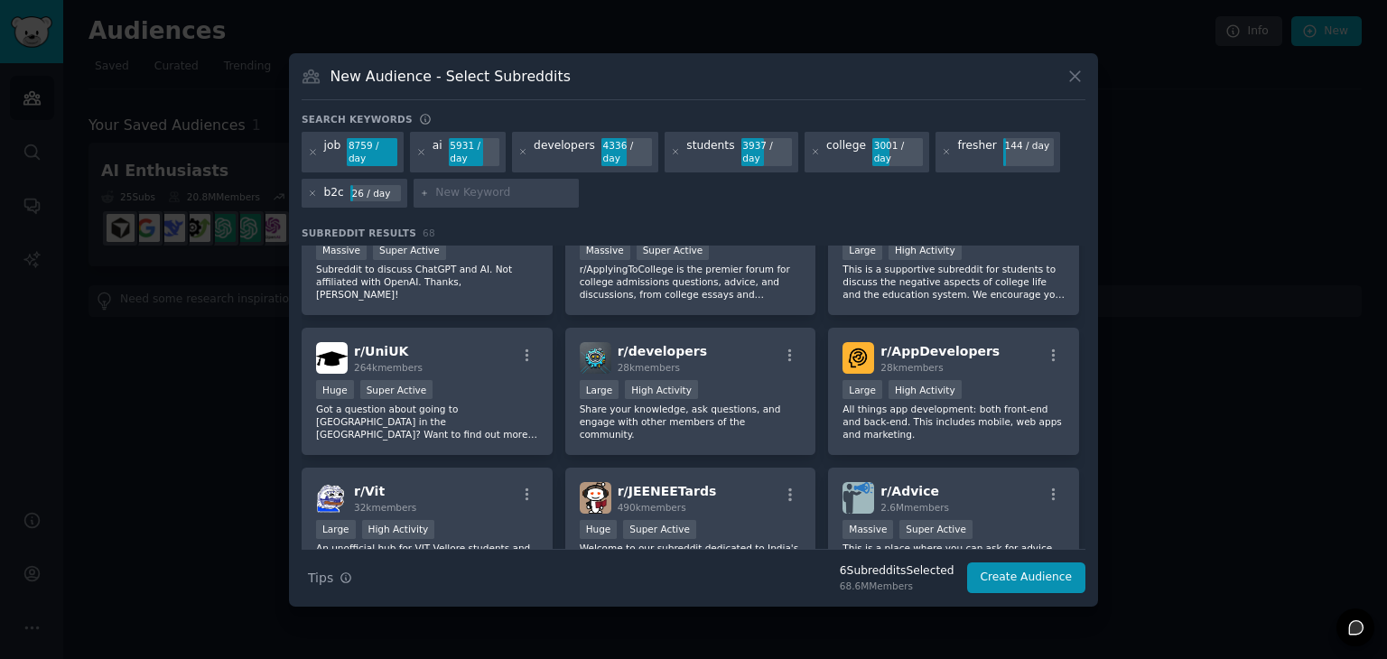
scroll to position [336, 0]
click at [520, 185] on input "text" at bounding box center [503, 193] width 137 height 16
type input "prompts"
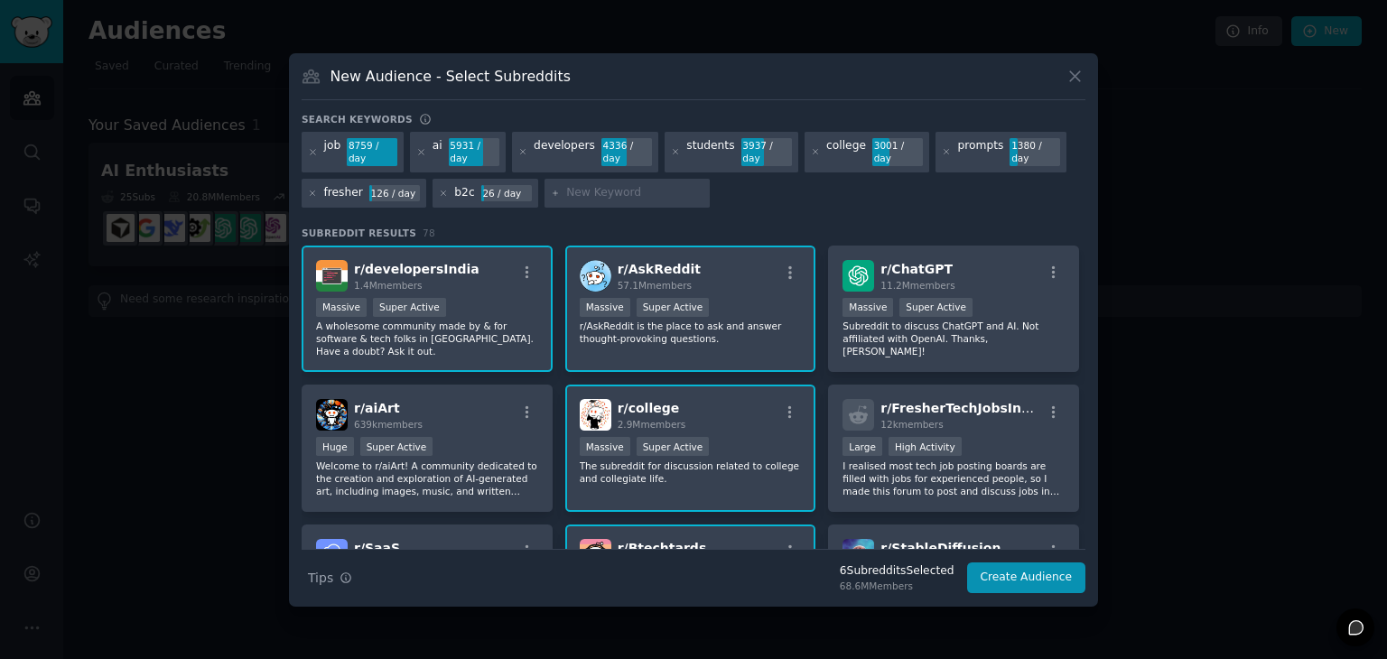
click at [665, 163] on div "students 3937 / day" at bounding box center [732, 153] width 134 height 42
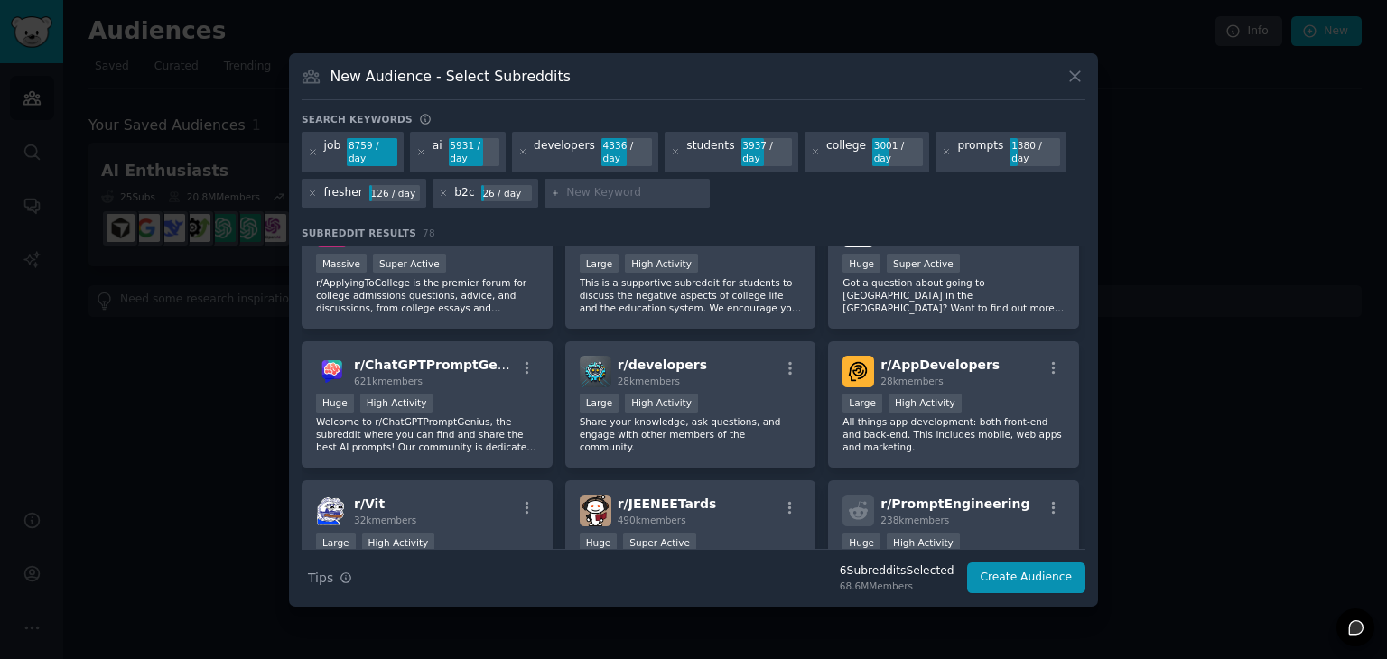
scroll to position [463, 0]
click at [758, 362] on div "r/ developers 28k members" at bounding box center [691, 371] width 222 height 32
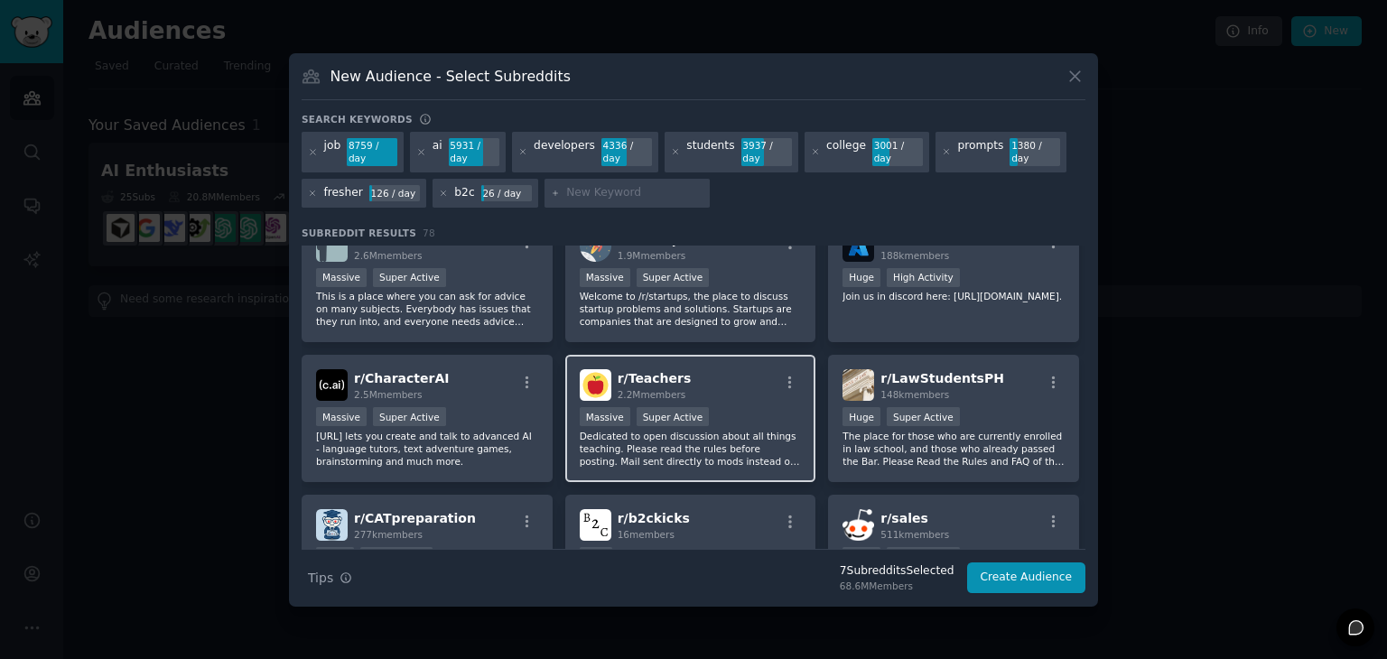
scroll to position [797, 0]
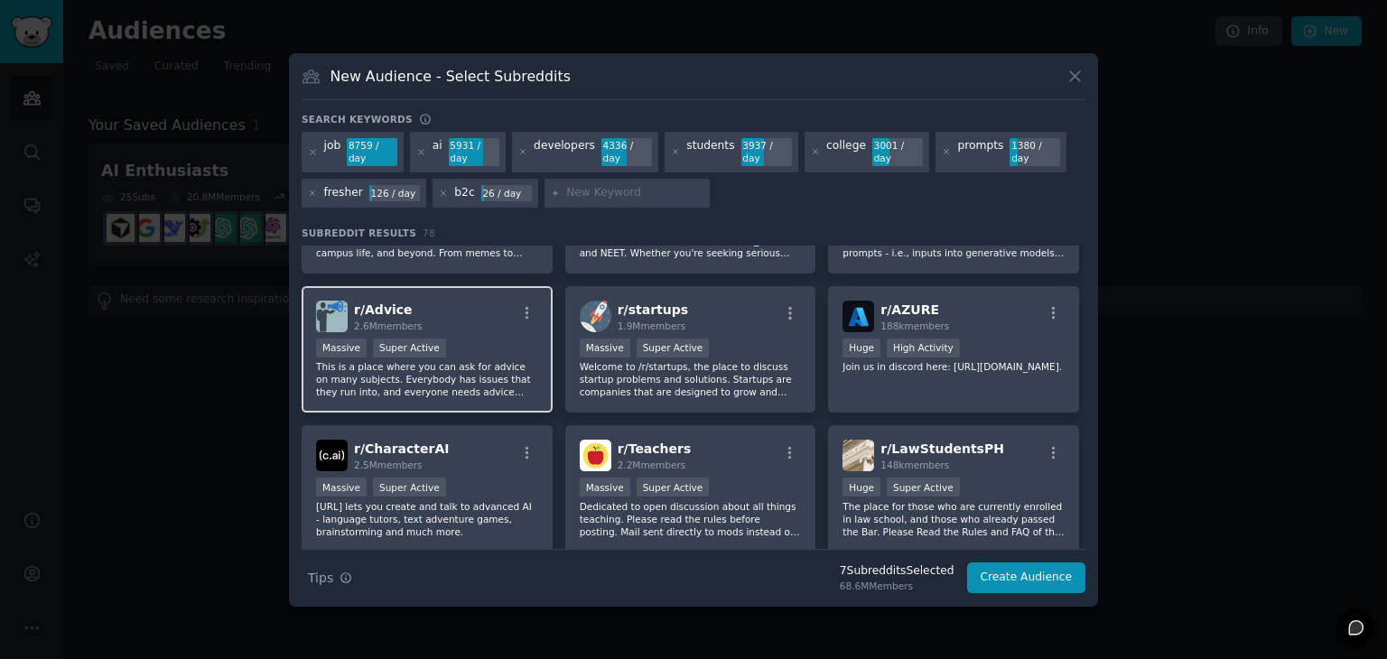
click at [494, 339] on div "Massive Super Active" at bounding box center [427, 350] width 222 height 23
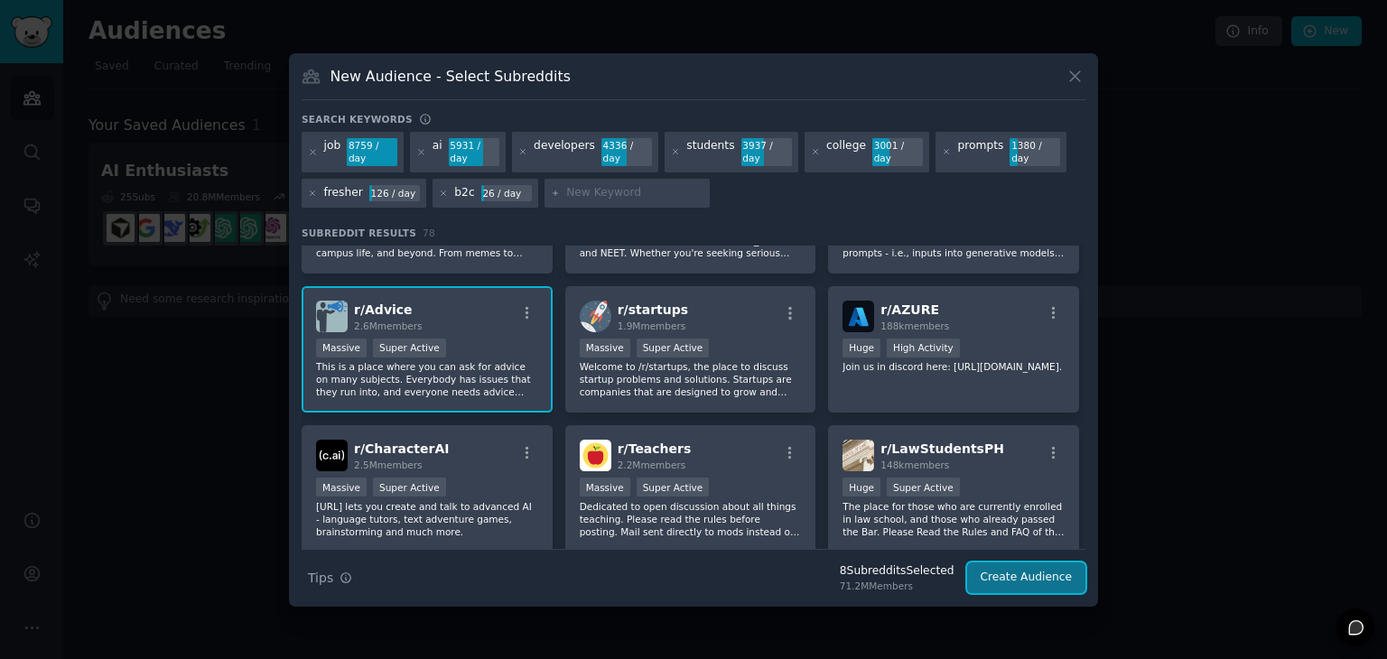
click at [1034, 577] on button "Create Audience" at bounding box center [1026, 578] width 119 height 31
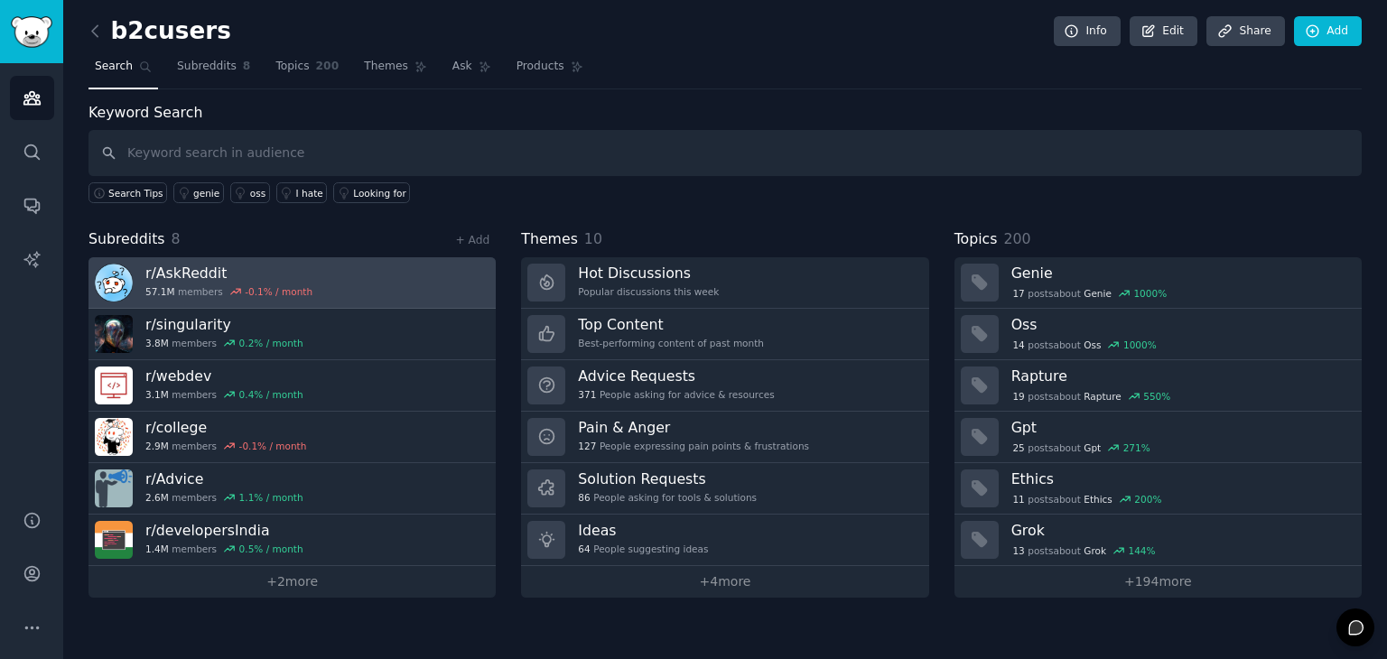
click at [332, 281] on link "r/ AskReddit 57.1M members -0.1 % / month" at bounding box center [292, 282] width 407 height 51
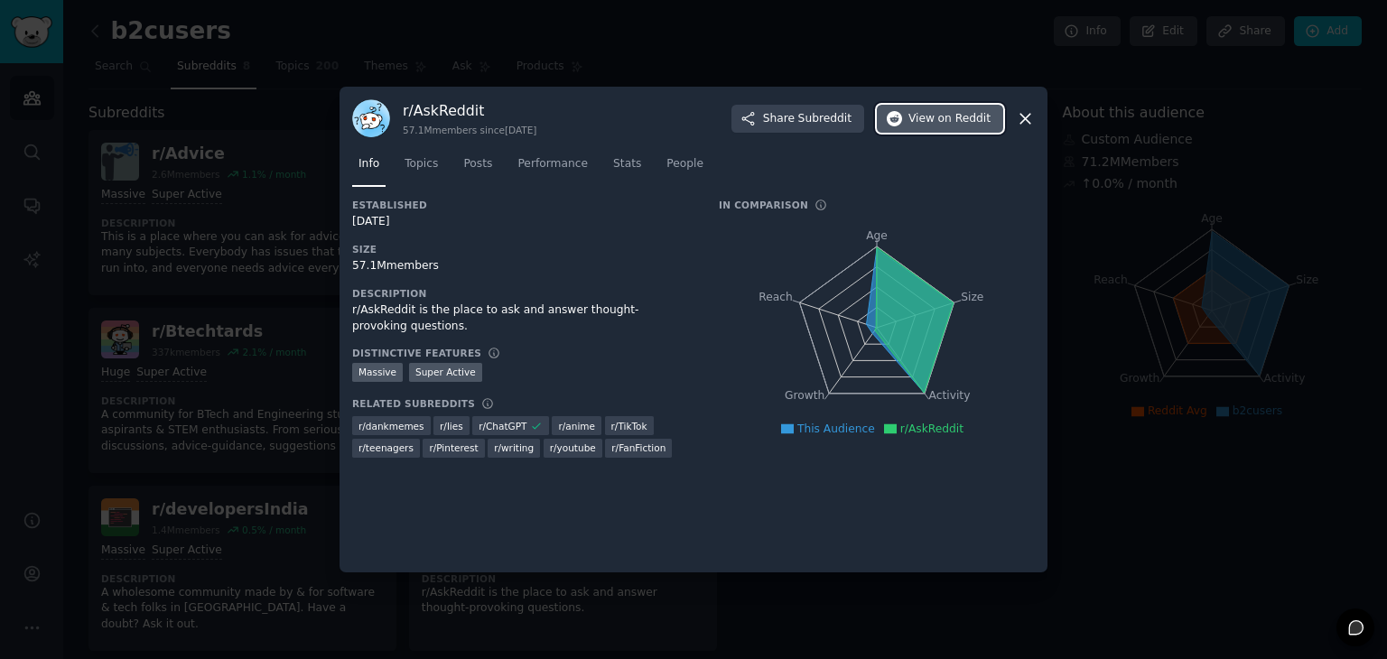
click at [959, 120] on span "on Reddit" at bounding box center [964, 119] width 52 height 16
